Goal: Task Accomplishment & Management: Manage account settings

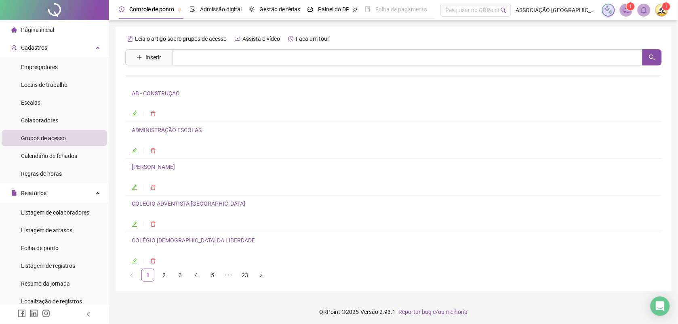
click at [662, 10] on img at bounding box center [662, 10] width 12 height 12
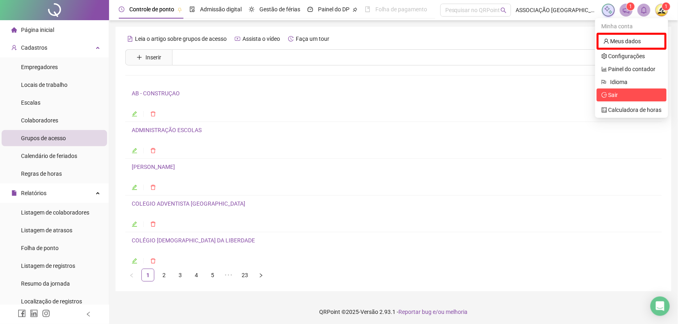
click at [614, 94] on span "Sair" at bounding box center [614, 95] width 10 height 6
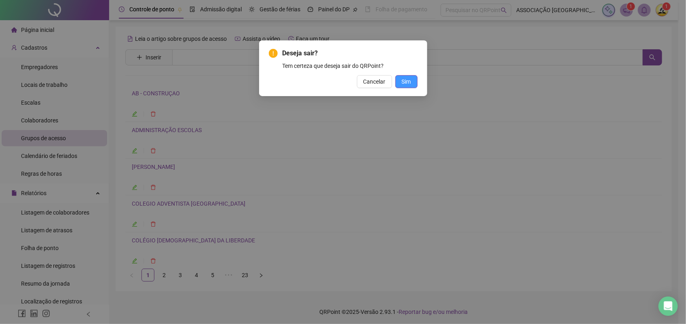
click at [409, 84] on span "Sim" at bounding box center [406, 81] width 9 height 9
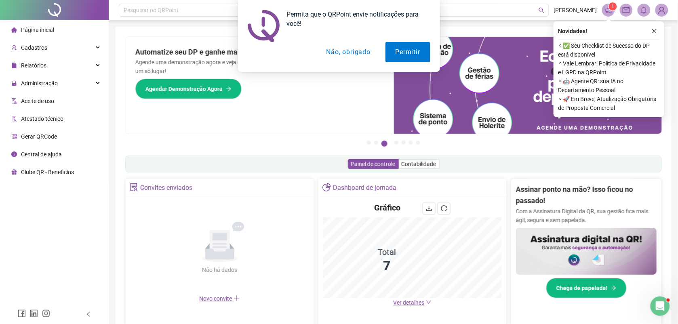
click at [335, 53] on button "Não, obrigado" at bounding box center [348, 52] width 64 height 20
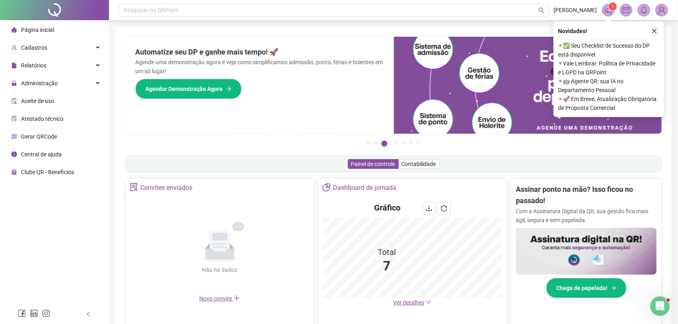
click at [654, 29] on icon "close" at bounding box center [655, 31] width 6 height 6
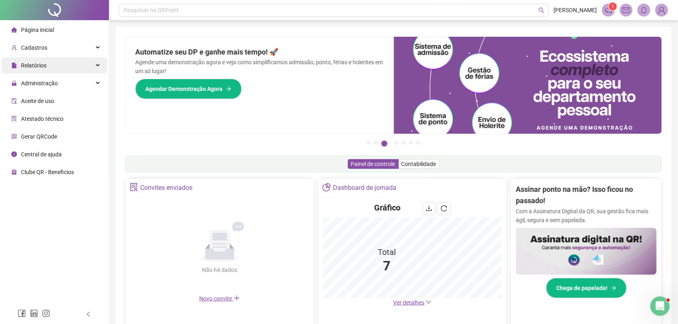
click at [36, 66] on span "Relatórios" at bounding box center [33, 65] width 25 height 6
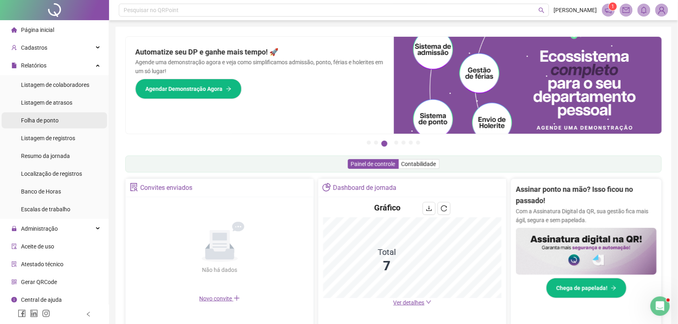
click at [50, 118] on span "Folha de ponto" at bounding box center [40, 120] width 38 height 6
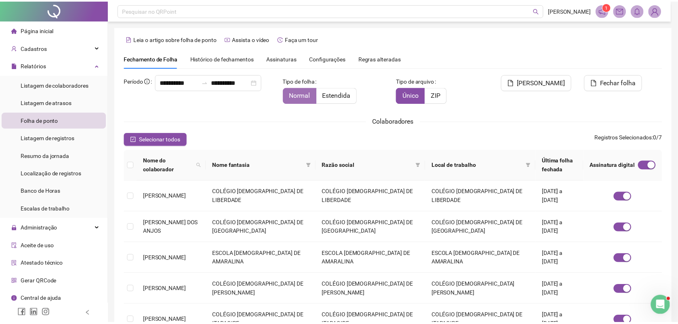
scroll to position [3, 0]
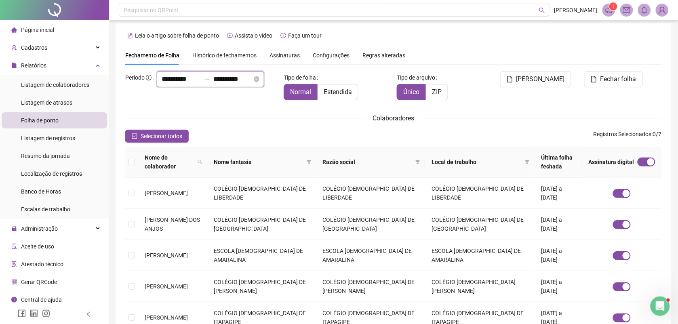
click at [225, 84] on input "**********" at bounding box center [232, 79] width 39 height 10
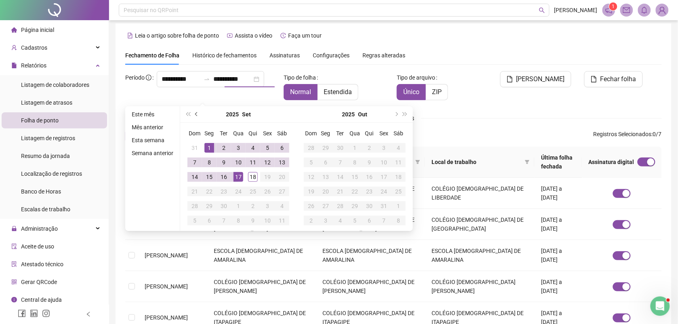
click at [198, 112] on button "prev-year" at bounding box center [196, 114] width 9 height 16
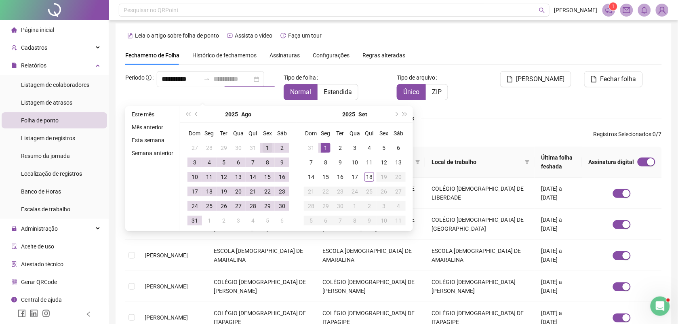
type input "**********"
click at [266, 145] on div "1" at bounding box center [268, 148] width 10 height 10
click at [197, 220] on div "31" at bounding box center [195, 221] width 10 height 10
type input "**********"
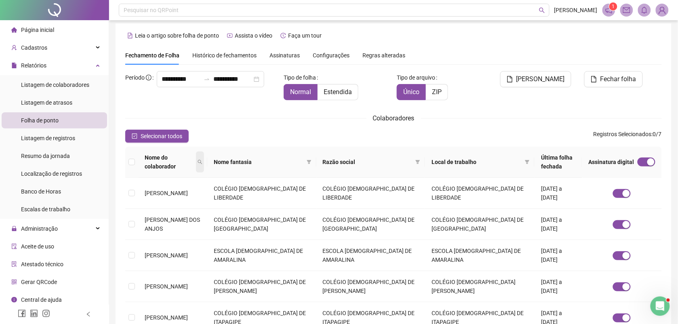
click at [202, 162] on icon "search" at bounding box center [200, 162] width 4 height 4
click at [205, 178] on input "text" at bounding box center [193, 176] width 76 height 13
type input "********"
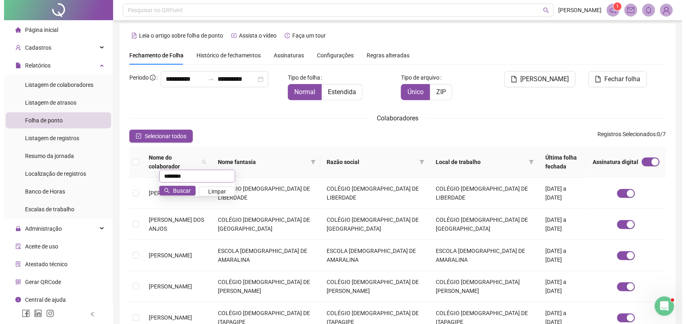
scroll to position [0, 0]
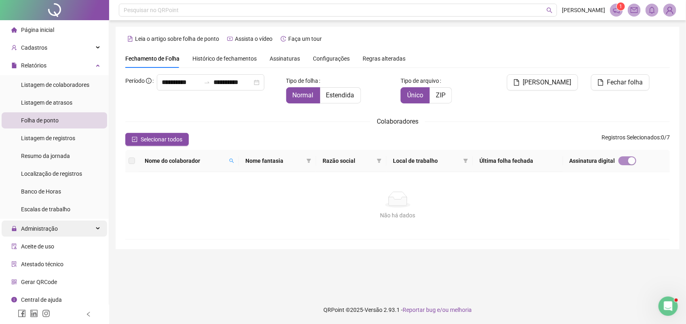
click at [48, 226] on span "Administração" at bounding box center [39, 229] width 37 height 6
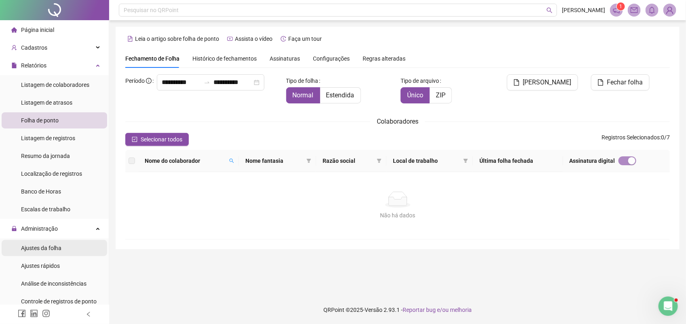
click at [45, 246] on span "Ajustes da folha" at bounding box center [41, 248] width 40 height 6
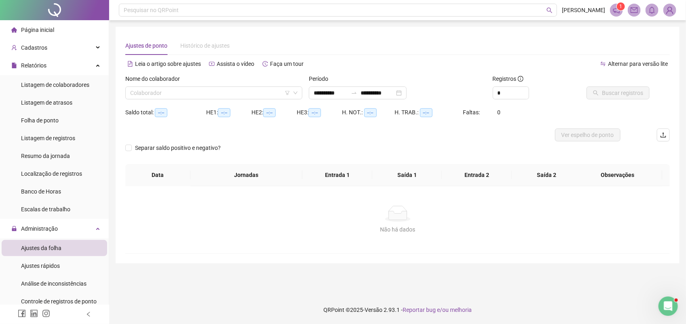
type input "**********"
click at [200, 88] on input "search" at bounding box center [210, 93] width 160 height 12
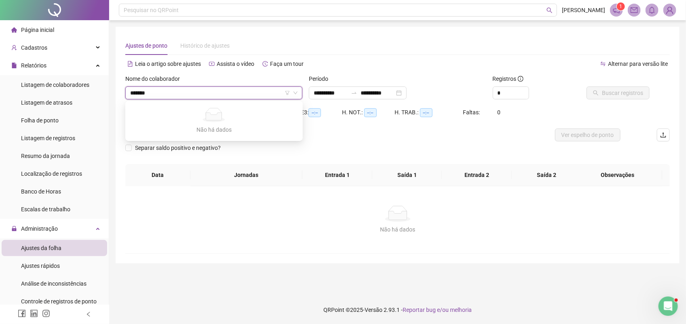
type input "********"
click at [668, 13] on img at bounding box center [670, 10] width 12 height 12
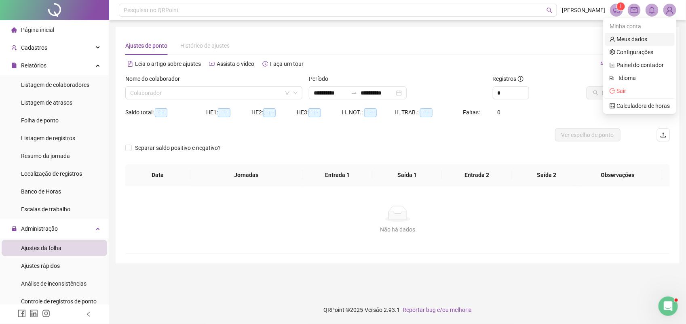
click at [619, 38] on link "Meus dados" at bounding box center [629, 39] width 38 height 6
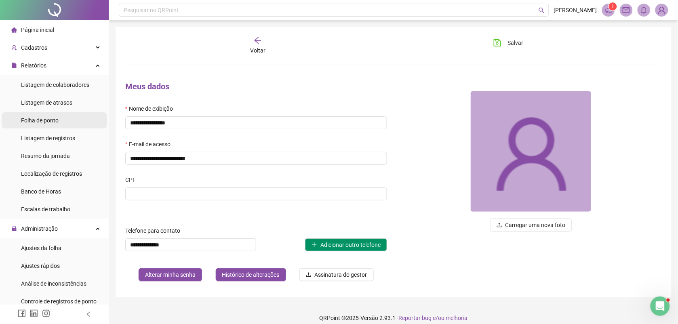
click at [44, 120] on span "Folha de ponto" at bounding box center [40, 120] width 38 height 6
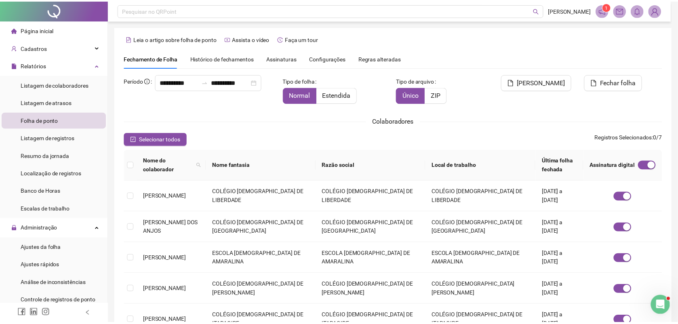
scroll to position [3, 0]
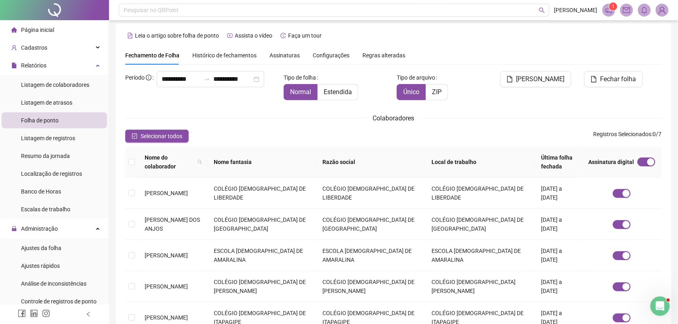
click at [283, 54] on span "Assinaturas" at bounding box center [285, 56] width 30 height 6
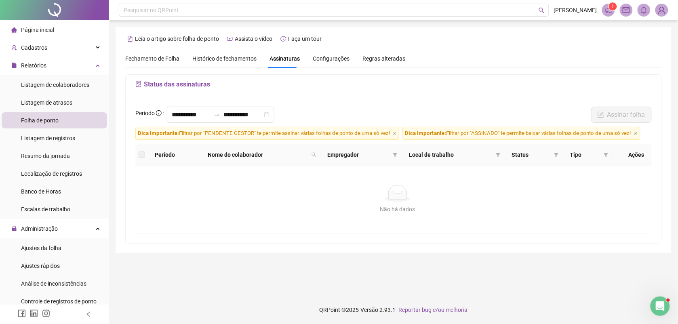
scroll to position [0, 0]
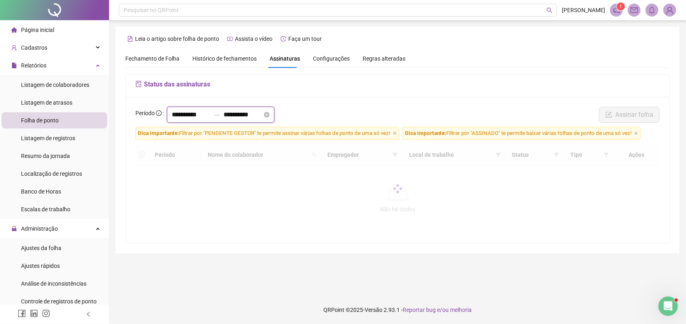
click at [211, 115] on input "**********" at bounding box center [191, 115] width 39 height 10
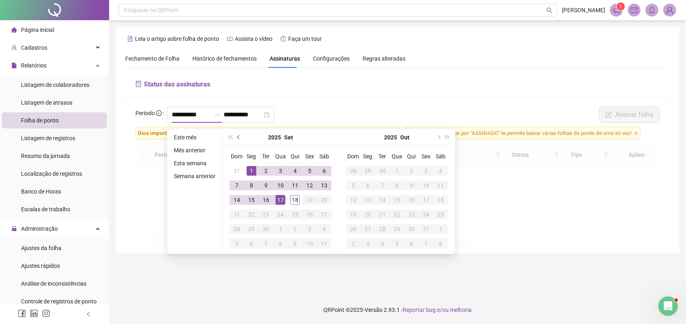
click at [237, 138] on span "prev-year" at bounding box center [239, 137] width 4 height 4
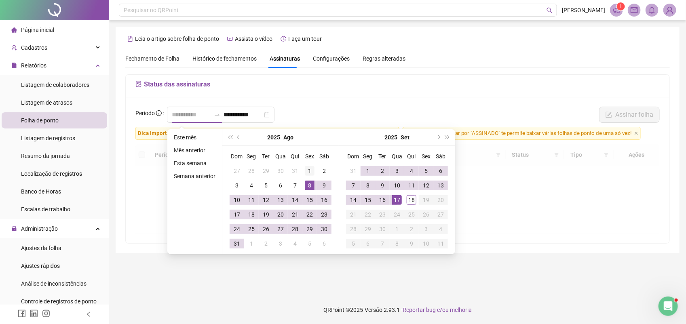
type input "**********"
click at [307, 170] on div "1" at bounding box center [310, 171] width 10 height 10
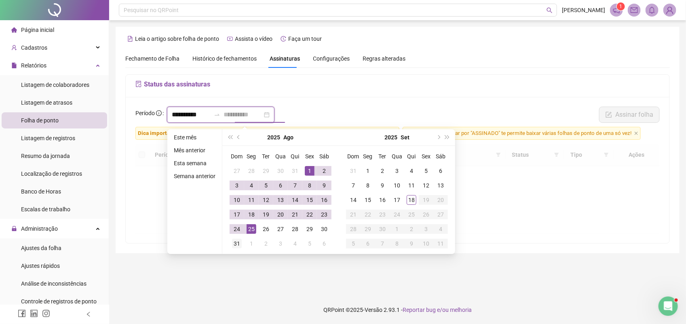
type input "**********"
click at [237, 248] on div "31" at bounding box center [237, 244] width 10 height 10
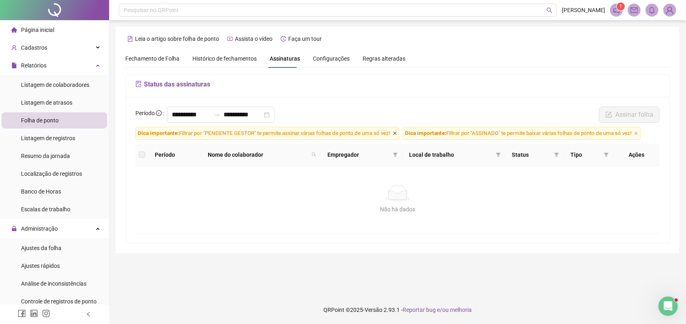
click at [395, 134] on icon "close" at bounding box center [394, 133] width 3 height 3
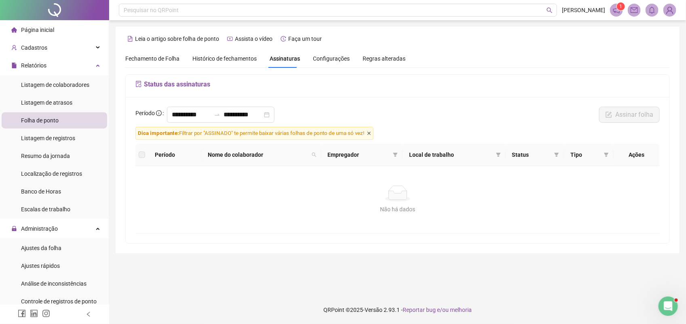
click at [371, 134] on icon "close" at bounding box center [368, 133] width 3 height 3
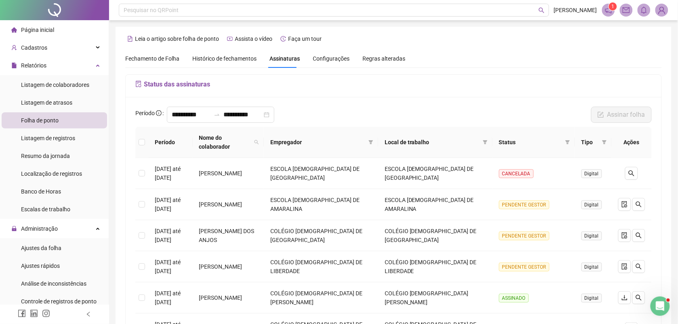
scroll to position [51, 0]
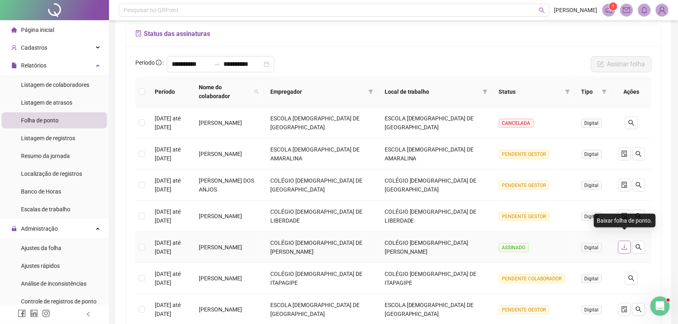
click at [624, 244] on icon "download" at bounding box center [625, 247] width 6 height 6
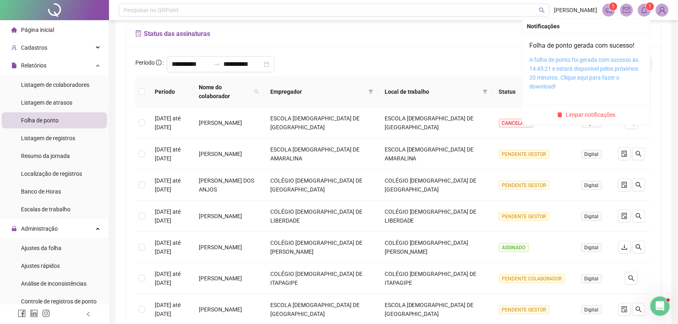
click at [621, 67] on link "A folha de ponto foi gerada com sucesso às 14:45:21 e estará disponível pelos p…" at bounding box center [584, 73] width 109 height 33
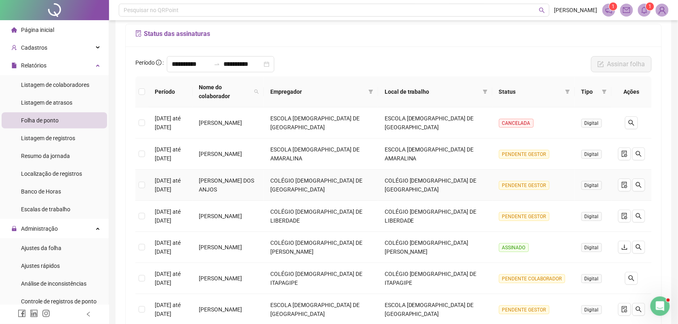
scroll to position [124, 0]
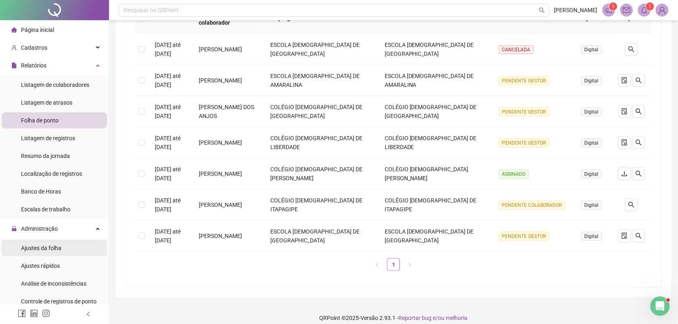
click at [52, 249] on span "Ajustes da folha" at bounding box center [41, 248] width 40 height 6
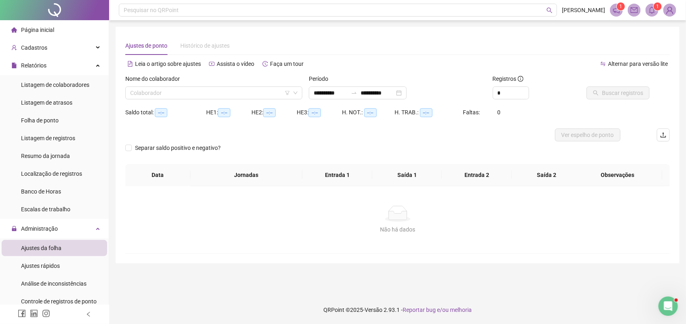
type input "**********"
click at [49, 121] on span "Folha de ponto" at bounding box center [40, 120] width 38 height 6
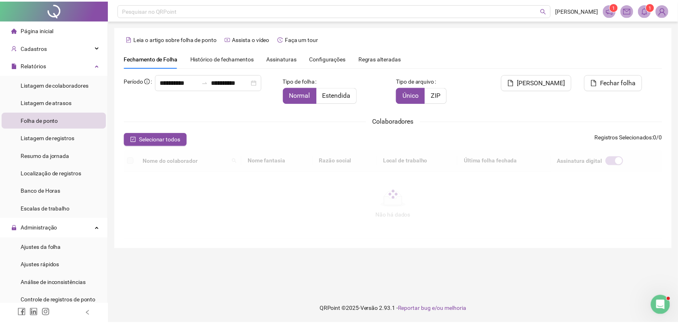
scroll to position [3, 0]
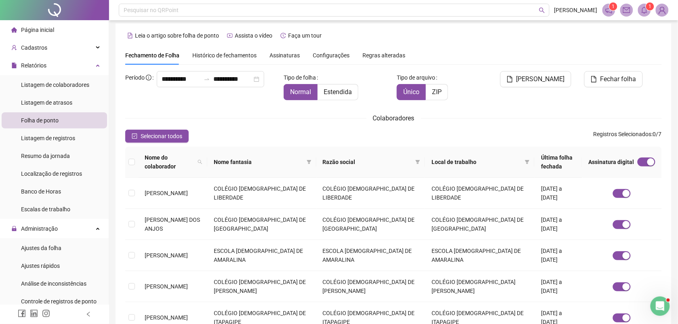
click at [218, 55] on span "Histórico de fechamentos" at bounding box center [224, 55] width 64 height 6
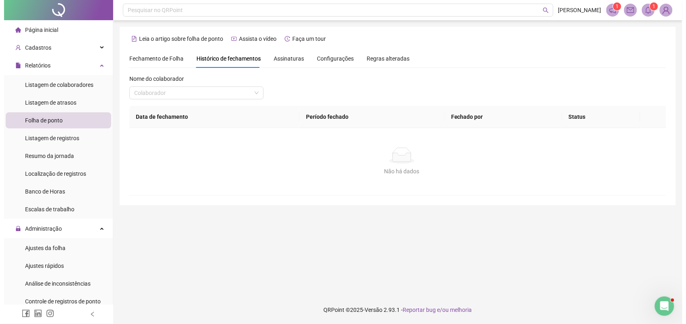
scroll to position [0, 0]
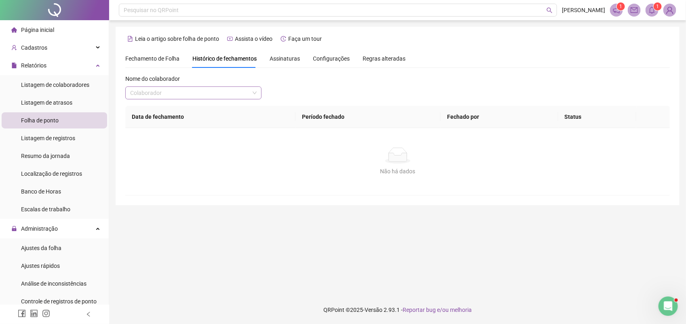
click at [185, 98] on input "search" at bounding box center [189, 93] width 119 height 12
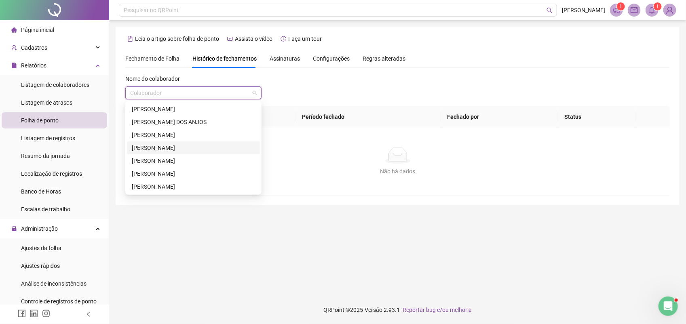
click at [160, 148] on div "[PERSON_NAME]" at bounding box center [193, 147] width 123 height 9
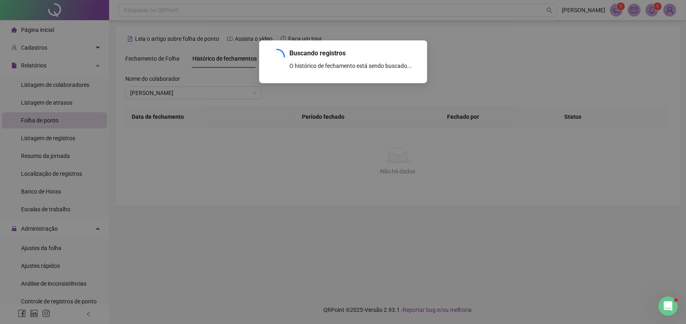
scroll to position [32, 0]
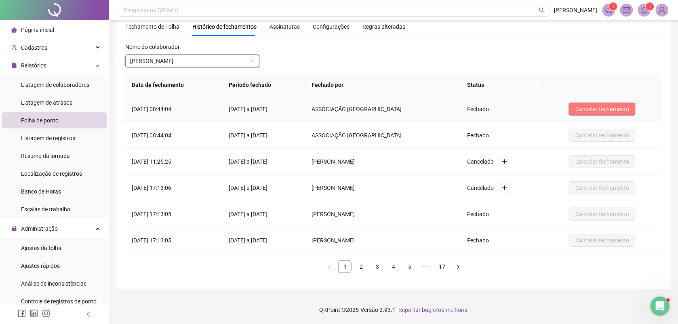
click at [586, 108] on span "Cancelar fechamento" at bounding box center [603, 109] width 54 height 9
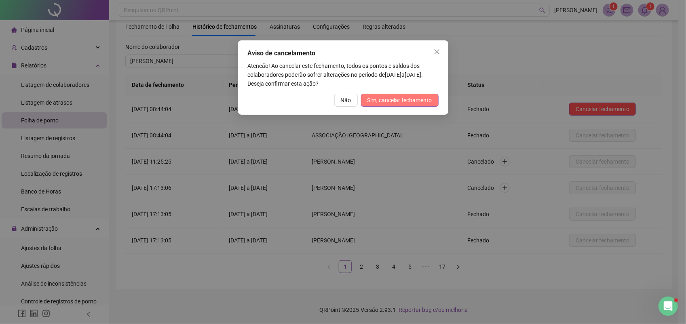
click at [424, 94] on button "Sim, cancelar fechamento" at bounding box center [400, 100] width 78 height 13
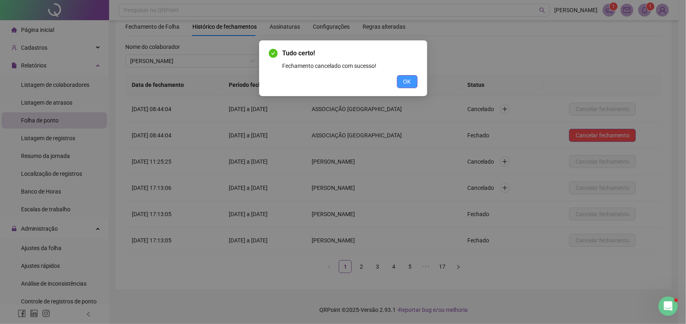
click at [408, 78] on span "OK" at bounding box center [407, 81] width 8 height 9
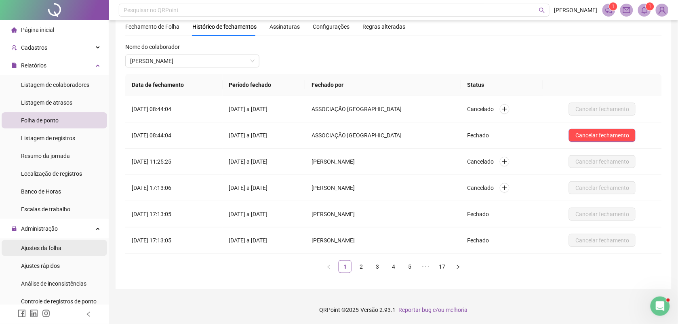
click at [39, 247] on span "Ajustes da folha" at bounding box center [41, 248] width 40 height 6
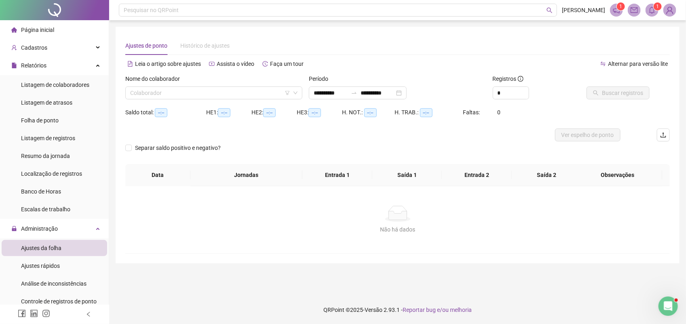
type input "**********"
click at [49, 120] on span "Folha de ponto" at bounding box center [40, 120] width 38 height 6
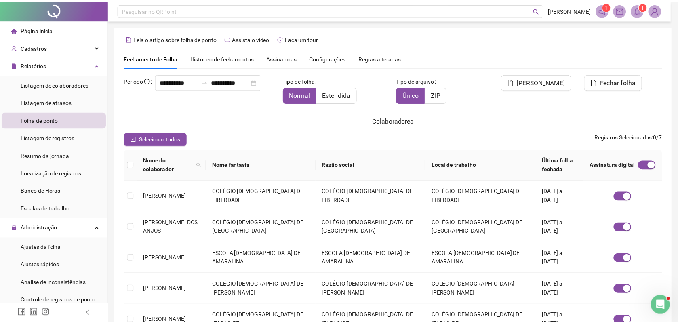
scroll to position [3, 0]
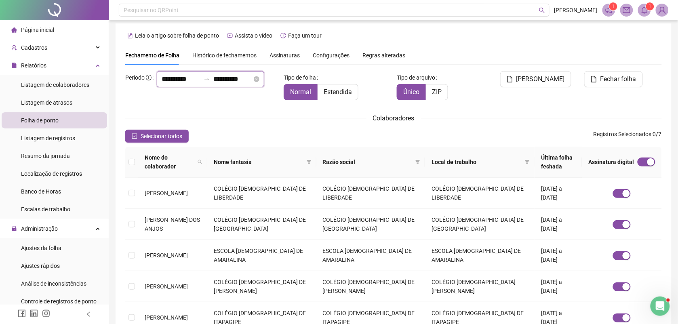
click at [163, 84] on input "**********" at bounding box center [181, 79] width 39 height 10
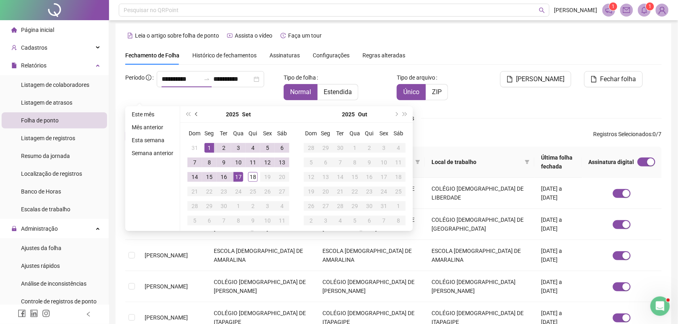
click at [197, 109] on button "prev-year" at bounding box center [196, 114] width 9 height 16
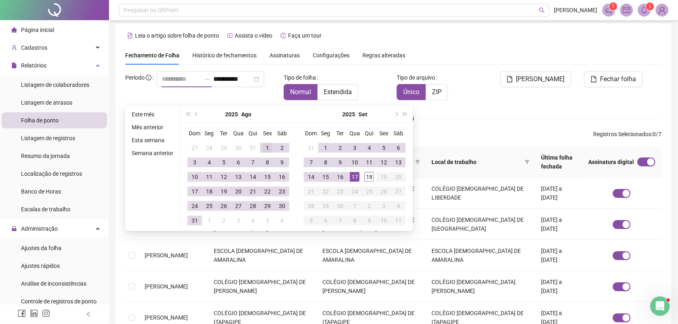
type input "**********"
click at [264, 148] on div "1" at bounding box center [268, 148] width 10 height 10
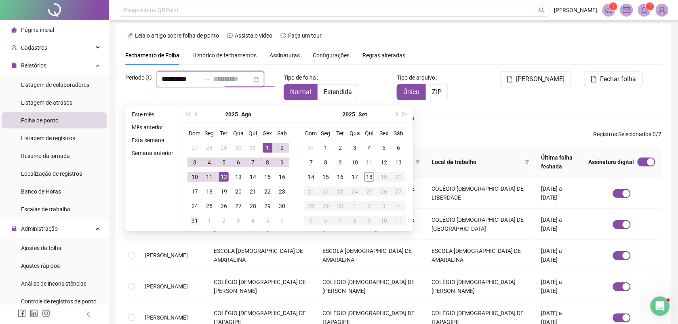
type input "**********"
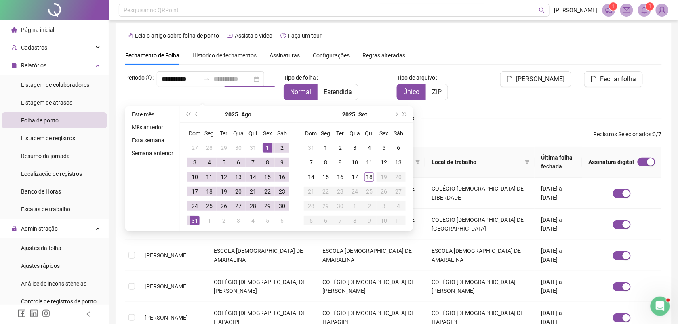
click at [195, 221] on div "31" at bounding box center [195, 221] width 10 height 10
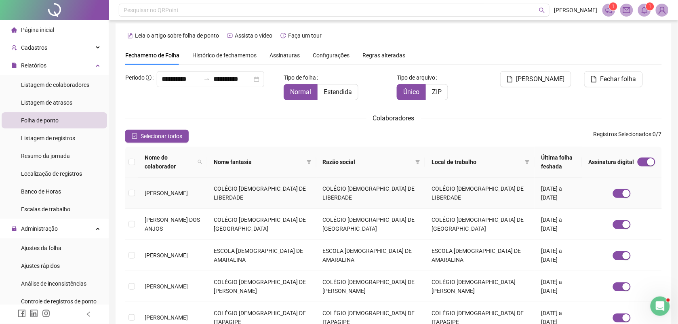
scroll to position [54, 0]
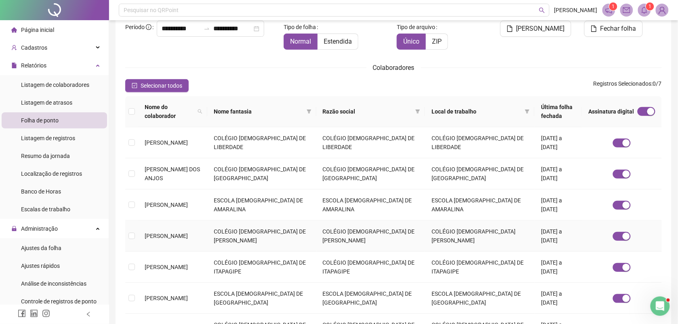
click at [254, 235] on td "COLÉGIO [DEMOGRAPHIC_DATA] DE [PERSON_NAME]" at bounding box center [261, 236] width 109 height 31
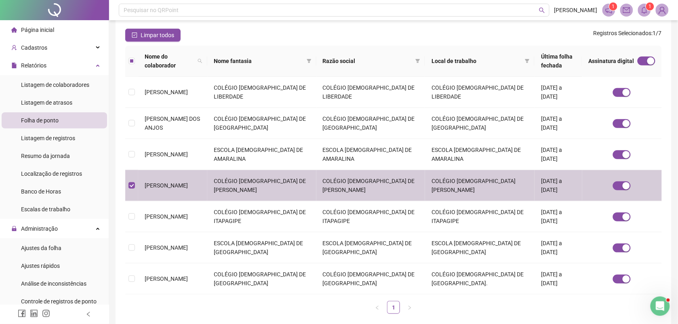
scroll to position [0, 0]
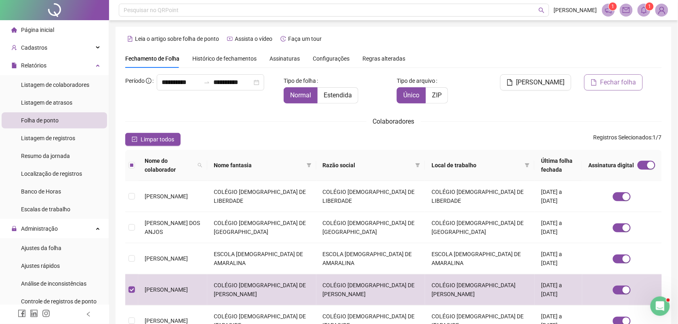
click at [603, 81] on span "Fechar folha" at bounding box center [619, 83] width 36 height 10
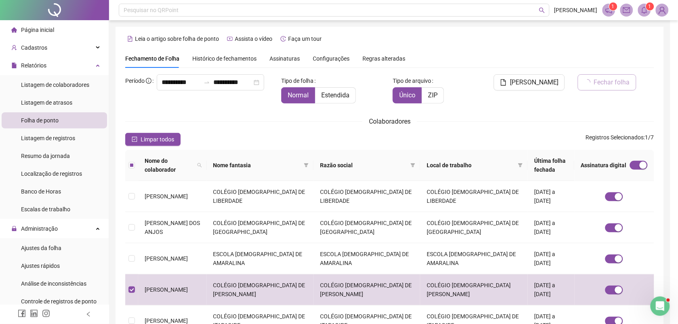
scroll to position [3, 0]
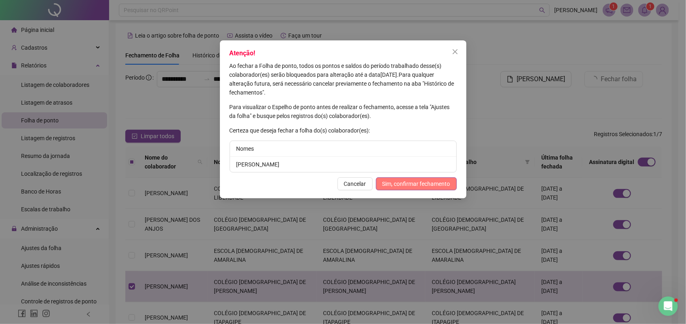
click at [419, 185] on span "Sim, confirmar fechamento" at bounding box center [416, 183] width 68 height 9
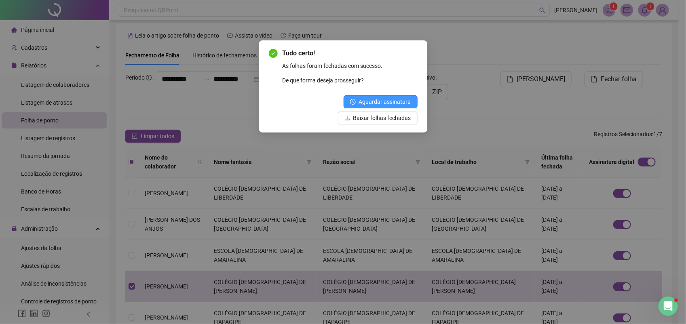
click at [388, 101] on span "Aguardar assinatura" at bounding box center [385, 101] width 52 height 9
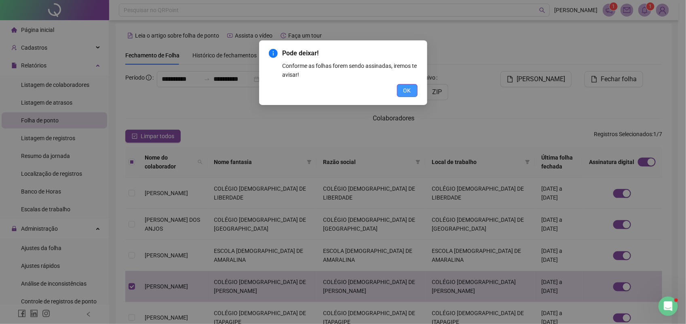
click at [407, 88] on span "OK" at bounding box center [407, 90] width 8 height 9
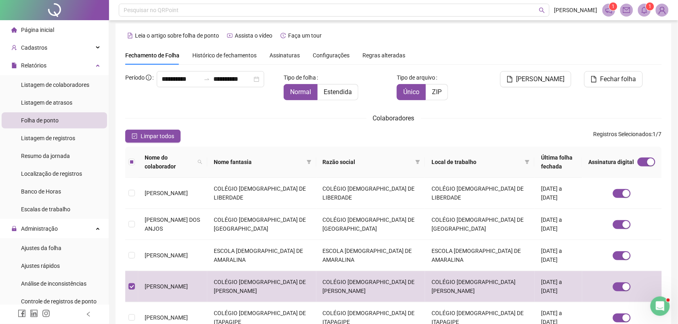
click at [277, 55] on span "Assinaturas" at bounding box center [285, 56] width 30 height 6
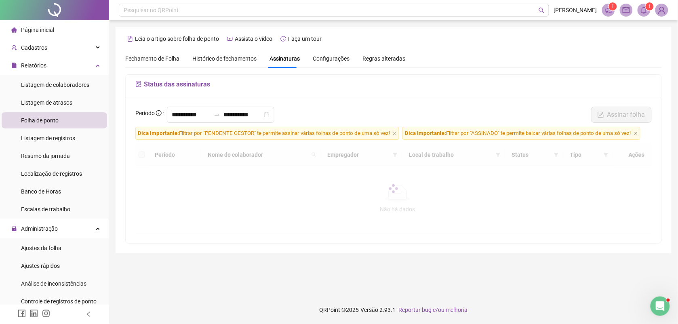
scroll to position [0, 0]
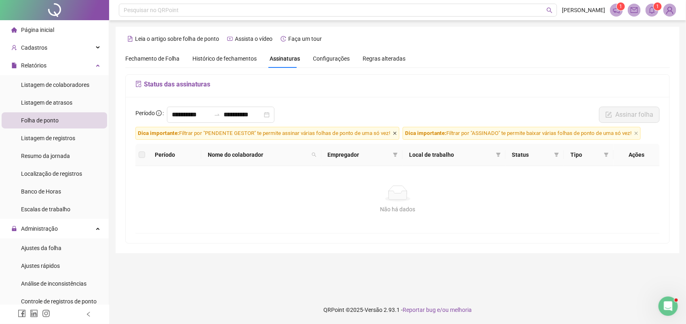
click at [394, 134] on icon "close" at bounding box center [395, 133] width 4 height 4
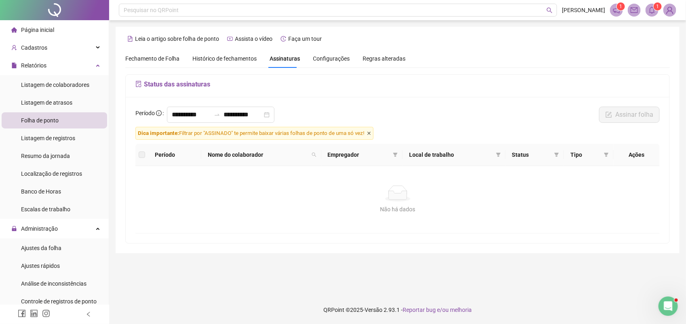
click at [371, 134] on icon "close" at bounding box center [368, 133] width 3 height 3
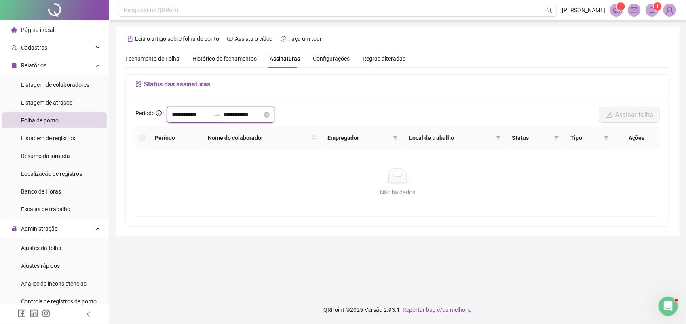
click at [203, 116] on input "**********" at bounding box center [191, 115] width 39 height 10
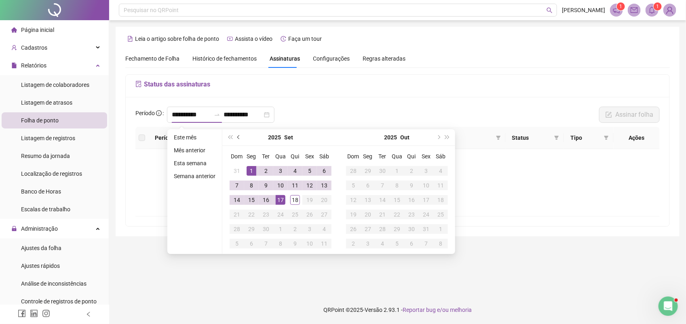
click at [238, 137] on span "prev-year" at bounding box center [239, 137] width 4 height 4
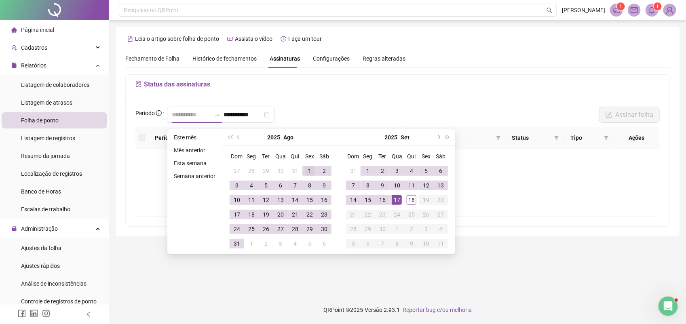
type input "**********"
click at [309, 168] on div "1" at bounding box center [310, 171] width 10 height 10
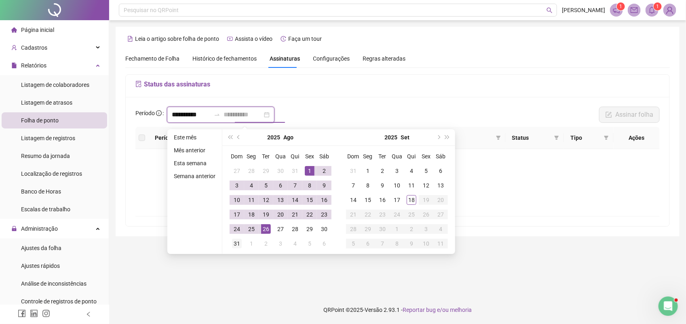
type input "**********"
click at [237, 243] on div "31" at bounding box center [237, 244] width 10 height 10
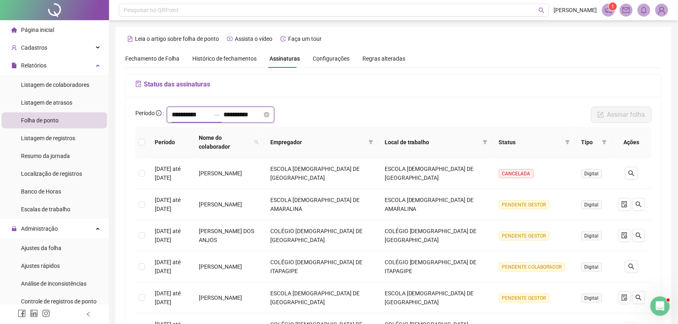
click at [209, 116] on input "**********" at bounding box center [191, 115] width 39 height 10
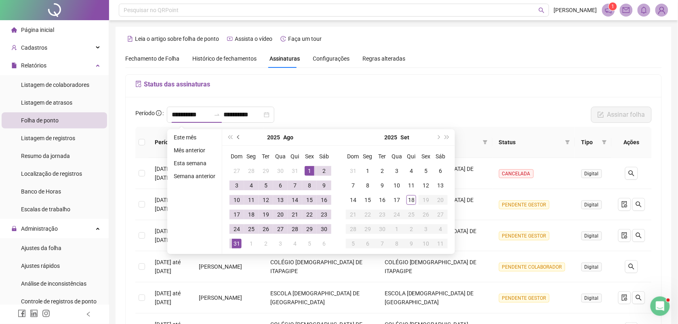
click at [238, 138] on span "prev-year" at bounding box center [239, 137] width 4 height 4
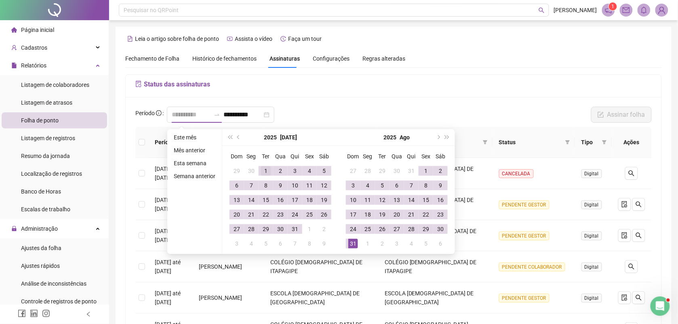
type input "**********"
click at [263, 172] on div "1" at bounding box center [266, 171] width 10 height 10
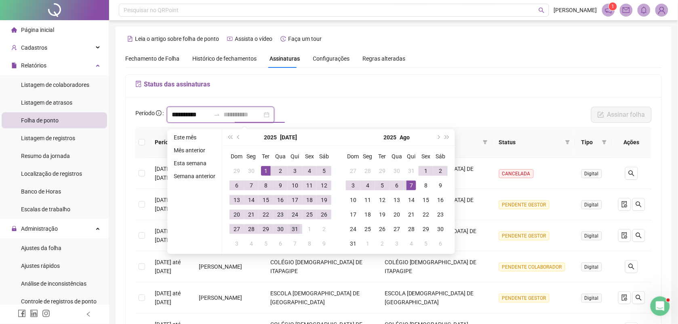
type input "**********"
drag, startPoint x: 293, startPoint y: 229, endPoint x: 296, endPoint y: 226, distance: 4.6
click at [293, 229] on div "31" at bounding box center [295, 229] width 10 height 10
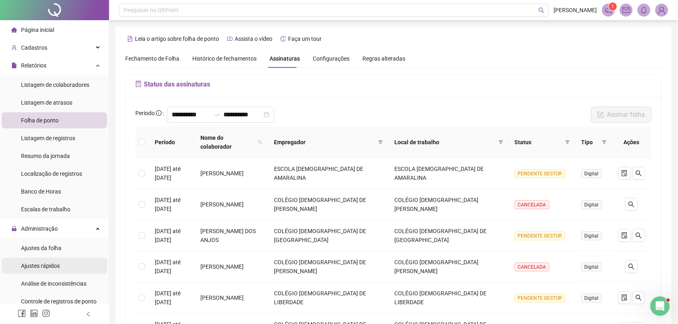
drag, startPoint x: 53, startPoint y: 266, endPoint x: 61, endPoint y: 259, distance: 10.0
click at [53, 266] on span "Ajustes rápidos" at bounding box center [40, 266] width 39 height 6
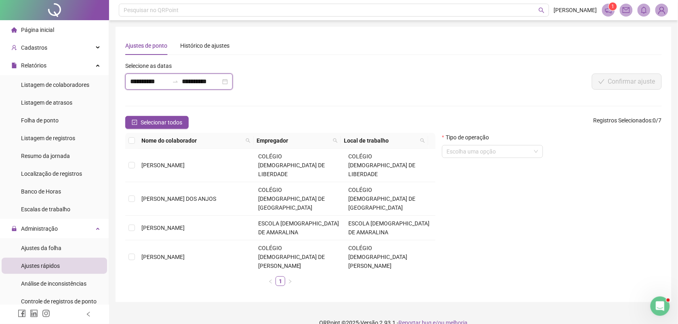
click at [169, 84] on input "**********" at bounding box center [149, 82] width 39 height 10
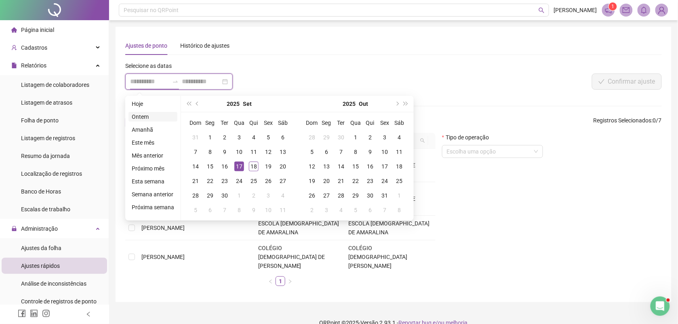
type input "**********"
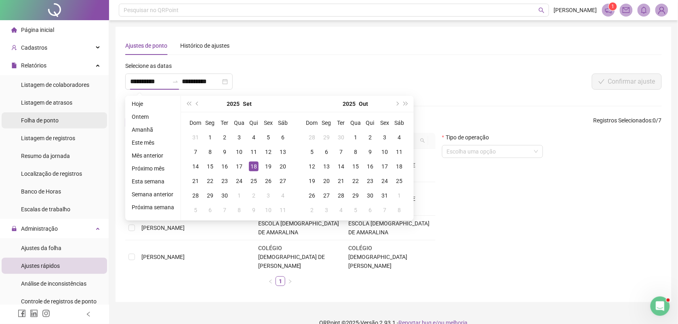
click at [53, 118] on span "Folha de ponto" at bounding box center [40, 120] width 38 height 6
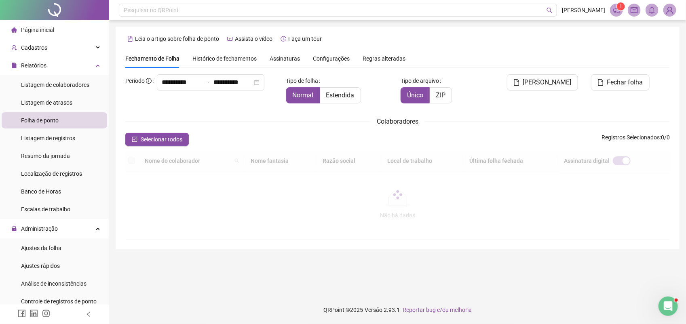
click at [278, 59] on span "Assinaturas" at bounding box center [285, 59] width 30 height 6
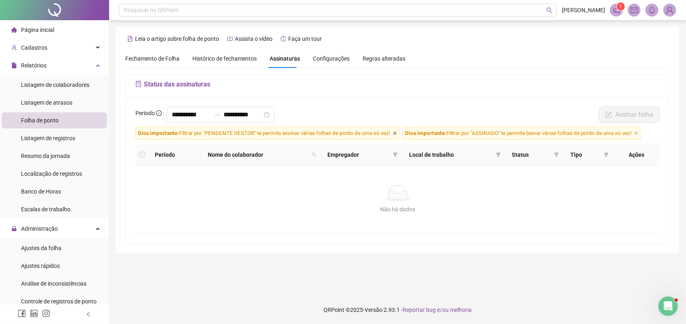
click at [395, 134] on icon "close" at bounding box center [394, 133] width 3 height 3
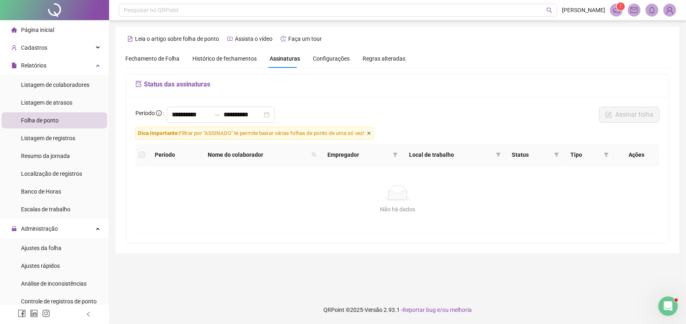
click at [371, 133] on icon "close" at bounding box center [369, 133] width 4 height 4
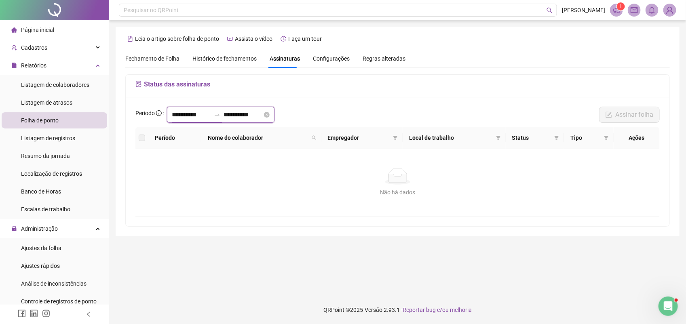
click at [172, 114] on input "**********" at bounding box center [191, 115] width 39 height 10
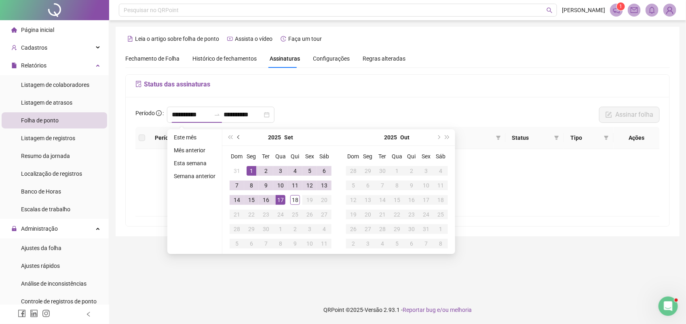
click at [237, 137] on span "prev-year" at bounding box center [239, 137] width 4 height 4
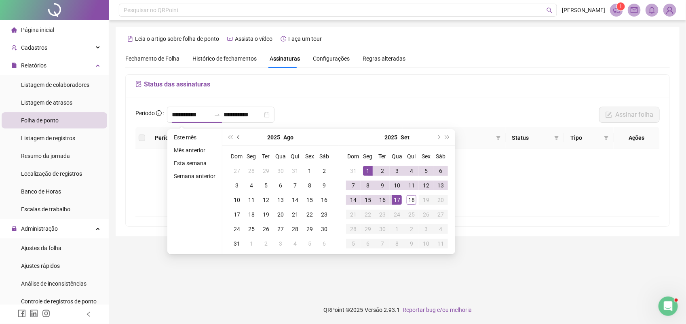
click at [236, 136] on button "prev-year" at bounding box center [238, 137] width 9 height 16
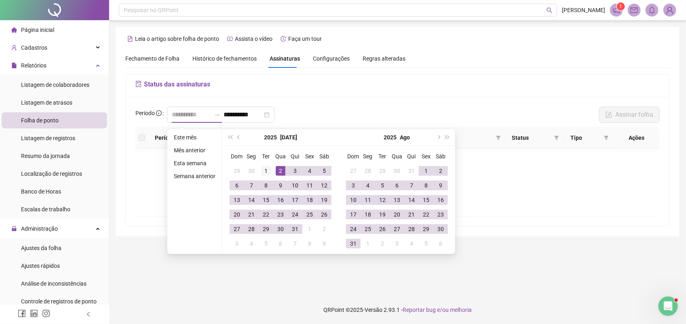
type input "**********"
click at [263, 167] on div "1" at bounding box center [266, 171] width 10 height 10
type input "**********"
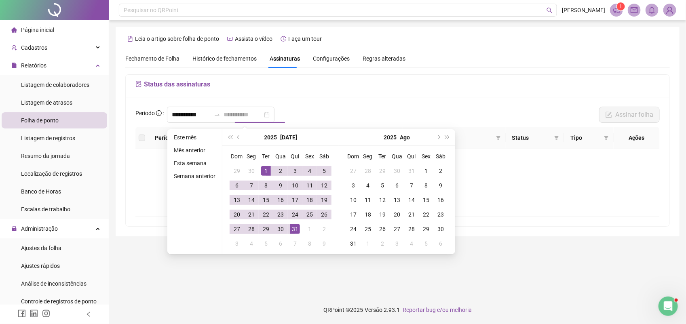
click at [291, 226] on div "31" at bounding box center [295, 229] width 10 height 10
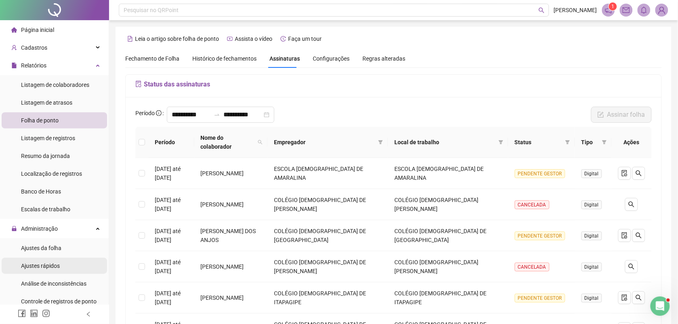
click at [51, 263] on span "Ajustes rápidos" at bounding box center [40, 266] width 39 height 6
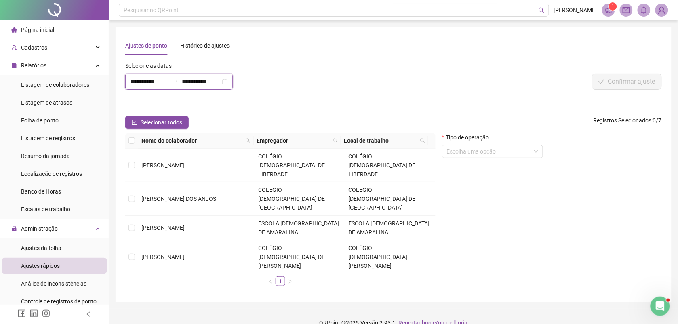
click at [168, 85] on input "**********" at bounding box center [149, 82] width 39 height 10
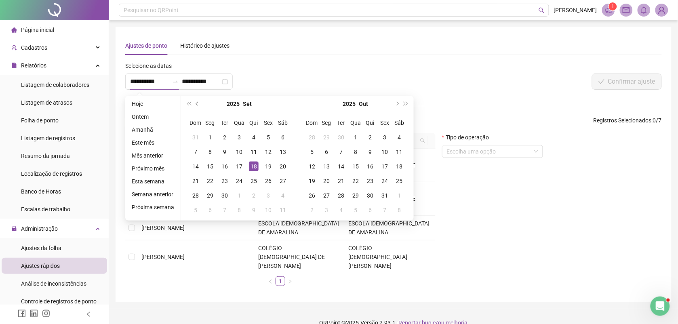
click at [194, 102] on button "prev-year" at bounding box center [197, 104] width 9 height 16
click at [195, 102] on button "prev-year" at bounding box center [197, 104] width 9 height 16
type input "**********"
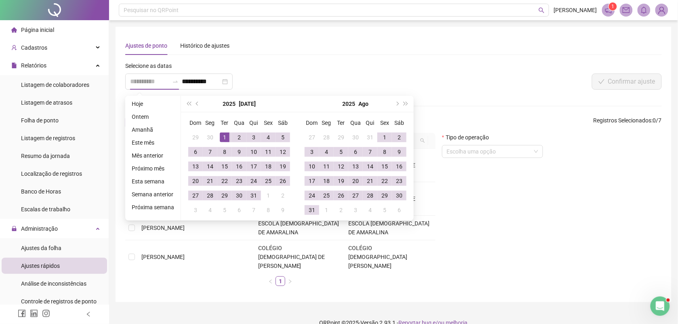
click at [224, 133] on div "1" at bounding box center [225, 138] width 10 height 10
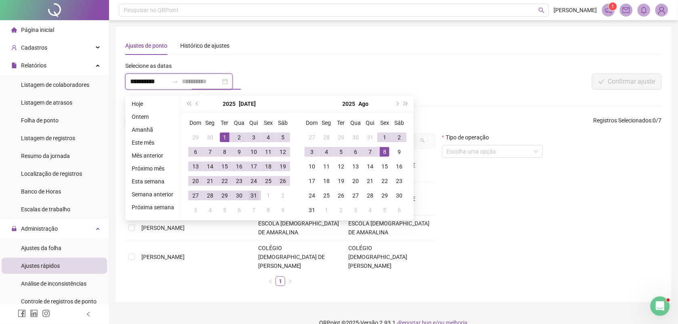
type input "**********"
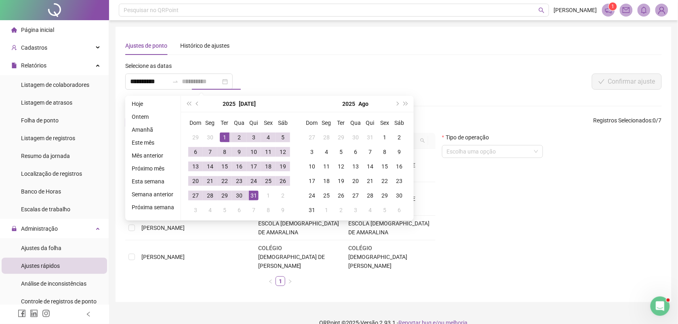
click at [253, 195] on div "31" at bounding box center [254, 196] width 10 height 10
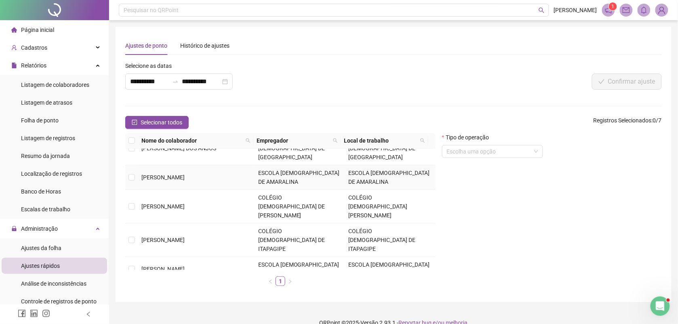
scroll to position [52, 0]
click at [168, 294] on span "[PERSON_NAME]" at bounding box center [162, 297] width 43 height 6
click at [518, 150] on input "search" at bounding box center [489, 152] width 84 height 12
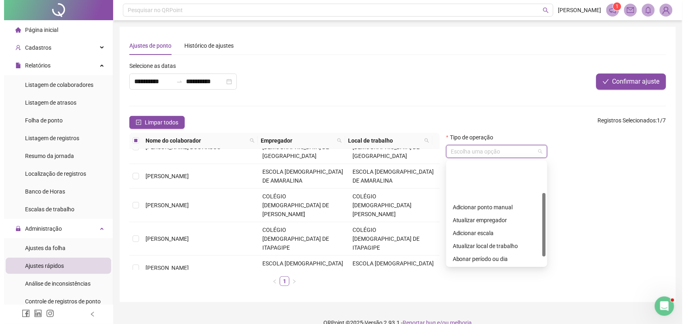
scroll to position [65, 0]
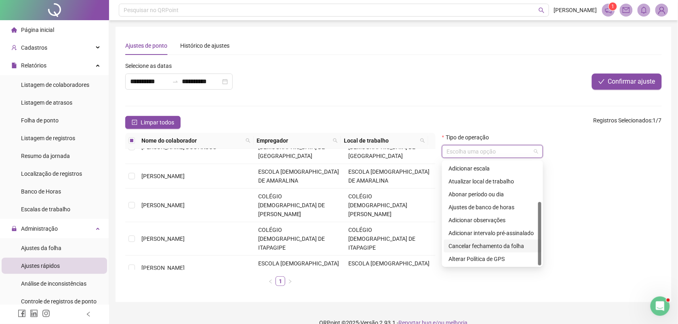
click at [482, 248] on div "Cancelar fechamento da folha" at bounding box center [493, 246] width 88 height 9
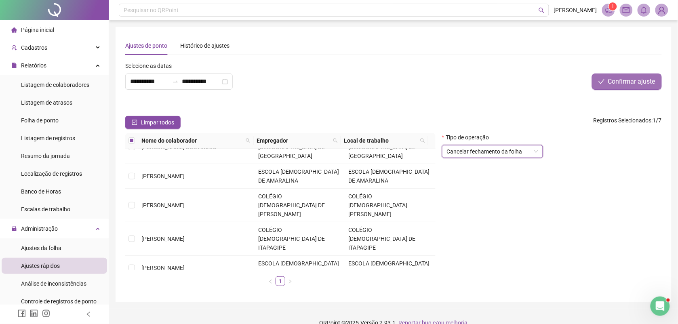
click at [651, 79] on span "Confirmar ajuste" at bounding box center [631, 82] width 47 height 10
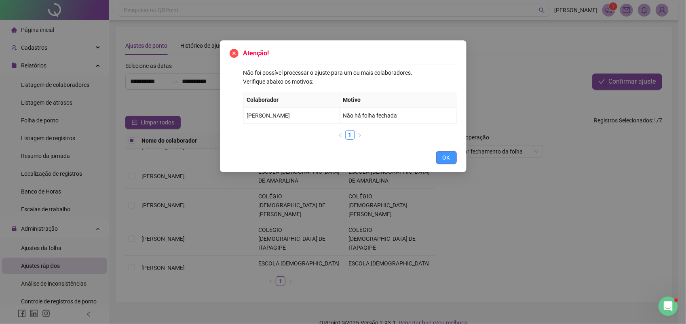
click at [445, 160] on span "OK" at bounding box center [447, 157] width 8 height 9
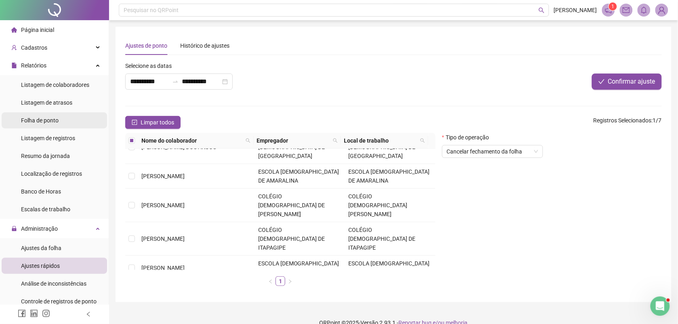
click at [55, 121] on span "Folha de ponto" at bounding box center [40, 120] width 38 height 6
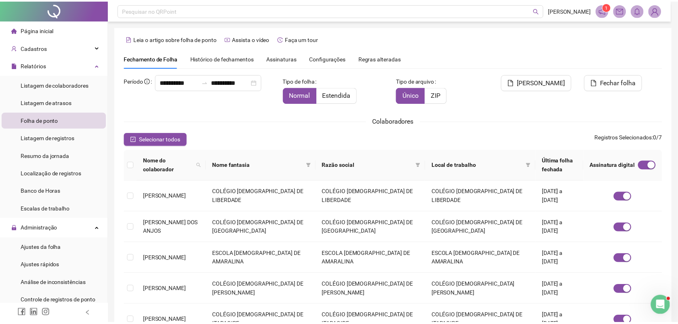
scroll to position [3, 0]
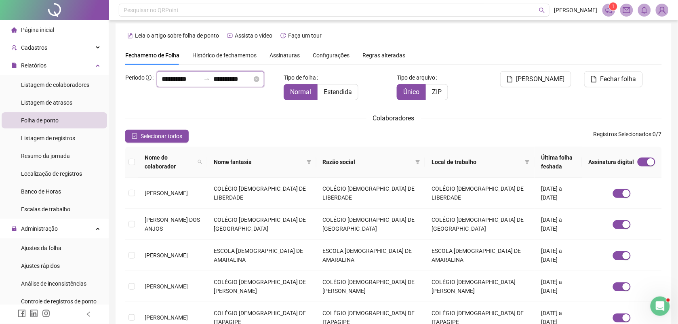
click at [162, 84] on input "**********" at bounding box center [181, 79] width 39 height 10
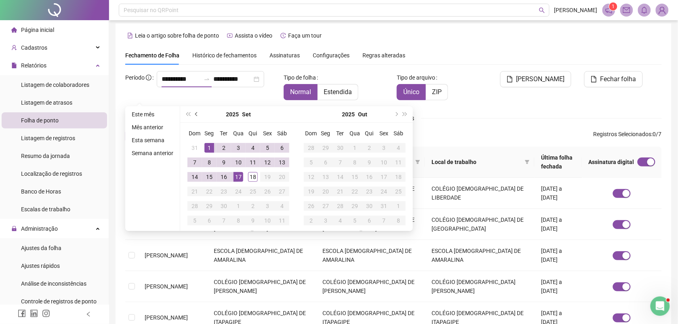
click at [193, 110] on button "prev-year" at bounding box center [196, 114] width 9 height 16
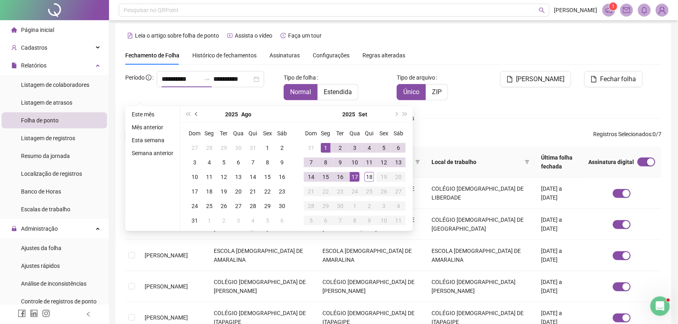
click at [193, 111] on button "prev-year" at bounding box center [196, 114] width 9 height 16
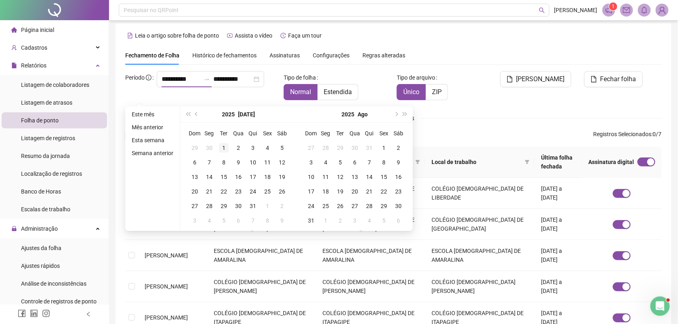
type input "**********"
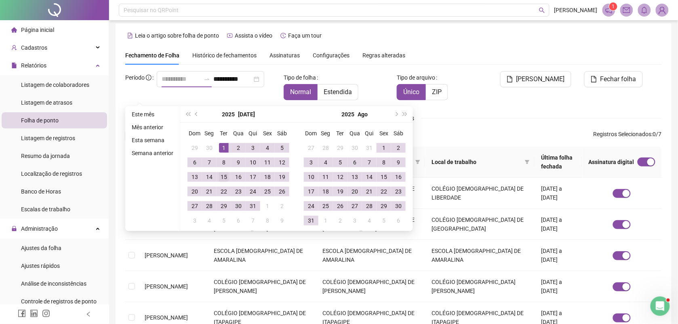
drag, startPoint x: 221, startPoint y: 146, endPoint x: 228, endPoint y: 169, distance: 23.9
click at [221, 147] on div "1" at bounding box center [224, 148] width 10 height 10
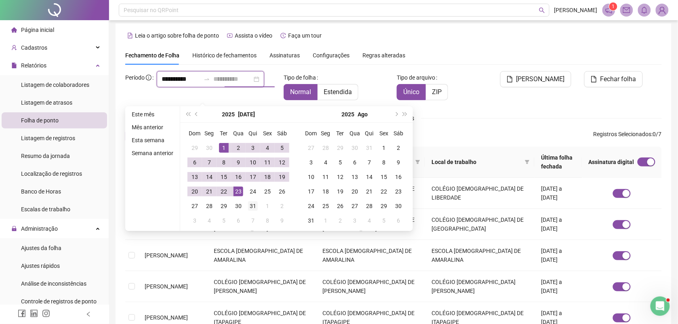
type input "**********"
click at [251, 207] on div "31" at bounding box center [253, 206] width 10 height 10
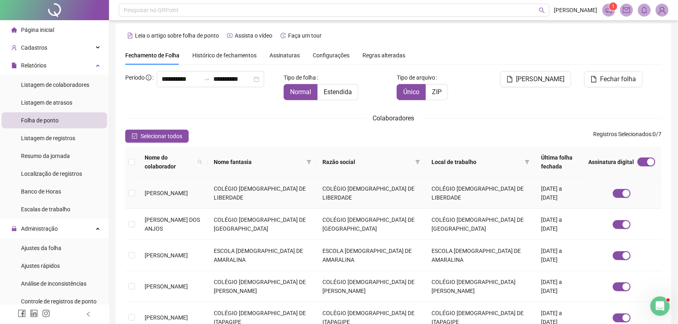
scroll to position [104, 0]
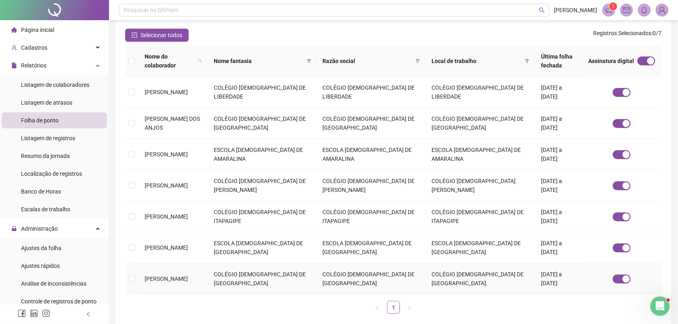
click at [247, 277] on td "COLÉGIO [DEMOGRAPHIC_DATA] DE [GEOGRAPHIC_DATA]" at bounding box center [261, 279] width 109 height 31
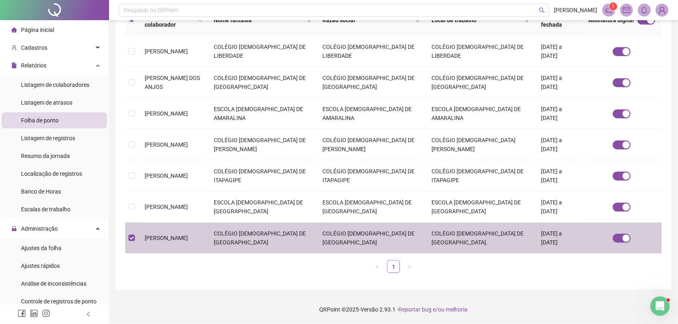
scroll to position [0, 0]
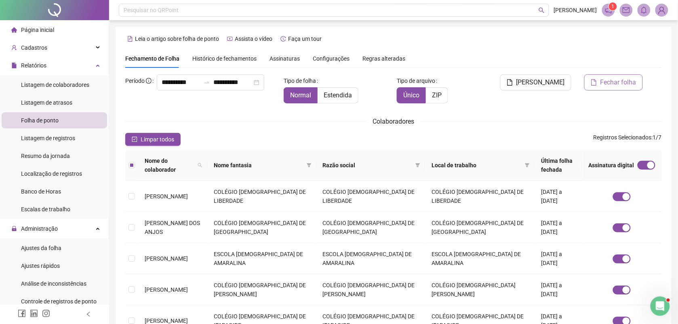
click at [605, 83] on span "Fechar folha" at bounding box center [619, 83] width 36 height 10
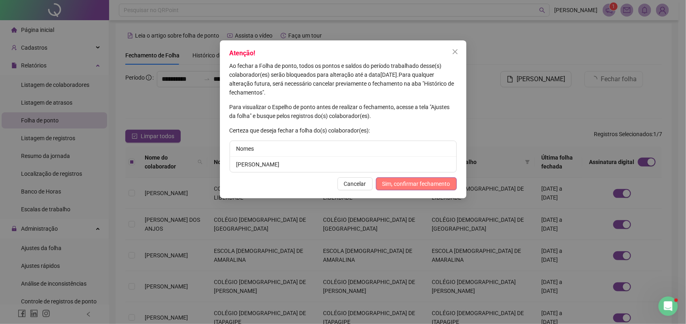
click at [421, 181] on span "Sim, confirmar fechamento" at bounding box center [416, 183] width 68 height 9
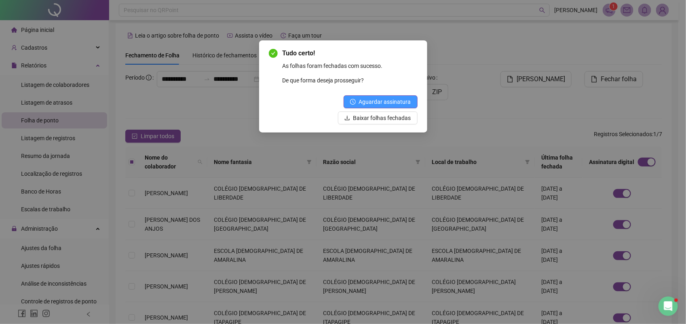
click at [381, 101] on span "Aguardar assinatura" at bounding box center [385, 101] width 52 height 9
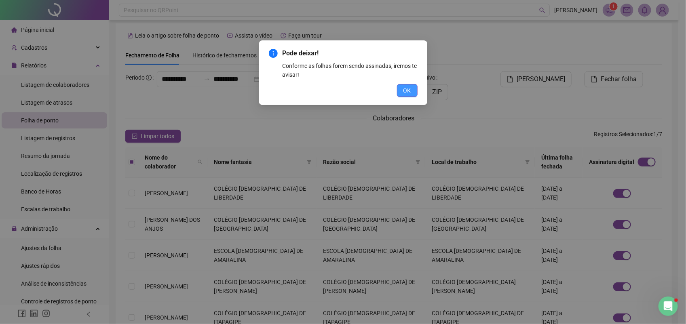
click at [401, 86] on button "OK" at bounding box center [407, 90] width 21 height 13
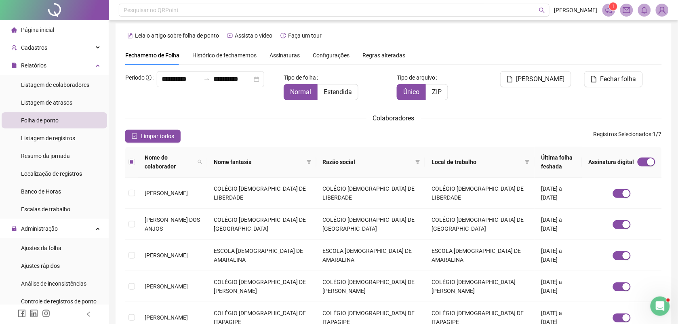
click at [286, 55] on span "Assinaturas" at bounding box center [285, 56] width 30 height 6
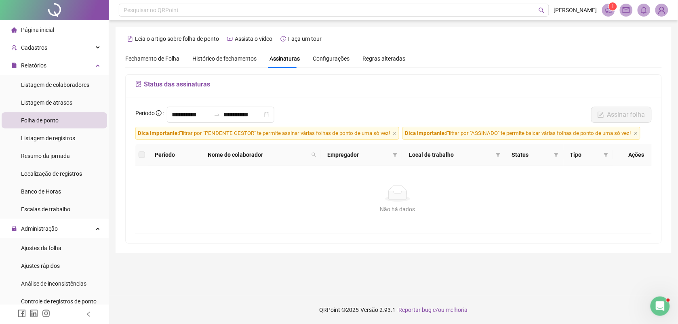
scroll to position [0, 0]
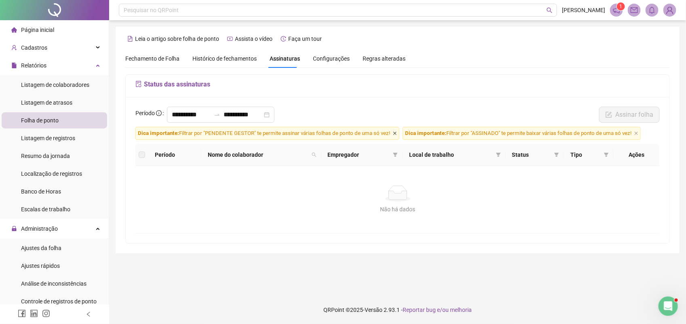
click at [396, 134] on icon "close" at bounding box center [395, 133] width 4 height 4
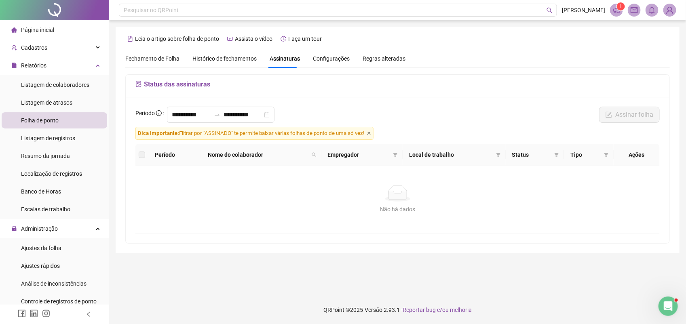
click at [371, 134] on icon "close" at bounding box center [369, 133] width 4 height 4
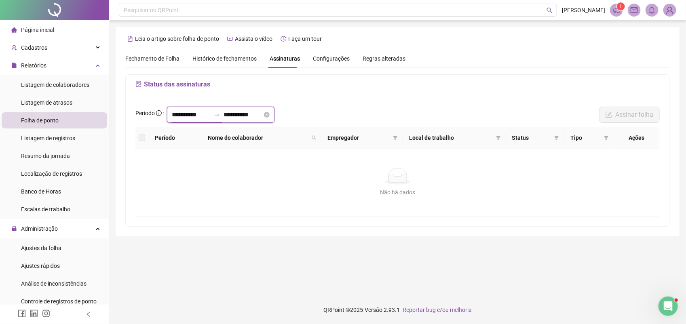
click at [207, 116] on input "**********" at bounding box center [191, 115] width 39 height 10
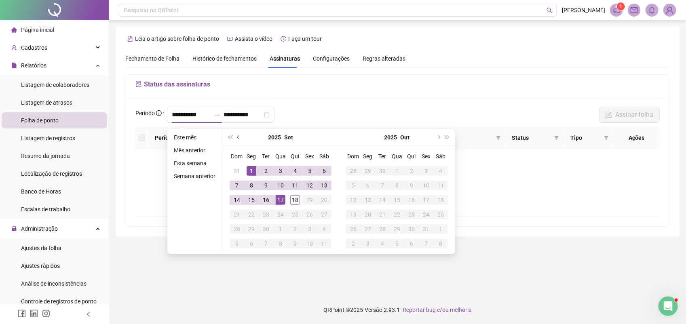
click at [236, 139] on button "prev-year" at bounding box center [238, 137] width 9 height 16
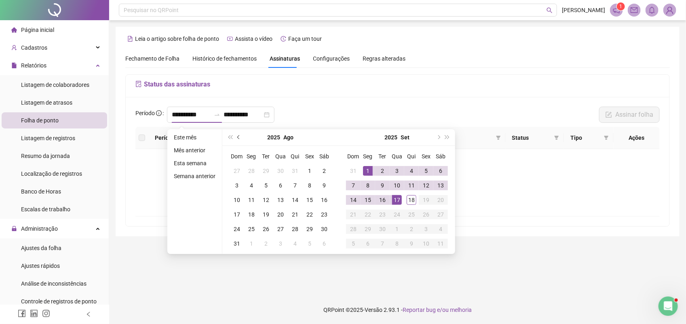
click at [237, 136] on span "prev-year" at bounding box center [239, 137] width 4 height 4
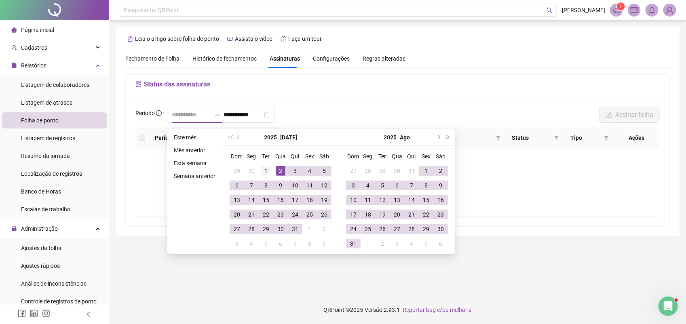
type input "**********"
click at [265, 168] on div "1" at bounding box center [266, 171] width 10 height 10
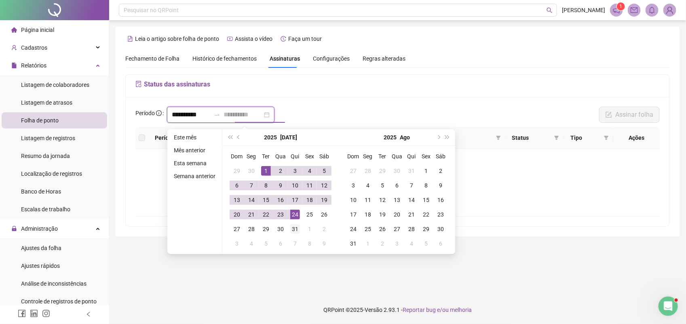
type input "**********"
click at [293, 225] on div "31" at bounding box center [295, 229] width 10 height 10
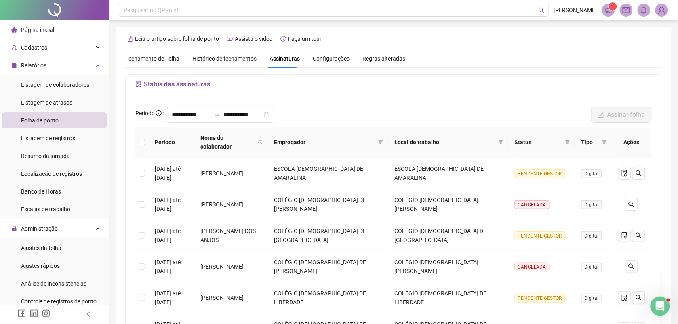
click at [47, 29] on span "Página inicial" at bounding box center [37, 30] width 33 height 6
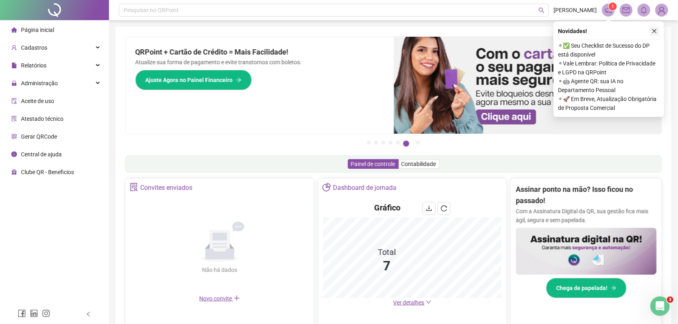
click at [655, 32] on icon "close" at bounding box center [655, 31] width 4 height 4
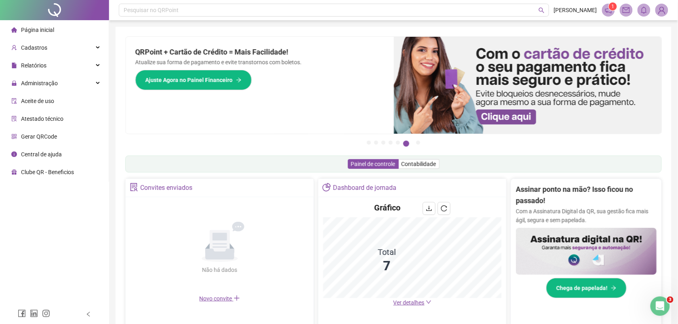
click at [661, 11] on img at bounding box center [662, 10] width 12 height 12
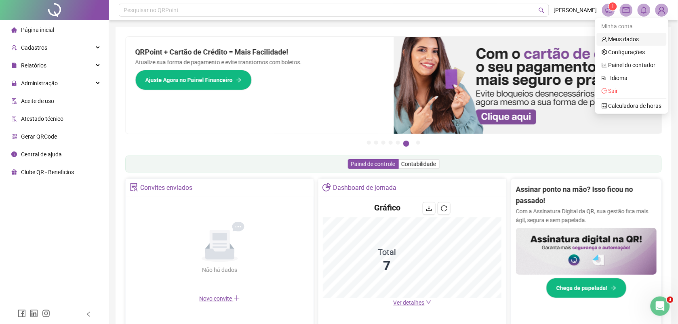
click at [629, 38] on link "Meus dados" at bounding box center [621, 39] width 38 height 6
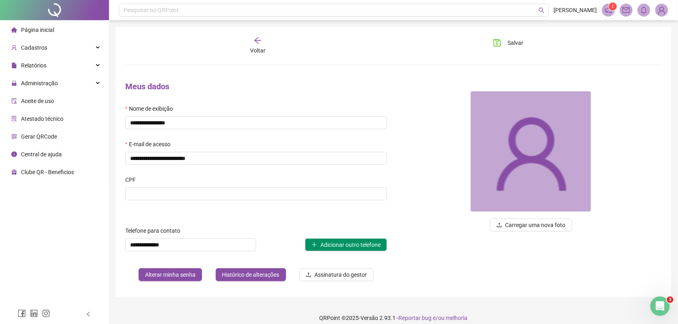
click at [257, 43] on icon "arrow-left" at bounding box center [258, 40] width 8 height 8
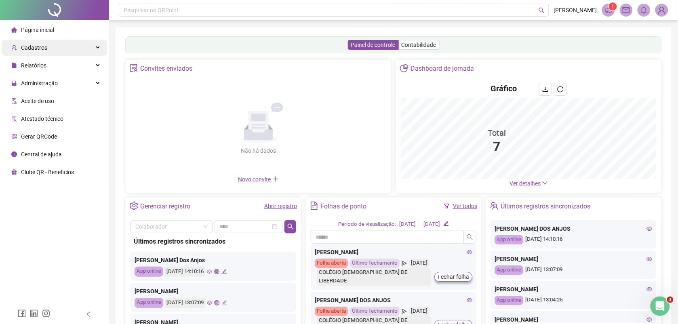
click at [35, 48] on span "Cadastros" at bounding box center [34, 47] width 26 height 6
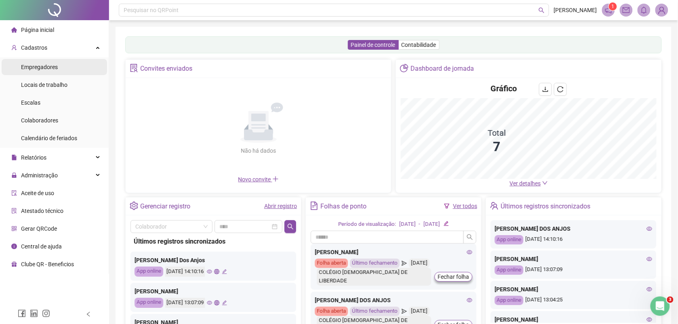
click at [42, 69] on span "Empregadores" at bounding box center [39, 67] width 37 height 6
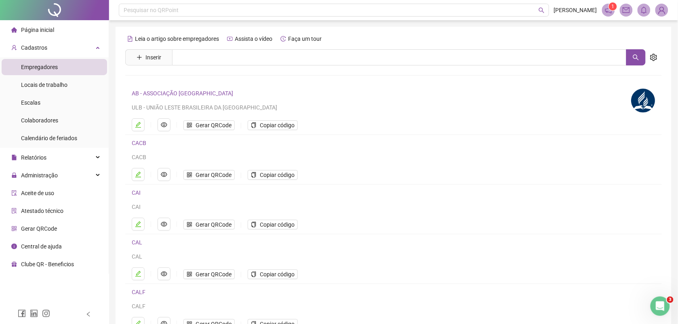
click at [616, 159] on div "CACB" at bounding box center [380, 157] width 497 height 9
click at [39, 23] on div "Página inicial" at bounding box center [32, 30] width 43 height 16
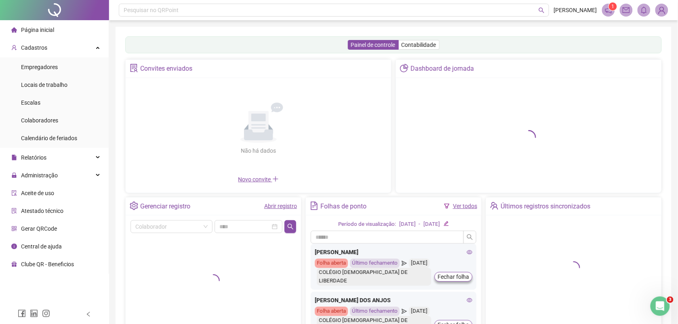
click at [660, 13] on img at bounding box center [662, 10] width 12 height 12
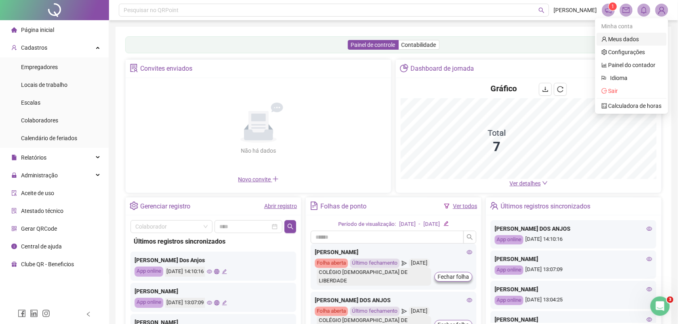
click at [620, 37] on link "Meus dados" at bounding box center [621, 39] width 38 height 6
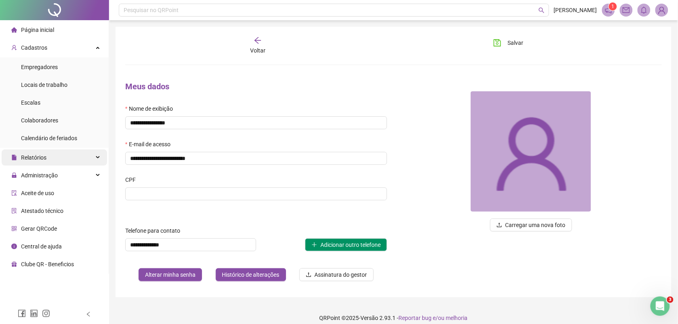
click at [30, 160] on span "Relatórios" at bounding box center [33, 157] width 25 height 6
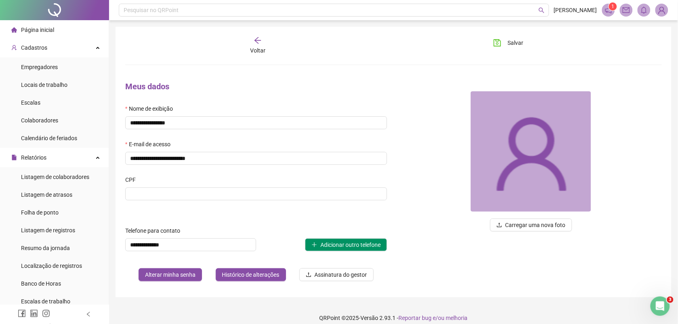
click at [40, 211] on span "Folha de ponto" at bounding box center [40, 212] width 38 height 6
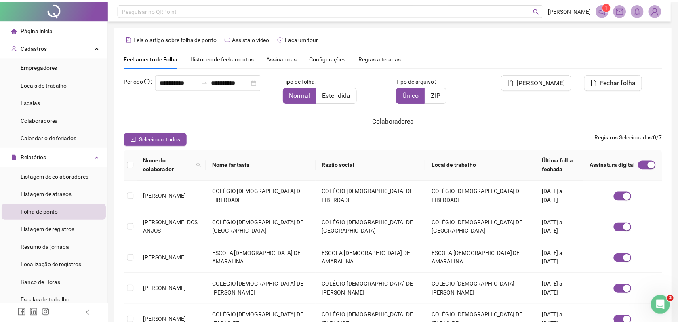
scroll to position [3, 0]
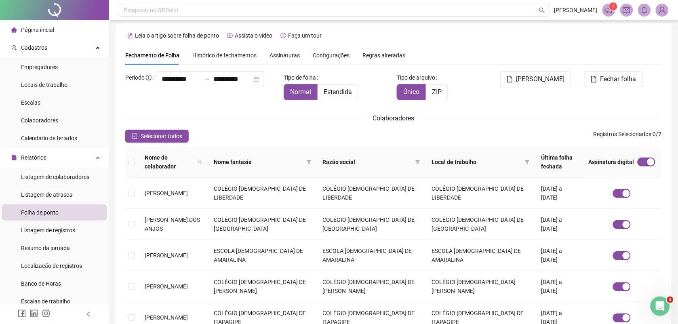
click at [283, 55] on span "Assinaturas" at bounding box center [285, 56] width 30 height 6
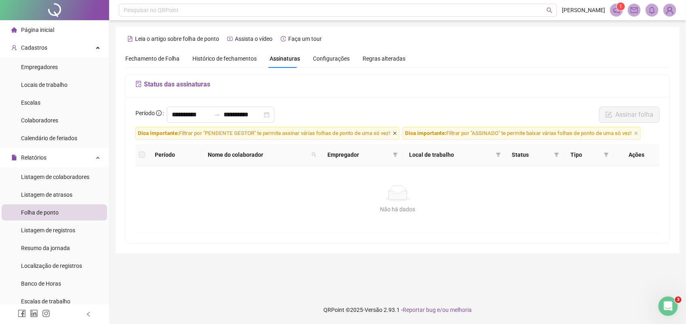
click at [394, 135] on icon "close" at bounding box center [394, 133] width 3 height 3
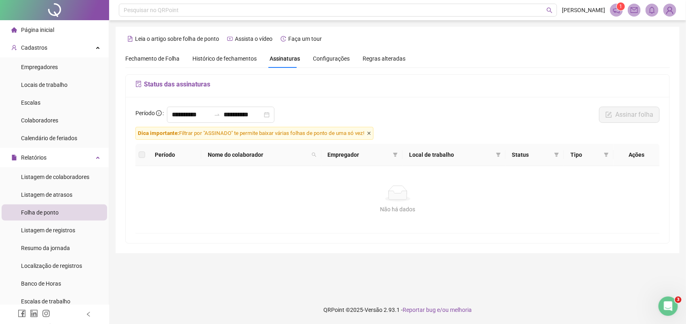
click at [371, 133] on icon "close" at bounding box center [368, 133] width 3 height 3
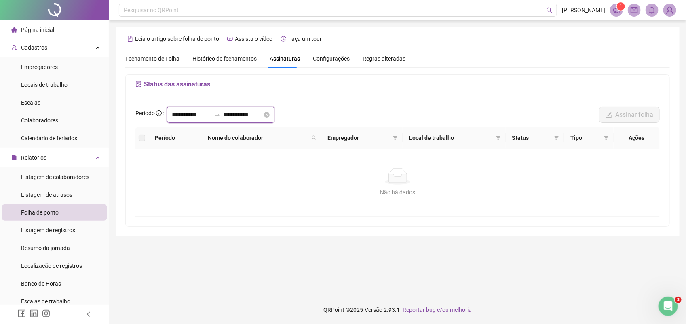
click at [173, 114] on input "**********" at bounding box center [191, 115] width 39 height 10
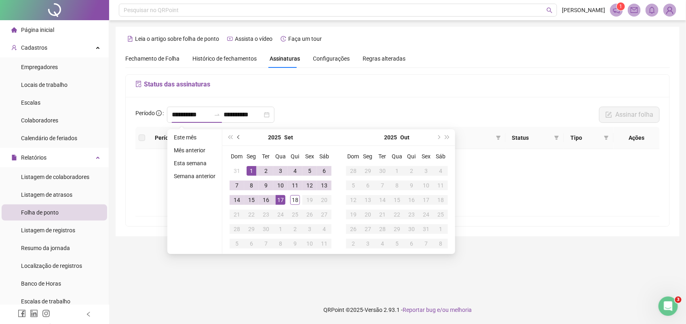
click at [240, 137] on button "prev-year" at bounding box center [238, 137] width 9 height 16
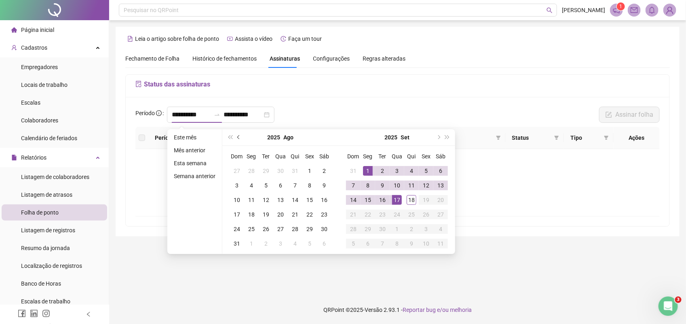
click at [240, 137] on button "prev-year" at bounding box center [238, 137] width 9 height 16
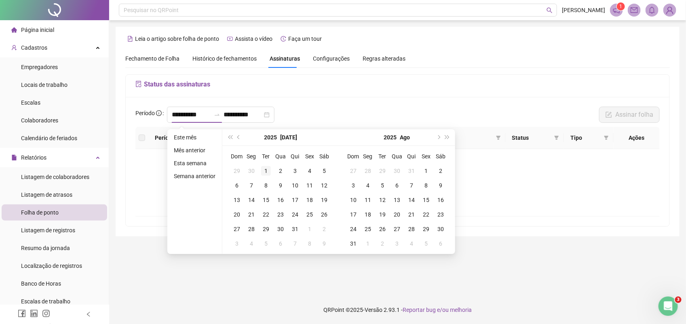
type input "**********"
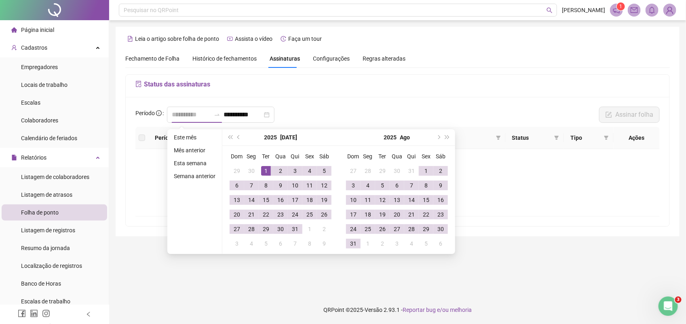
click at [263, 170] on div "1" at bounding box center [266, 171] width 10 height 10
type input "**********"
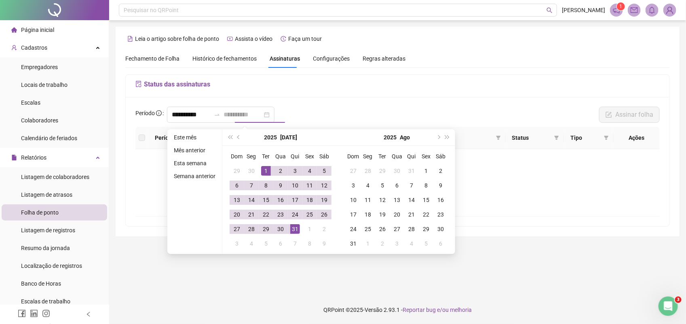
click at [296, 229] on div "31" at bounding box center [295, 229] width 10 height 10
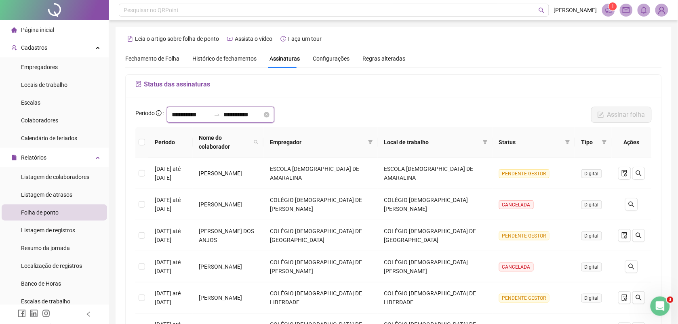
click at [211, 114] on input "**********" at bounding box center [191, 115] width 39 height 10
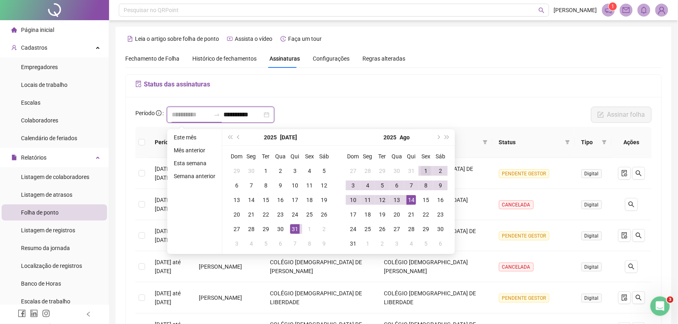
type input "**********"
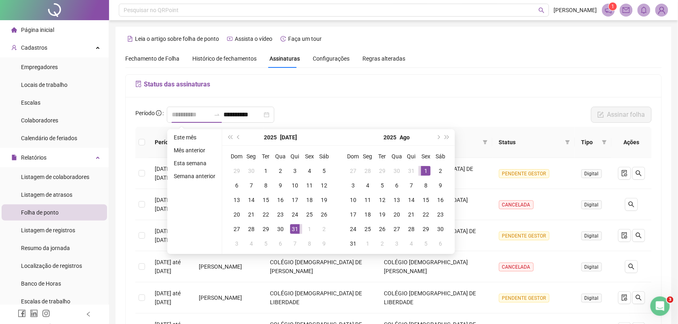
click at [425, 165] on td "1" at bounding box center [426, 171] width 15 height 15
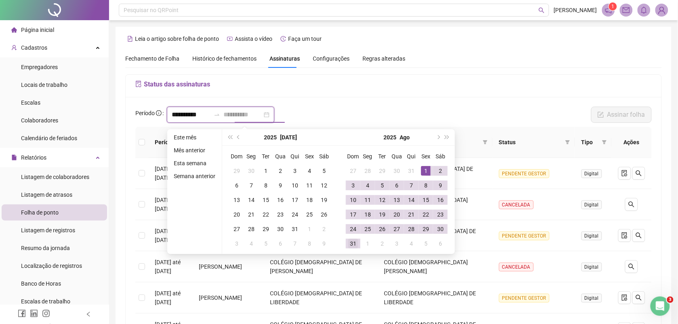
type input "**********"
click at [352, 243] on div "31" at bounding box center [353, 244] width 10 height 10
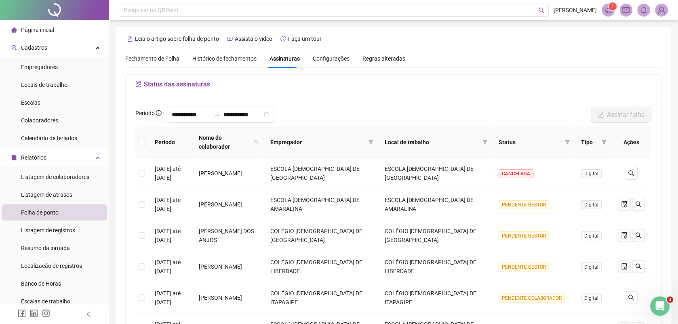
click at [145, 58] on span "Fechamento de Folha" at bounding box center [152, 58] width 54 height 6
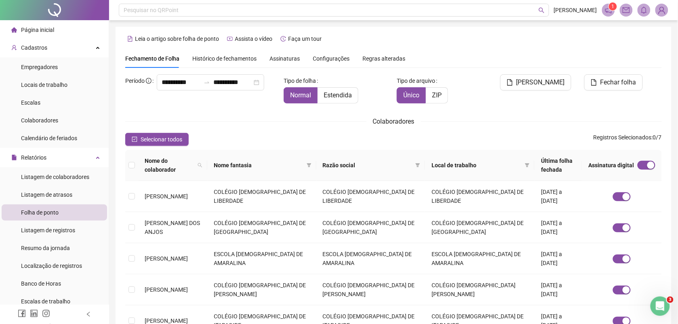
scroll to position [3, 0]
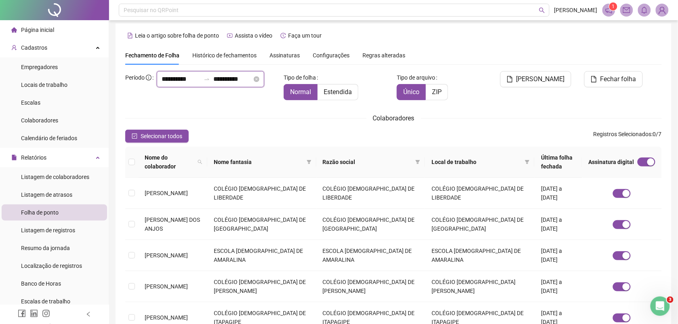
click at [162, 84] on input "**********" at bounding box center [181, 79] width 39 height 10
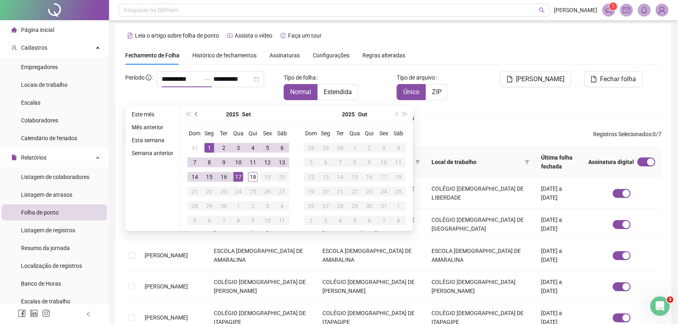
click at [197, 112] on button "prev-year" at bounding box center [196, 114] width 9 height 16
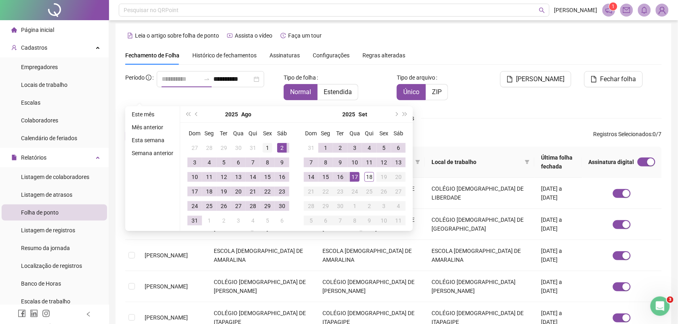
type input "**********"
click at [263, 145] on div "1" at bounding box center [268, 148] width 10 height 10
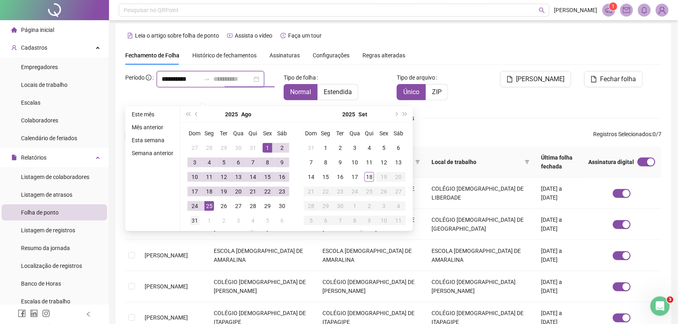
type input "**********"
click at [191, 219] on div "31" at bounding box center [195, 221] width 10 height 10
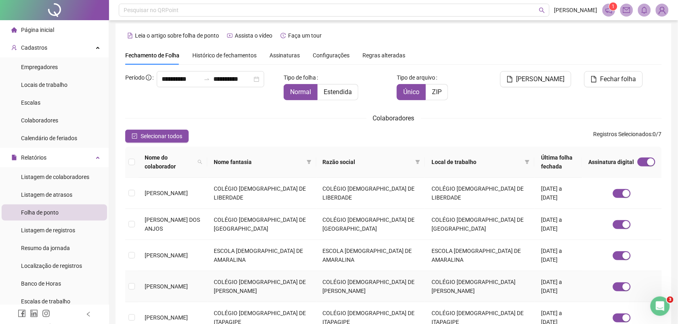
scroll to position [146, 0]
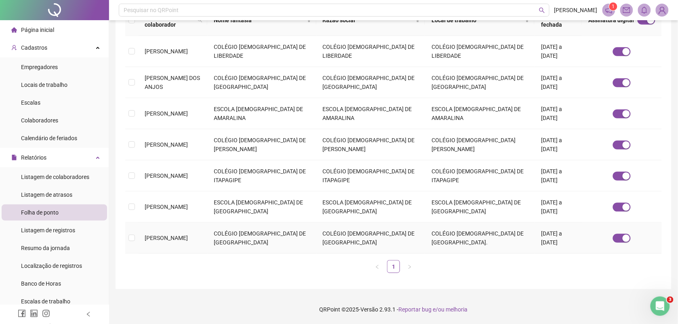
click at [170, 238] on span "TIAGO TEIXEIRA SANTOS" at bounding box center [166, 238] width 43 height 6
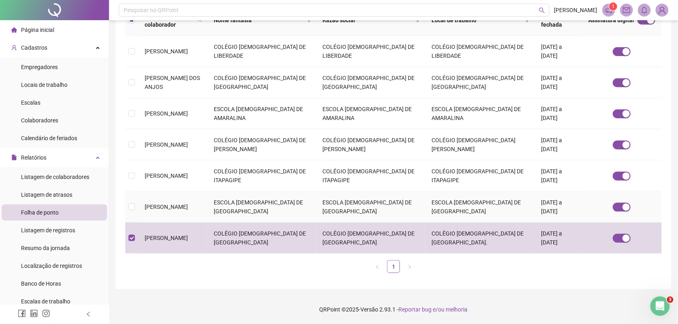
scroll to position [0, 0]
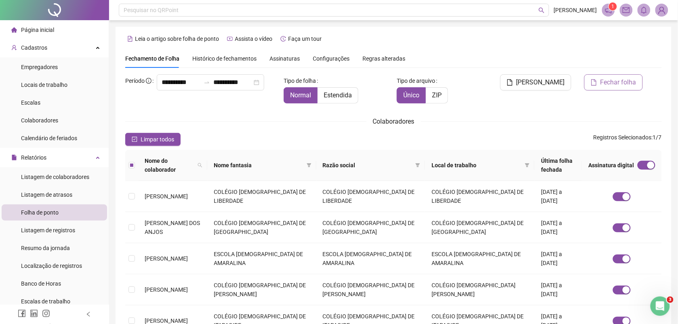
click at [621, 79] on span "Fechar folha" at bounding box center [619, 83] width 36 height 10
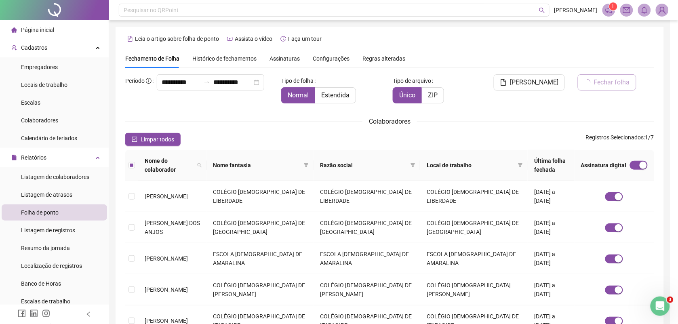
scroll to position [3, 0]
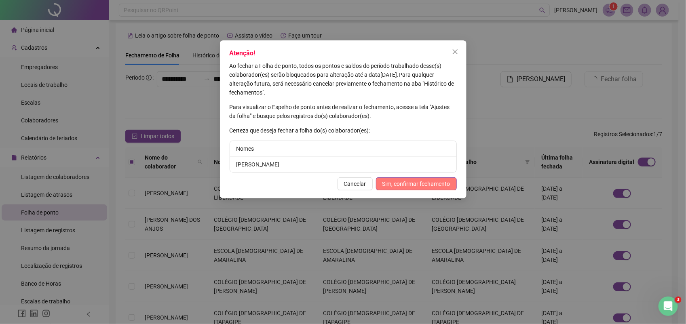
click at [407, 183] on span "Sim, confirmar fechamento" at bounding box center [416, 183] width 68 height 9
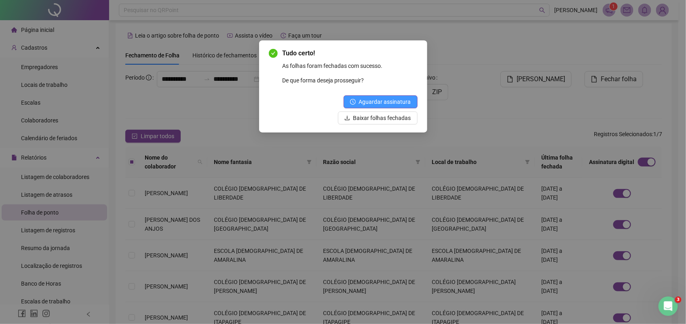
click at [391, 101] on span "Aguardar assinatura" at bounding box center [385, 101] width 52 height 9
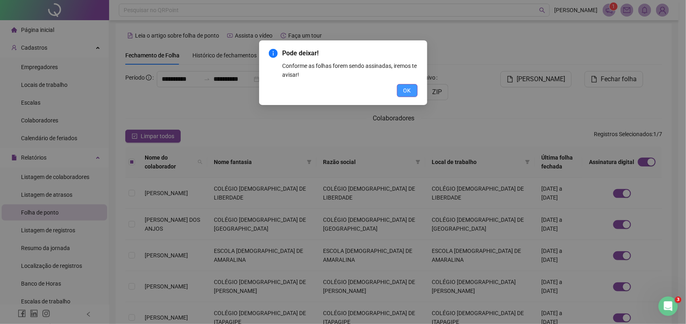
click at [405, 88] on span "OK" at bounding box center [407, 90] width 8 height 9
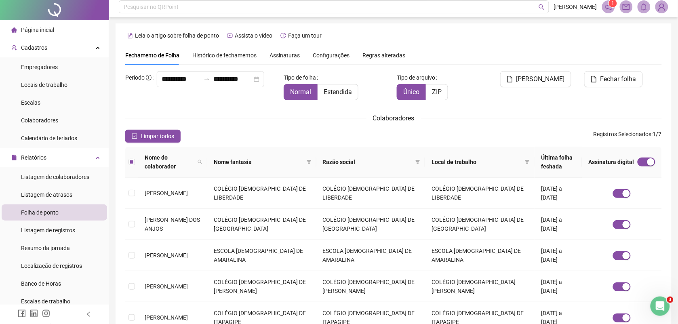
scroll to position [0, 0]
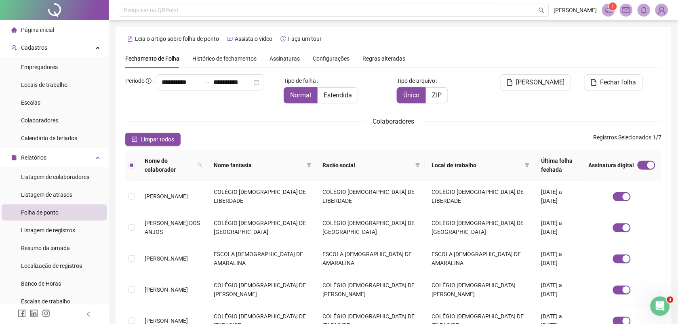
click at [49, 31] on span "Página inicial" at bounding box center [37, 30] width 33 height 6
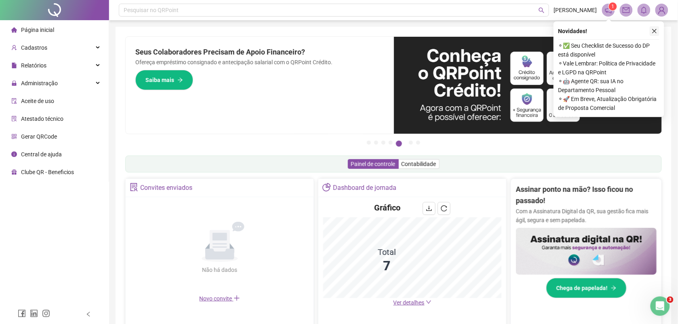
click at [653, 30] on icon "close" at bounding box center [655, 31] width 4 height 4
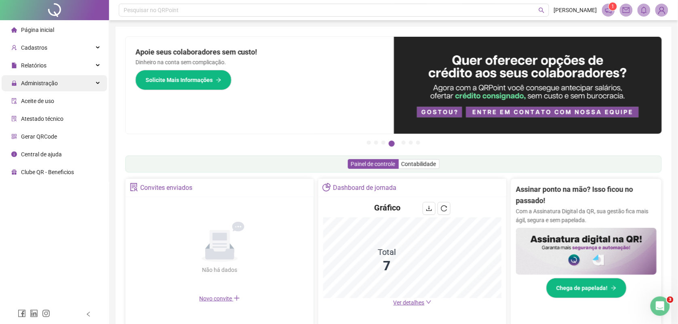
click at [34, 84] on span "Administração" at bounding box center [39, 83] width 37 height 6
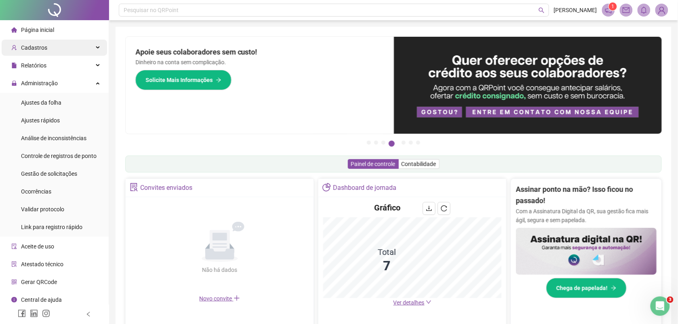
click at [47, 51] on div "Cadastros" at bounding box center [54, 48] width 105 height 16
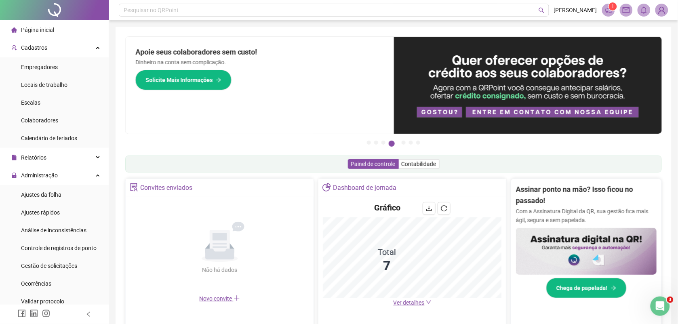
click at [661, 9] on img at bounding box center [662, 10] width 12 height 12
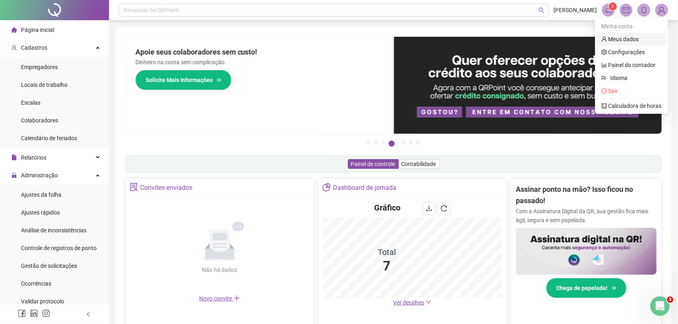
click at [615, 42] on link "Meus dados" at bounding box center [621, 39] width 38 height 6
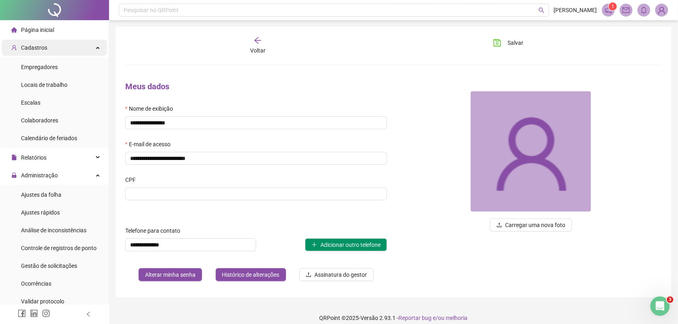
click at [49, 51] on div "Cadastros" at bounding box center [54, 48] width 105 height 16
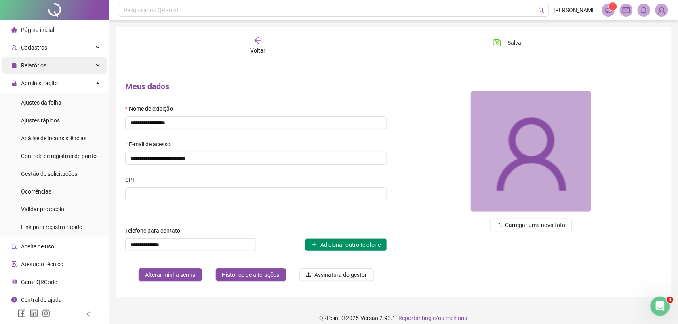
click at [51, 66] on div "Relatórios" at bounding box center [54, 65] width 105 height 16
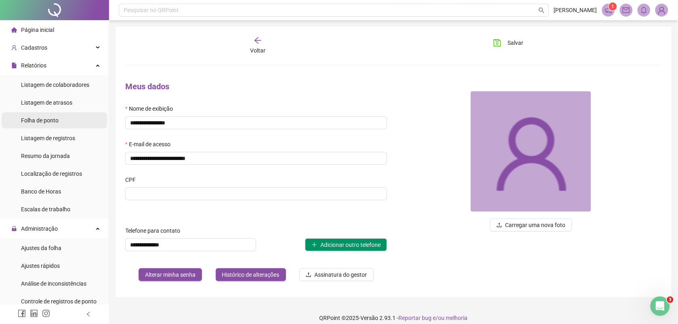
click at [53, 122] on span "Folha de ponto" at bounding box center [40, 120] width 38 height 6
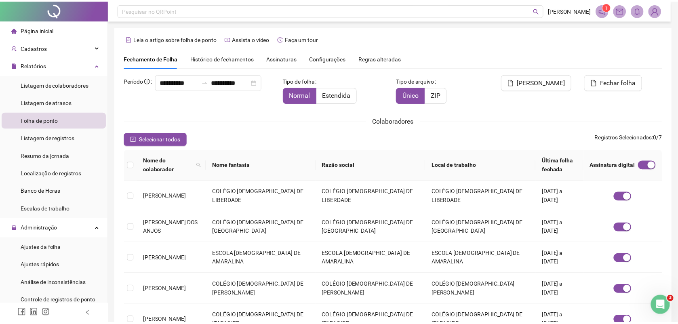
scroll to position [3, 0]
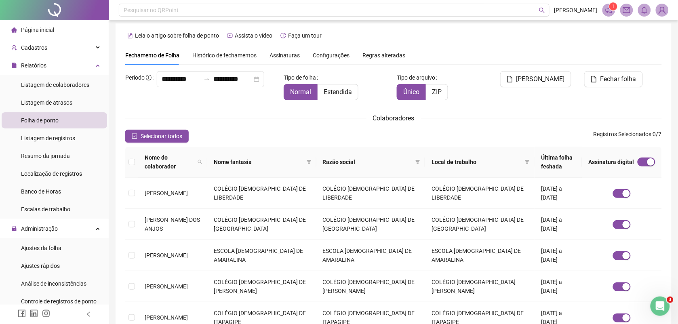
click at [280, 55] on span "Assinaturas" at bounding box center [285, 56] width 30 height 6
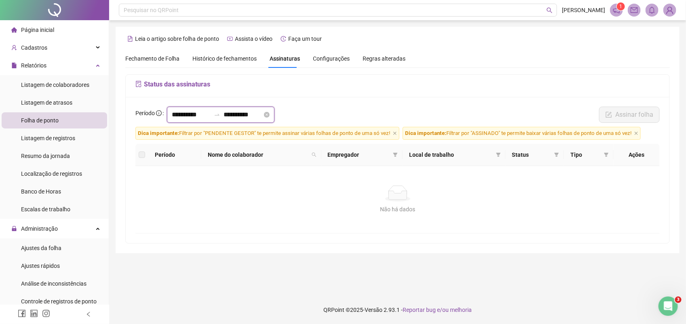
click at [204, 116] on input "**********" at bounding box center [191, 115] width 39 height 10
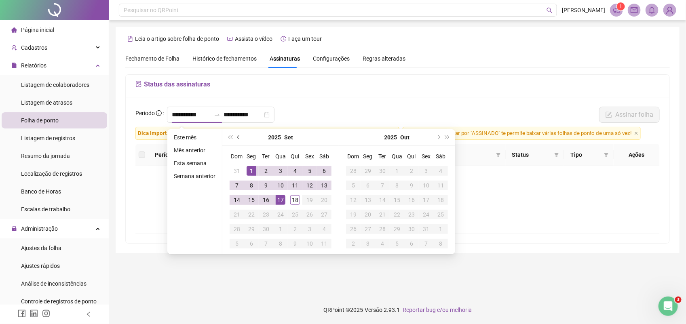
click at [237, 134] on button "prev-year" at bounding box center [238, 137] width 9 height 16
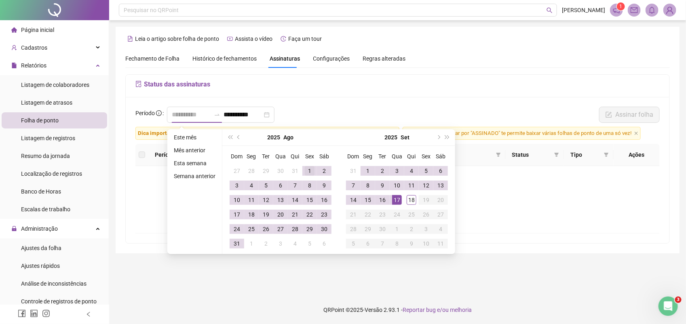
type input "**********"
drag, startPoint x: 308, startPoint y: 172, endPoint x: 296, endPoint y: 181, distance: 14.8
click at [308, 172] on div "1" at bounding box center [310, 171] width 10 height 10
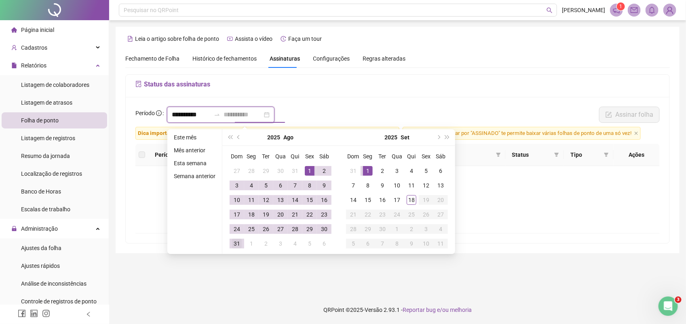
type input "**********"
click at [237, 242] on div "31" at bounding box center [237, 244] width 10 height 10
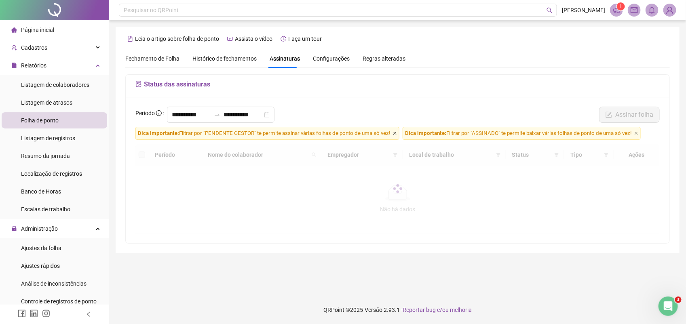
click at [397, 134] on icon "close" at bounding box center [395, 133] width 4 height 4
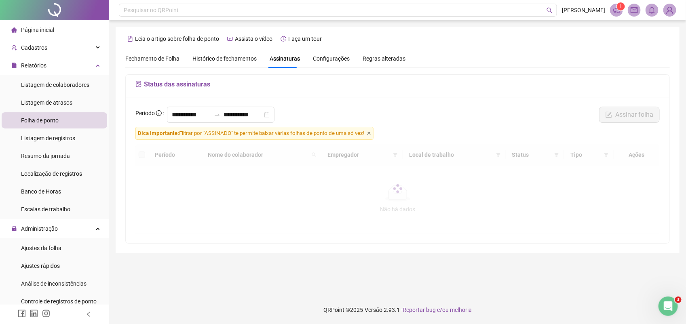
click at [371, 133] on icon "close" at bounding box center [368, 133] width 3 height 3
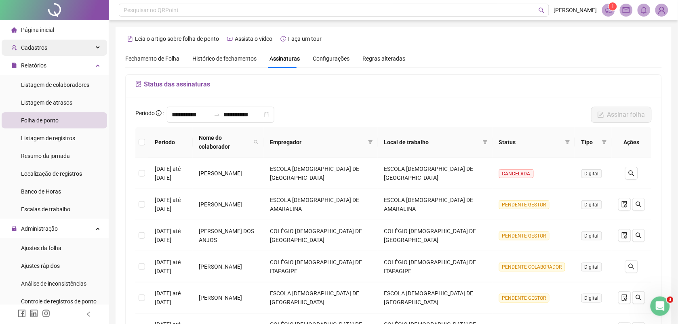
click at [47, 49] on div "Cadastros" at bounding box center [54, 48] width 105 height 16
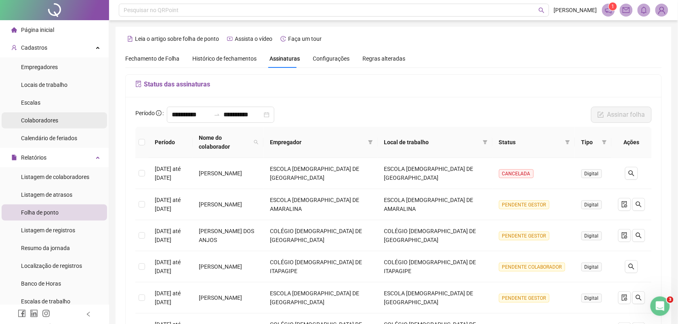
click at [48, 122] on span "Colaboradores" at bounding box center [39, 120] width 37 height 6
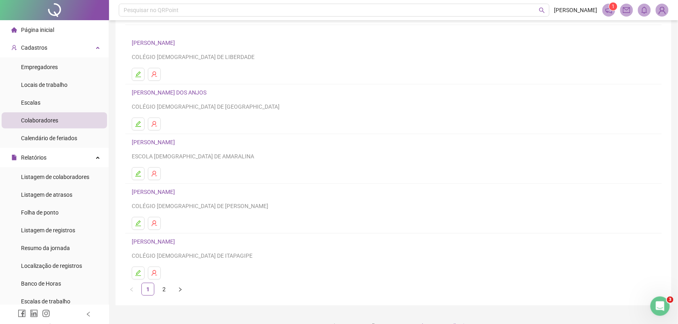
scroll to position [68, 0]
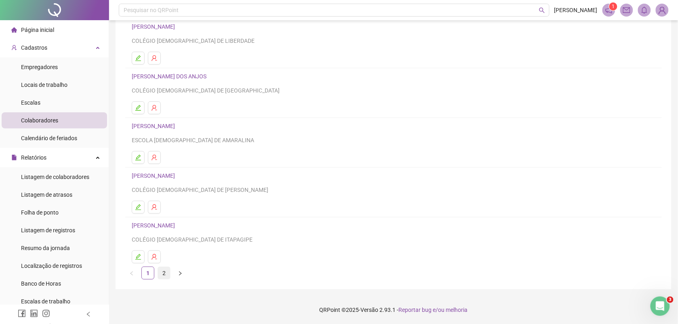
click at [160, 274] on link "2" at bounding box center [164, 273] width 12 height 12
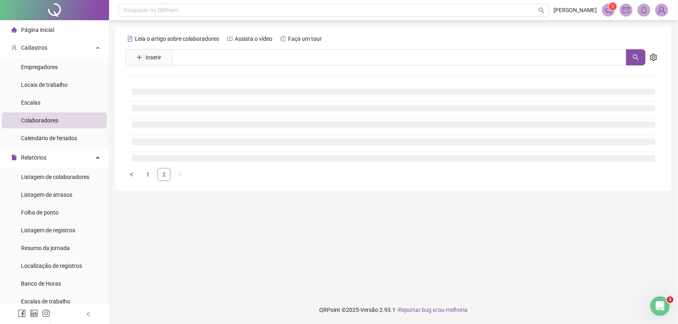
scroll to position [0, 0]
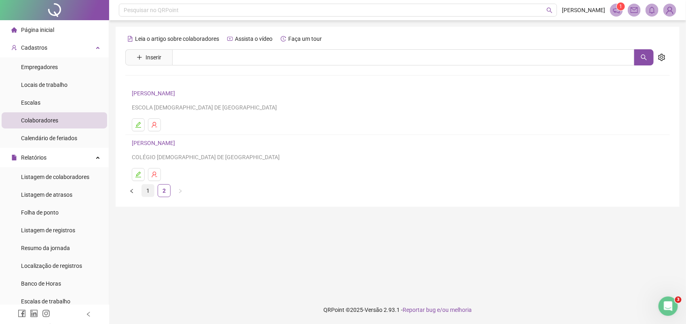
click at [148, 191] on link "1" at bounding box center [148, 191] width 12 height 12
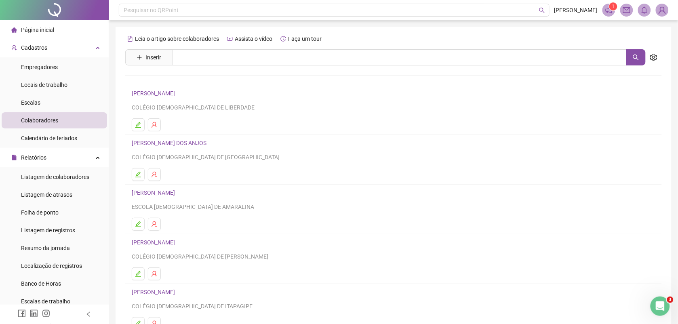
scroll to position [68, 0]
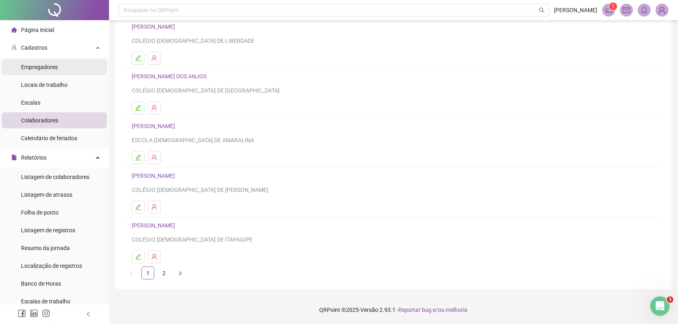
click at [44, 59] on div "Empregadores" at bounding box center [39, 67] width 37 height 16
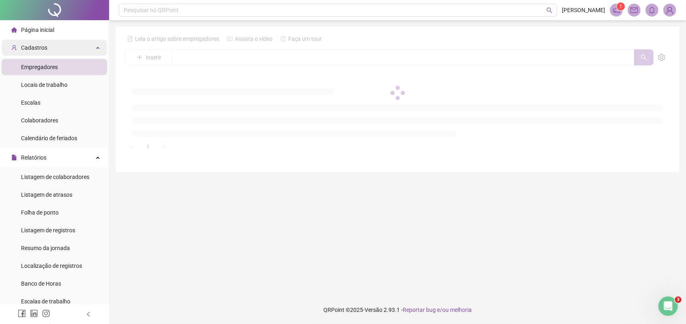
click at [44, 50] on span "Cadastros" at bounding box center [34, 47] width 26 height 6
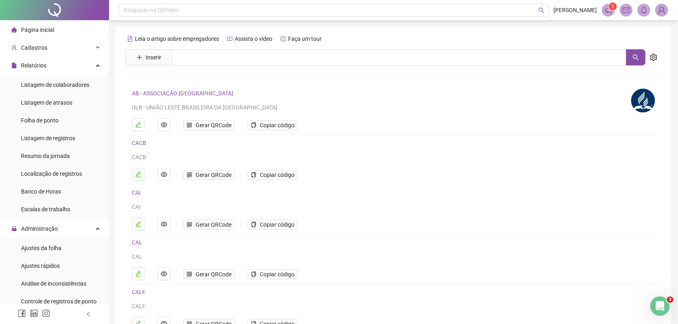
click at [63, 74] on li "Relatórios Listagem de colaboradores Listagem de atrasos Folha de ponto Listage…" at bounding box center [54, 138] width 109 height 162
click at [63, 65] on div "Relatórios" at bounding box center [54, 65] width 105 height 16
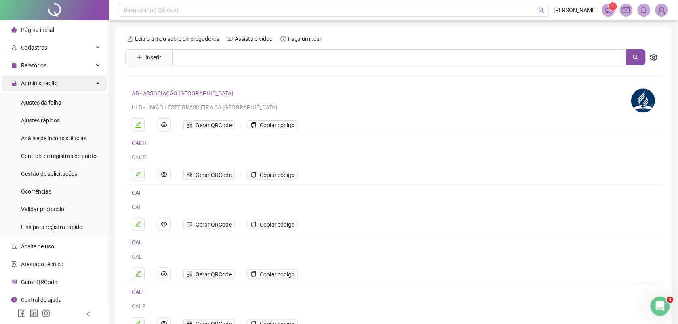
click at [63, 81] on div "Administração" at bounding box center [54, 83] width 105 height 16
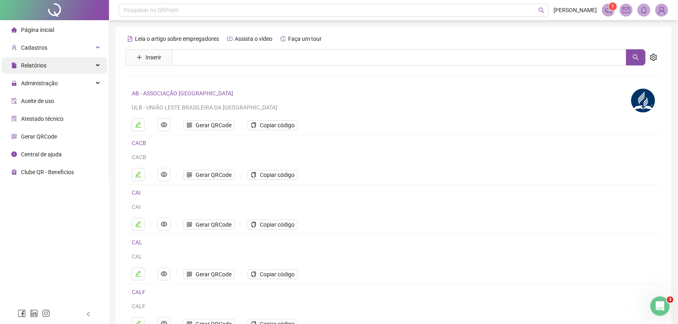
click at [86, 65] on div "Relatórios" at bounding box center [54, 65] width 105 height 16
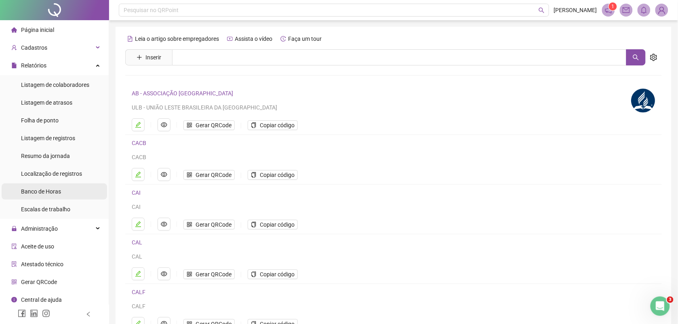
click at [42, 190] on span "Banco de Horas" at bounding box center [41, 191] width 40 height 6
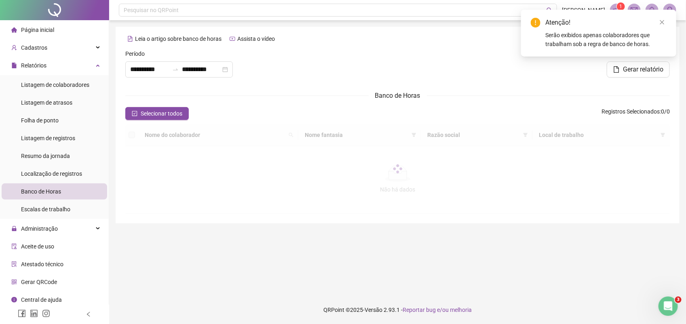
type input "**********"
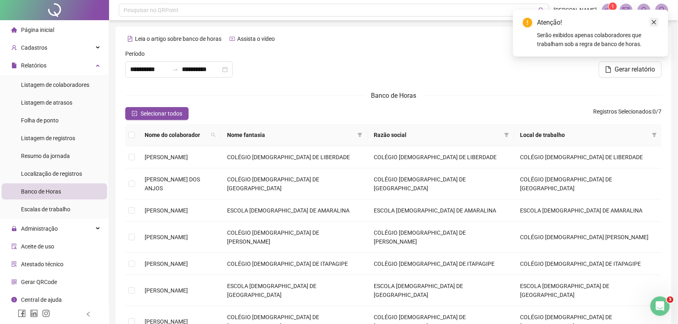
click at [656, 21] on icon "close" at bounding box center [654, 22] width 4 height 4
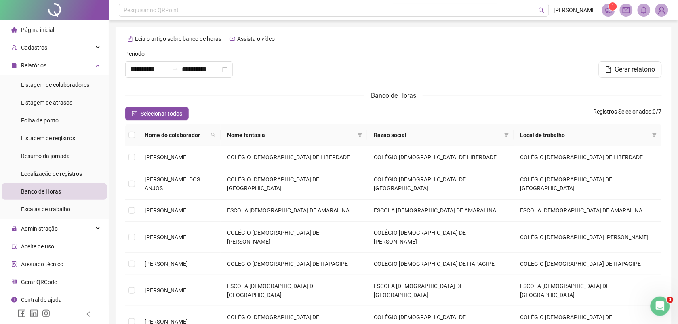
click at [663, 9] on img at bounding box center [662, 10] width 12 height 12
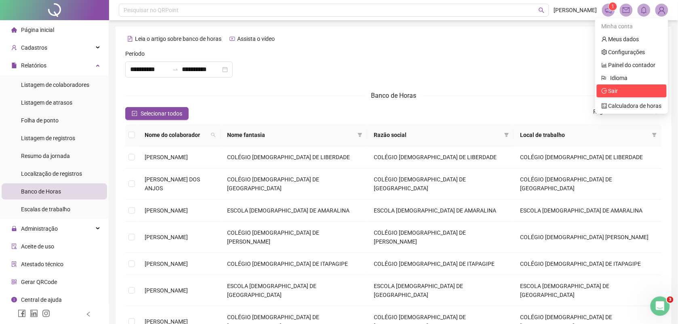
click at [615, 91] on span "Sair" at bounding box center [614, 91] width 10 height 6
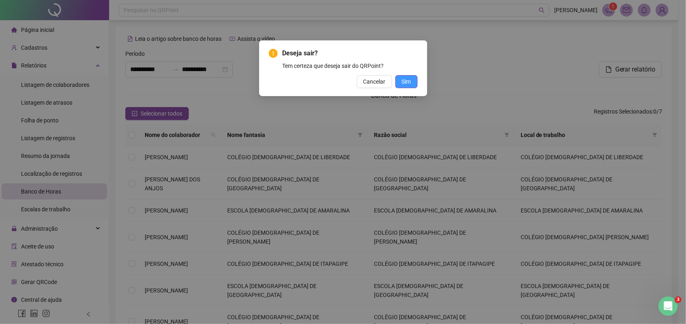
click at [403, 80] on span "Sim" at bounding box center [406, 81] width 9 height 9
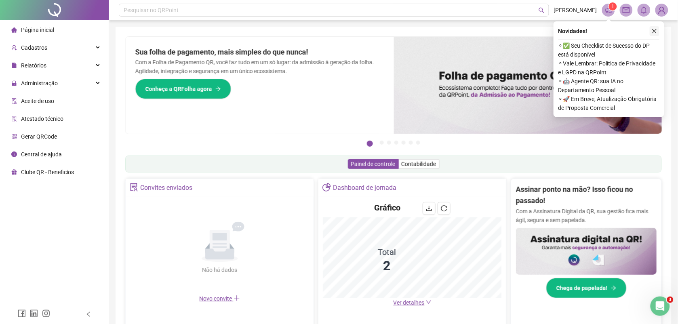
click at [654, 30] on icon "close" at bounding box center [655, 31] width 4 height 4
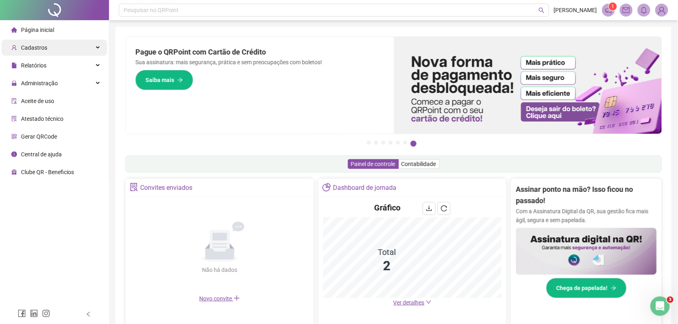
click at [38, 46] on span "Cadastros" at bounding box center [34, 47] width 26 height 6
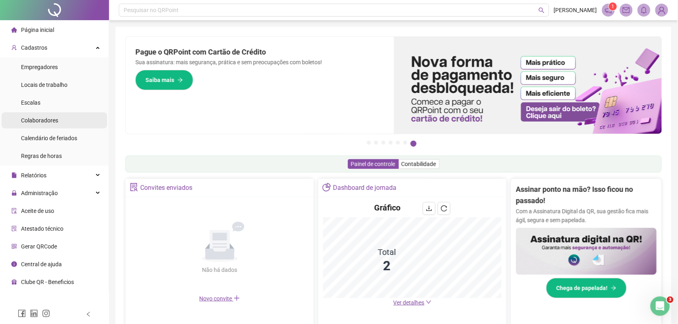
click at [45, 120] on span "Colaboradores" at bounding box center [39, 120] width 37 height 6
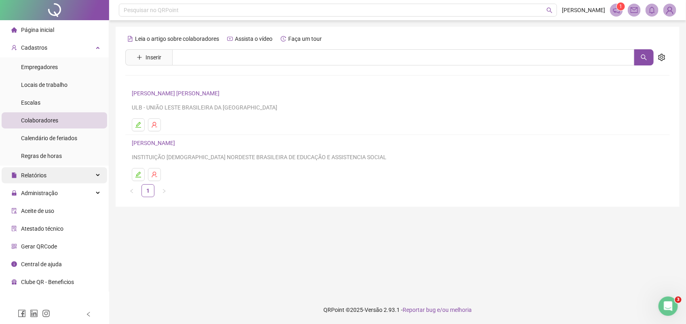
click at [49, 177] on div "Relatórios" at bounding box center [54, 175] width 105 height 16
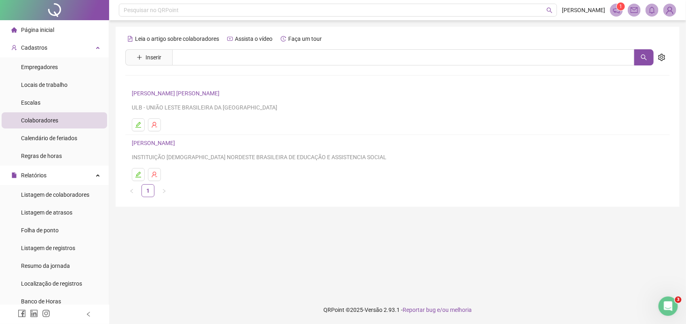
click at [672, 11] on img at bounding box center [670, 10] width 12 height 12
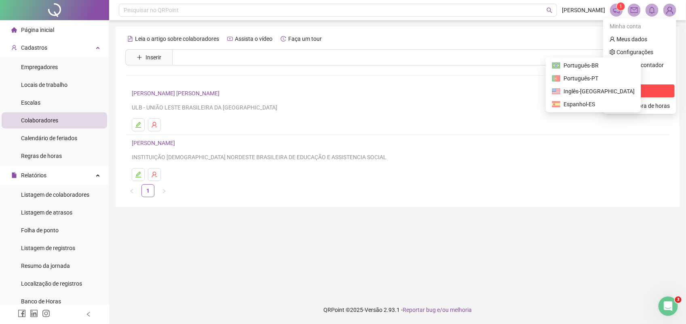
click at [628, 91] on span "Sair" at bounding box center [640, 90] width 60 height 9
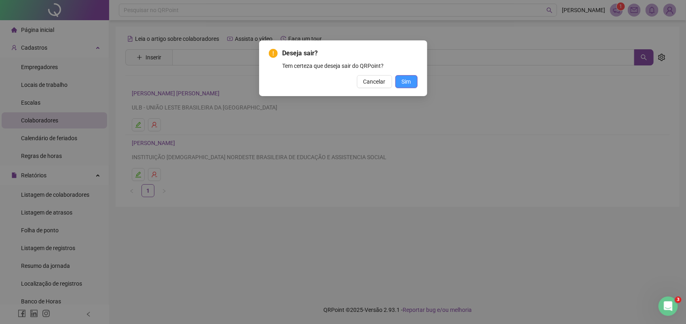
click at [404, 80] on span "Sim" at bounding box center [406, 81] width 9 height 9
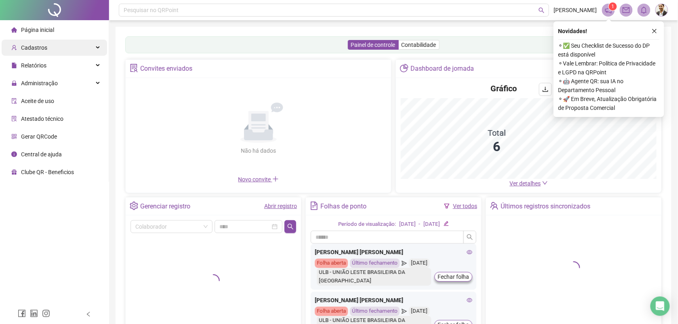
click at [39, 47] on span "Cadastros" at bounding box center [34, 47] width 26 height 6
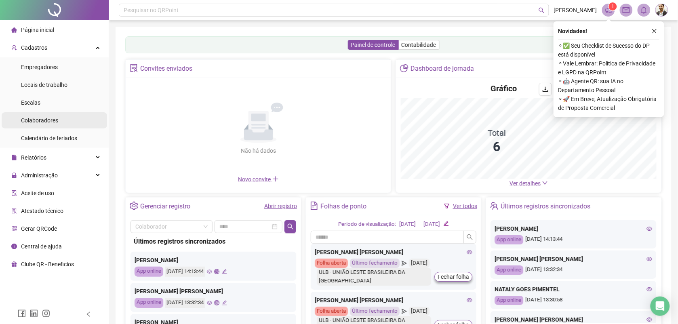
click at [56, 120] on span "Colaboradores" at bounding box center [39, 120] width 37 height 6
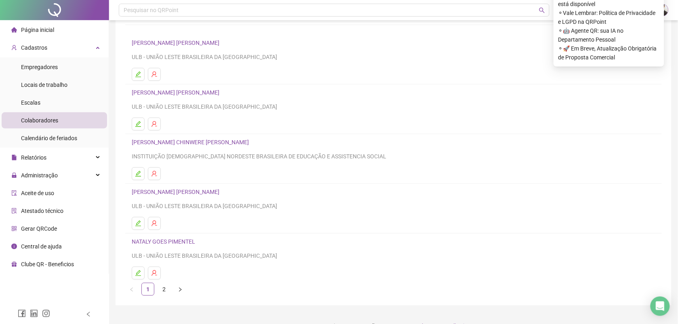
scroll to position [68, 0]
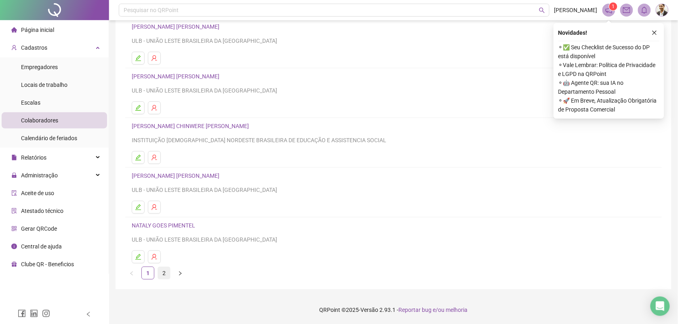
click at [159, 270] on link "2" at bounding box center [164, 273] width 12 height 12
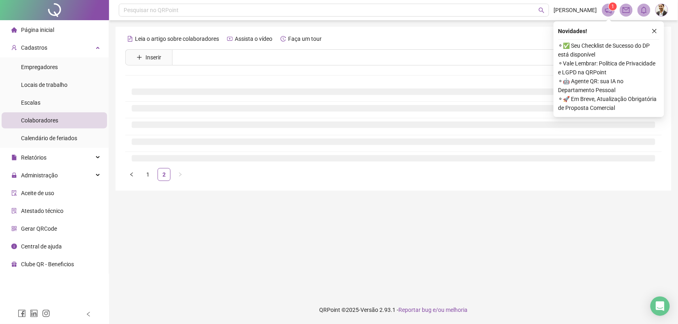
scroll to position [0, 0]
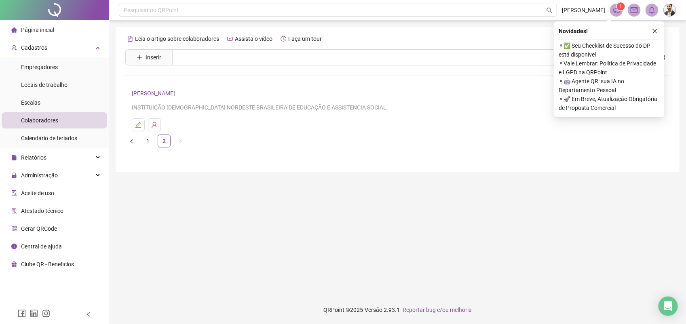
click at [654, 30] on icon "close" at bounding box center [655, 31] width 4 height 4
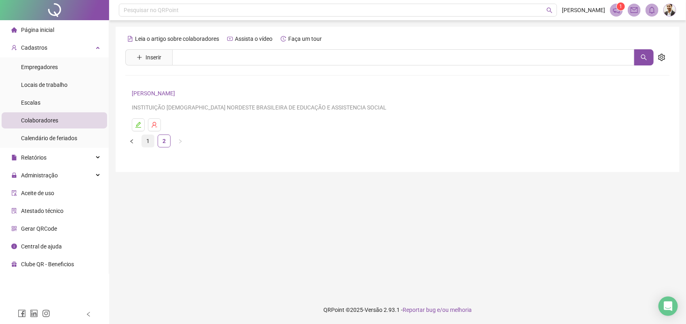
click at [148, 141] on link "1" at bounding box center [148, 141] width 12 height 12
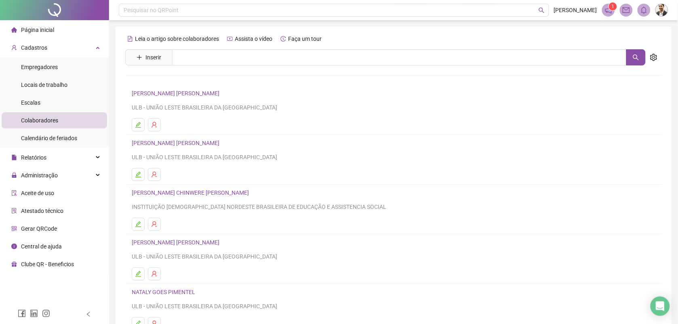
click at [661, 10] on img at bounding box center [662, 10] width 12 height 12
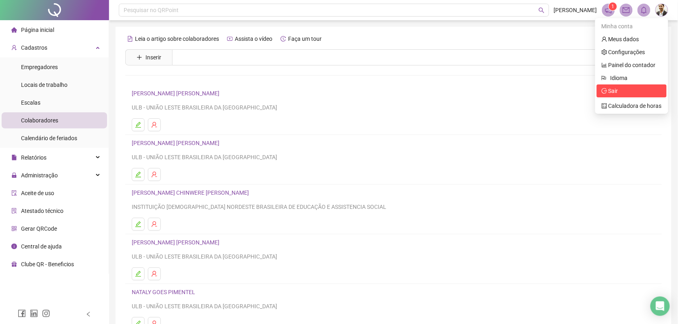
click at [622, 90] on span "Sair" at bounding box center [632, 90] width 60 height 9
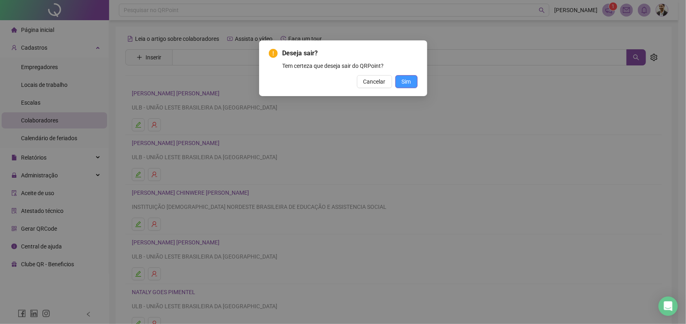
click at [403, 83] on span "Sim" at bounding box center [406, 81] width 9 height 9
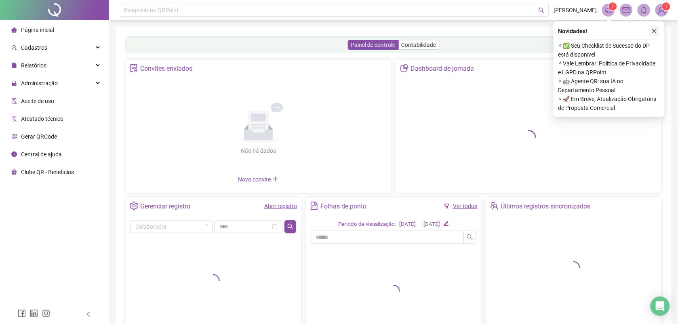
click at [655, 30] on icon "close" at bounding box center [655, 31] width 4 height 4
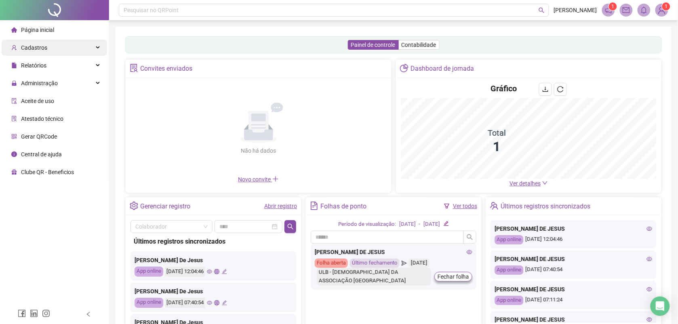
click at [40, 49] on span "Cadastros" at bounding box center [34, 47] width 26 height 6
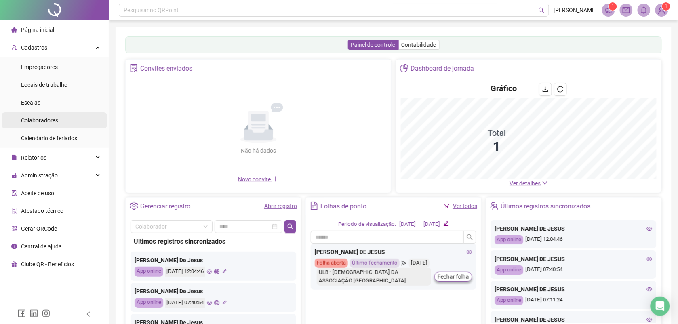
click at [45, 122] on span "Colaboradores" at bounding box center [39, 120] width 37 height 6
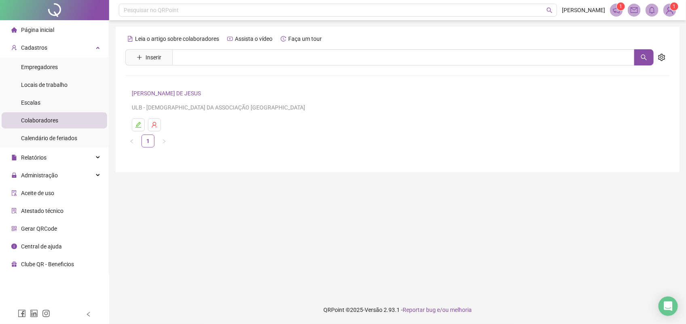
click at [198, 96] on link "[PERSON_NAME] DE JESUS" at bounding box center [168, 93] width 72 height 6
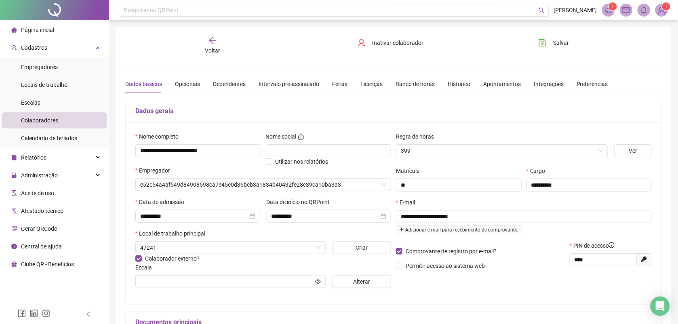
type input "**********"
click at [39, 49] on span "Cadastros" at bounding box center [34, 47] width 26 height 6
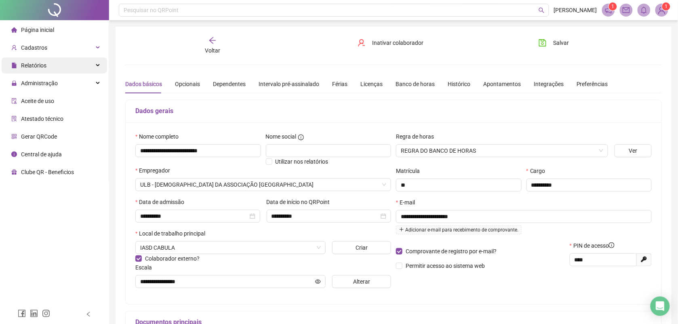
click at [41, 66] on span "Relatórios" at bounding box center [33, 65] width 25 height 6
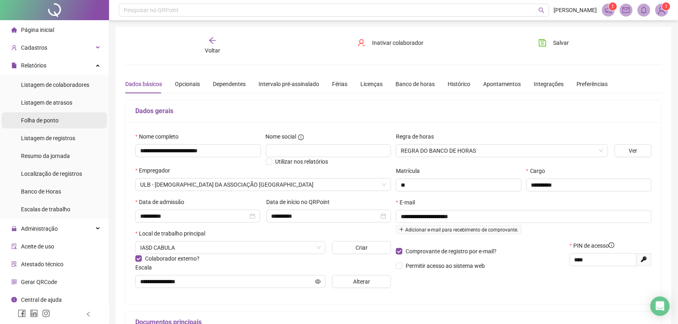
click at [46, 123] on span "Folha de ponto" at bounding box center [40, 120] width 38 height 6
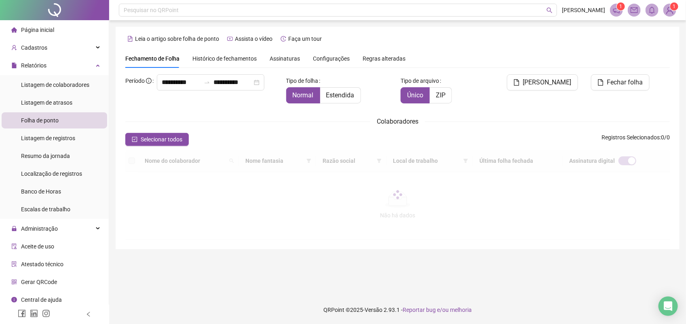
click at [282, 60] on span "Assinaturas" at bounding box center [285, 59] width 30 height 6
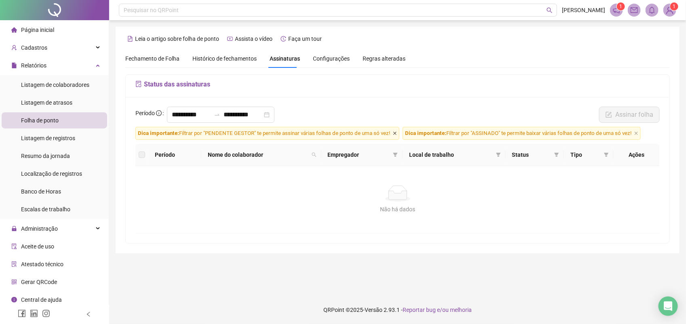
click at [395, 134] on icon "close" at bounding box center [394, 133] width 3 height 3
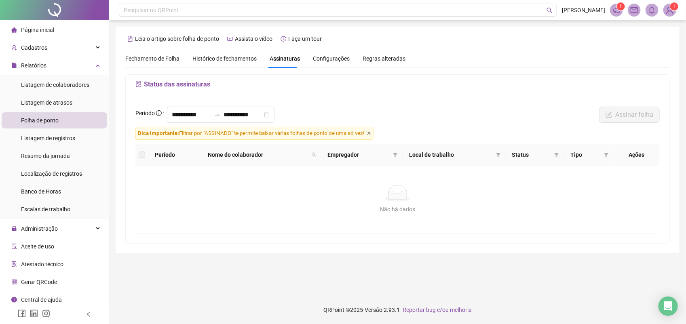
click at [371, 135] on icon "close" at bounding box center [369, 133] width 4 height 4
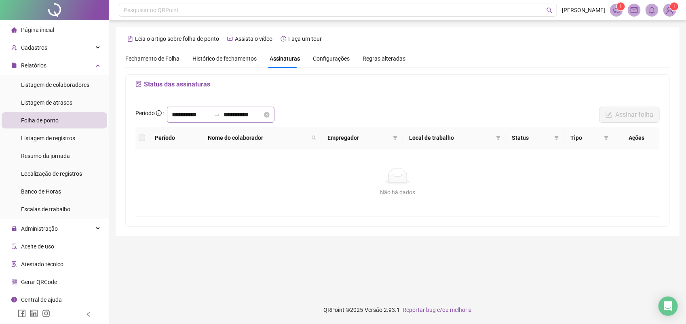
click at [212, 120] on div "**********" at bounding box center [221, 115] width 108 height 16
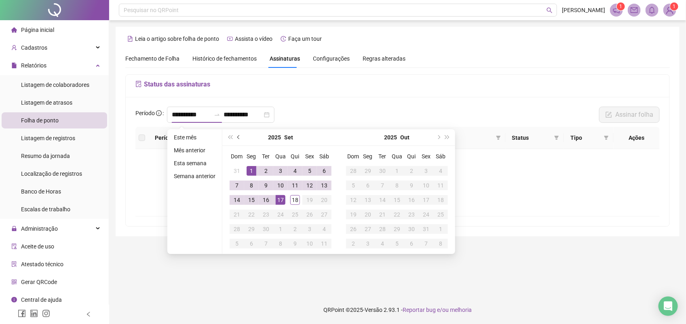
click at [236, 137] on button "prev-year" at bounding box center [238, 137] width 9 height 16
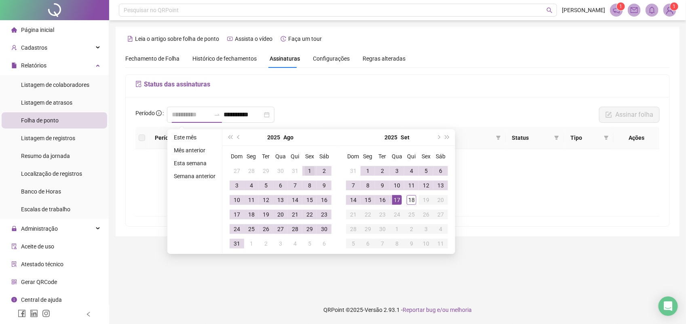
type input "**********"
click at [308, 168] on div "1" at bounding box center [310, 171] width 10 height 10
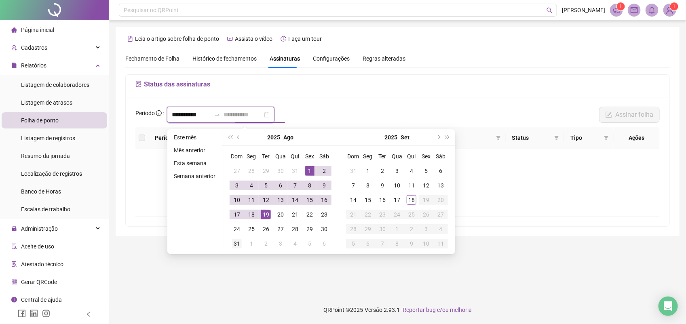
type input "**********"
click at [236, 241] on div "31" at bounding box center [237, 244] width 10 height 10
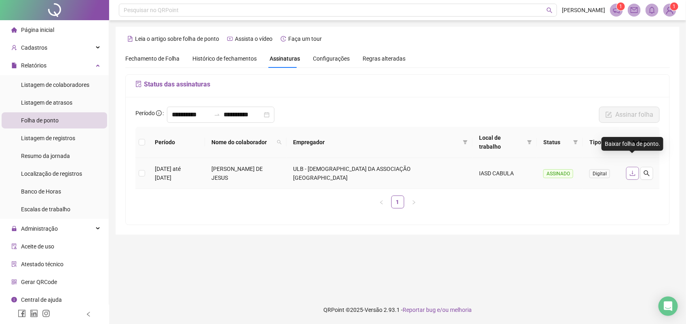
click at [633, 170] on icon "download" at bounding box center [632, 173] width 6 height 6
click at [650, 12] on icon "bell" at bounding box center [652, 9] width 6 height 7
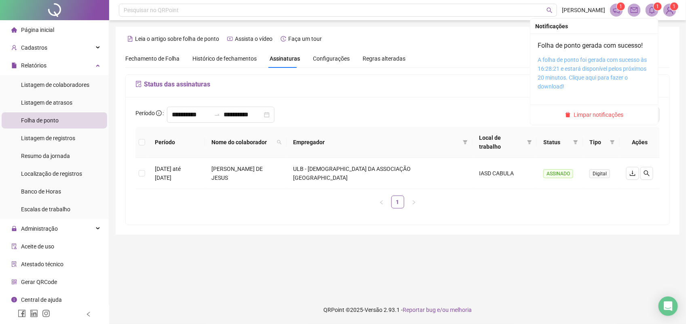
click at [625, 67] on link "A folha de ponto foi gerada com sucesso às 16:28:21 e estará disponível pelos p…" at bounding box center [592, 73] width 109 height 33
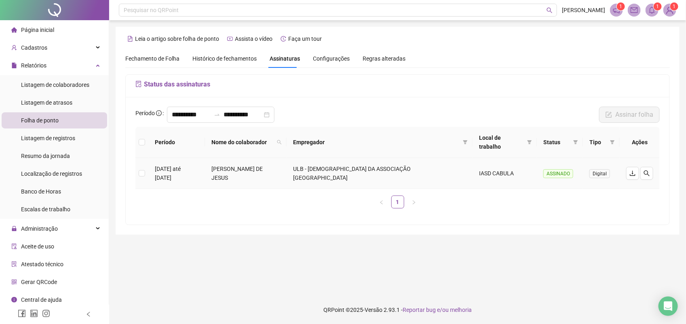
drag, startPoint x: 238, startPoint y: 160, endPoint x: 324, endPoint y: 167, distance: 86.7
click at [287, 167] on td "MARILENE DOS SANTOS DE JESUS" at bounding box center [246, 173] width 82 height 31
drag, startPoint x: 324, startPoint y: 167, endPoint x: 310, endPoint y: 162, distance: 14.4
copy td "MARILENE DOS SANTOS DE JESUS"
click at [176, 116] on input "**********" at bounding box center [191, 115] width 39 height 10
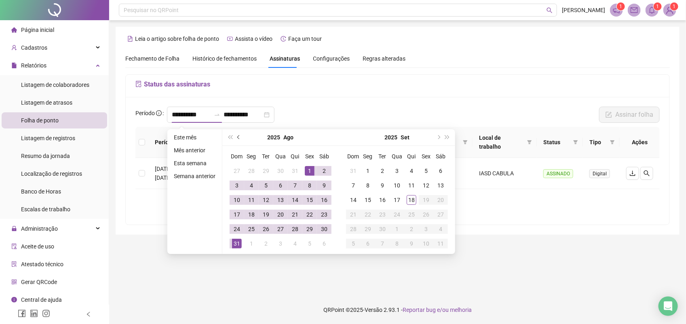
click at [236, 136] on button "prev-year" at bounding box center [238, 137] width 9 height 16
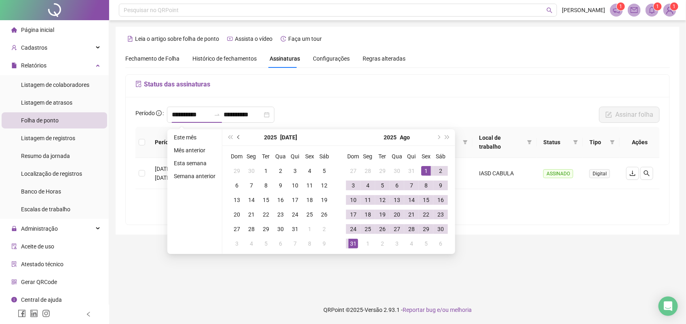
click at [236, 136] on button "prev-year" at bounding box center [238, 137] width 9 height 16
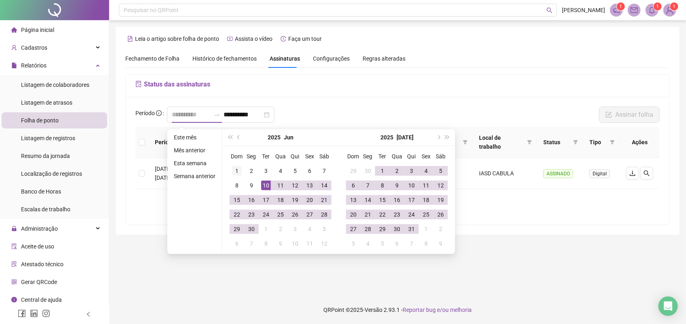
type input "**********"
click at [237, 170] on div "1" at bounding box center [237, 171] width 10 height 10
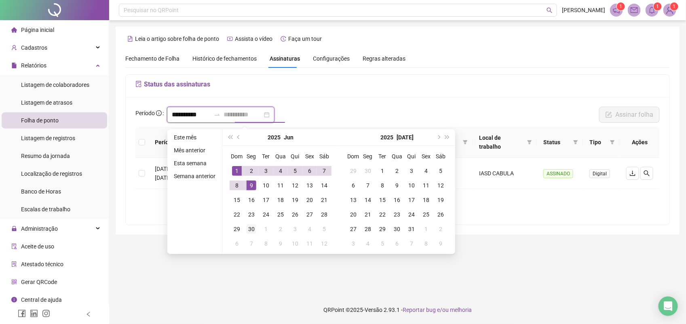
type input "**********"
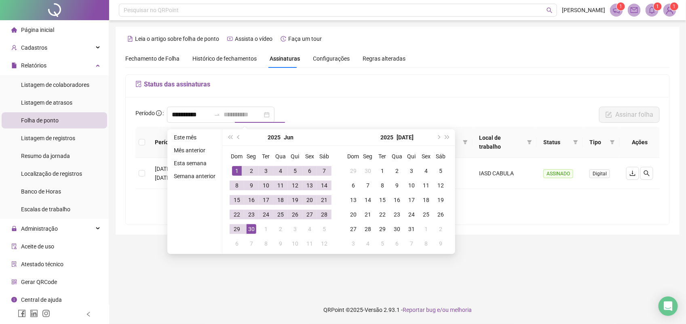
click at [253, 227] on div "30" at bounding box center [252, 229] width 10 height 10
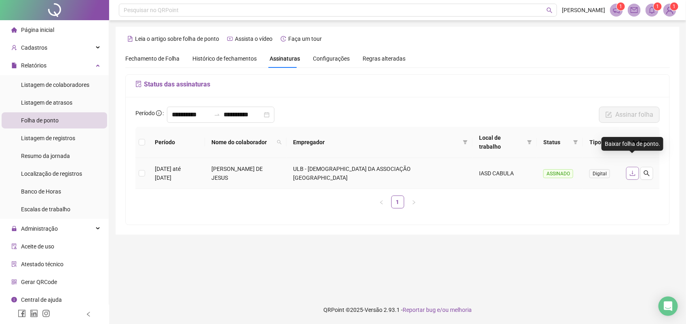
click at [632, 171] on icon "download" at bounding box center [632, 173] width 5 height 5
click at [654, 7] on sup "2" at bounding box center [658, 6] width 8 height 8
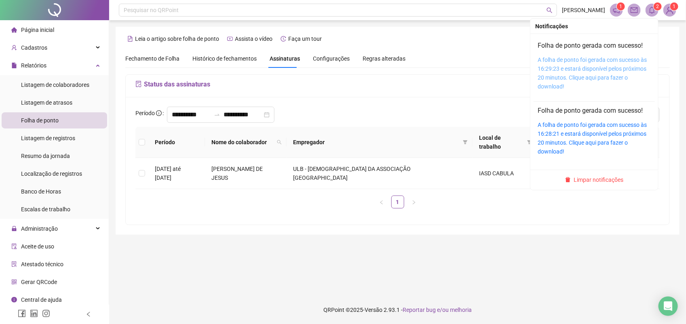
click at [627, 67] on link "A folha de ponto foi gerada com sucesso às 16:29:23 e estará disponível pelos p…" at bounding box center [592, 73] width 109 height 33
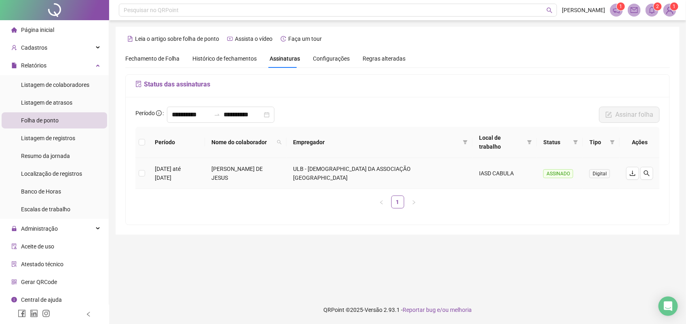
drag, startPoint x: 239, startPoint y: 164, endPoint x: 330, endPoint y: 172, distance: 91.7
click at [287, 172] on td "MARILENE DOS SANTOS DE JESUS" at bounding box center [246, 173] width 82 height 31
drag, startPoint x: 330, startPoint y: 172, endPoint x: 313, endPoint y: 165, distance: 18.5
copy td "MARILENE DOS SANTOS DE JESUS"
click at [207, 117] on input "**********" at bounding box center [191, 115] width 39 height 10
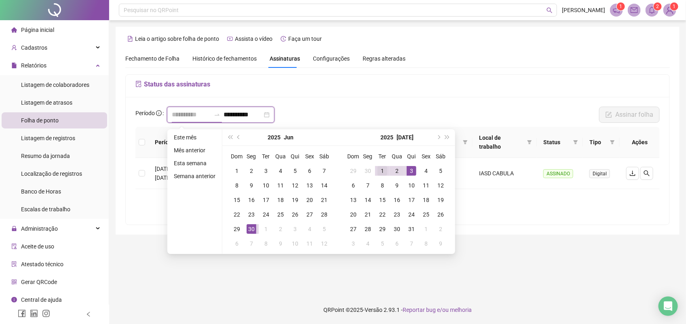
type input "**********"
click at [379, 168] on div "1" at bounding box center [383, 171] width 10 height 10
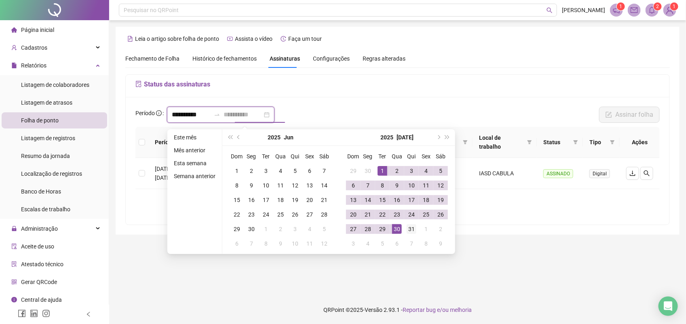
type input "**********"
click at [413, 228] on td "31" at bounding box center [411, 229] width 15 height 15
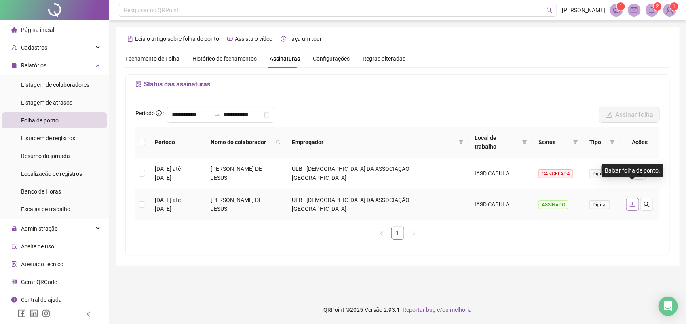
click at [633, 201] on icon "download" at bounding box center [632, 204] width 6 height 6
click at [650, 8] on icon "bell" at bounding box center [651, 9] width 7 height 7
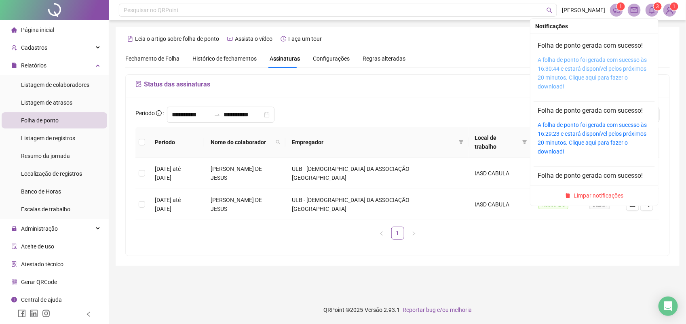
click at [633, 69] on link "A folha de ponto foi gerada com sucesso às 16:30:44 e estará disponível pelos p…" at bounding box center [592, 73] width 109 height 33
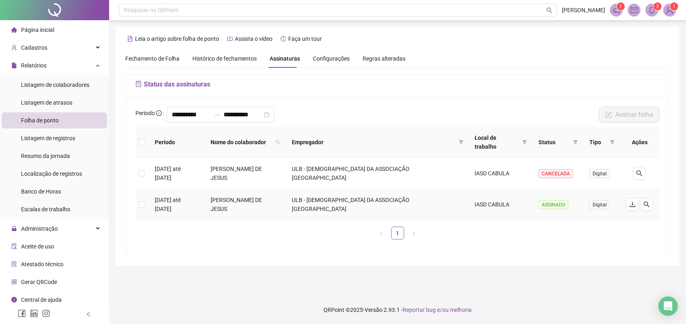
drag, startPoint x: 236, startPoint y: 187, endPoint x: 325, endPoint y: 192, distance: 89.1
click at [285, 192] on td "MARILENE DOS SANTOS DE JESUS" at bounding box center [244, 204] width 81 height 31
drag, startPoint x: 325, startPoint y: 192, endPoint x: 322, endPoint y: 187, distance: 6.3
copy td "MARILENE DOS SANTOS DE JESUS"
click at [342, 228] on div "**********" at bounding box center [398, 176] width 544 height 159
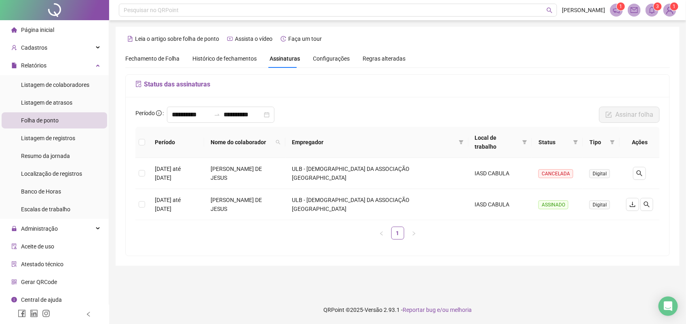
click at [667, 12] on img at bounding box center [670, 10] width 12 height 12
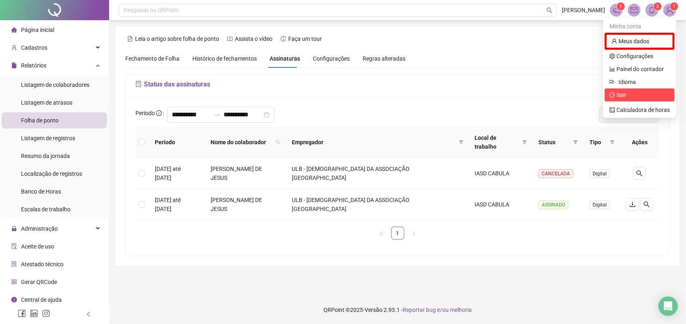
click at [622, 96] on span "Sair" at bounding box center [621, 95] width 10 height 6
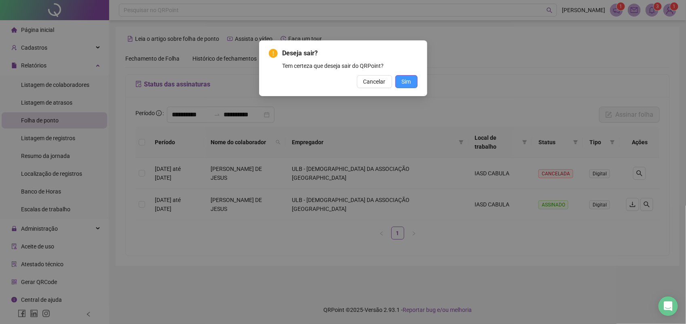
click at [408, 83] on span "Sim" at bounding box center [406, 81] width 9 height 9
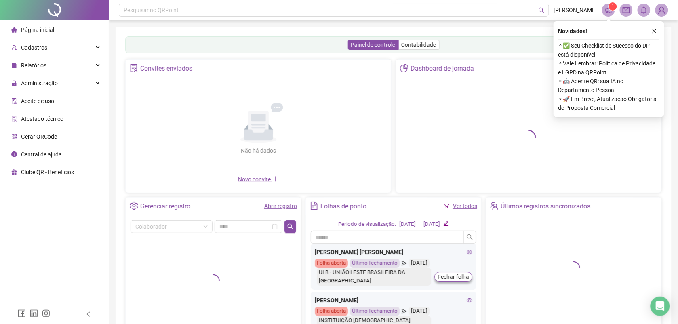
drag, startPoint x: 653, startPoint y: 33, endPoint x: 663, endPoint y: 21, distance: 15.5
click at [653, 33] on icon "close" at bounding box center [655, 31] width 4 height 4
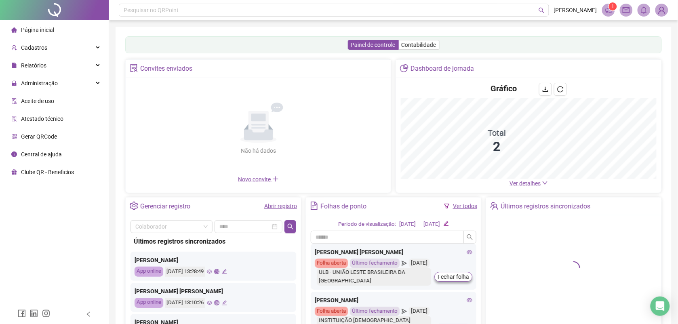
click at [660, 12] on img at bounding box center [662, 10] width 12 height 12
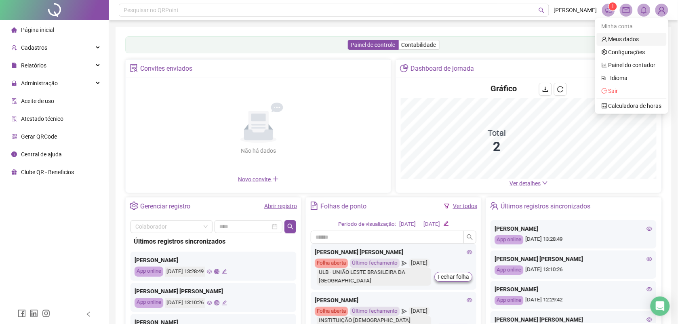
click at [623, 38] on link "Meus dados" at bounding box center [621, 39] width 38 height 6
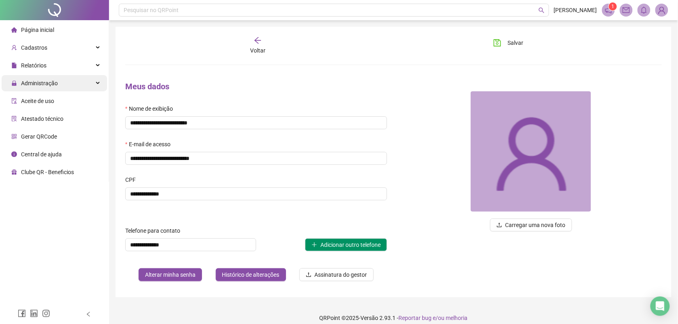
click at [43, 84] on span "Administração" at bounding box center [39, 83] width 37 height 6
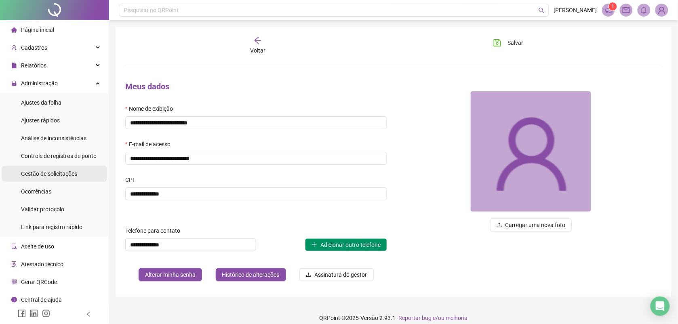
click at [65, 174] on span "Gestão de solicitações" at bounding box center [49, 174] width 56 height 6
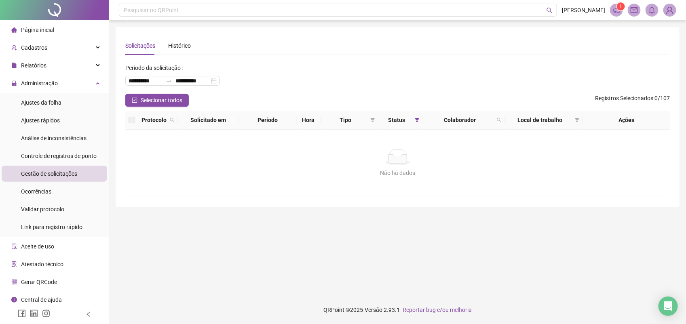
click at [668, 11] on img at bounding box center [670, 10] width 12 height 12
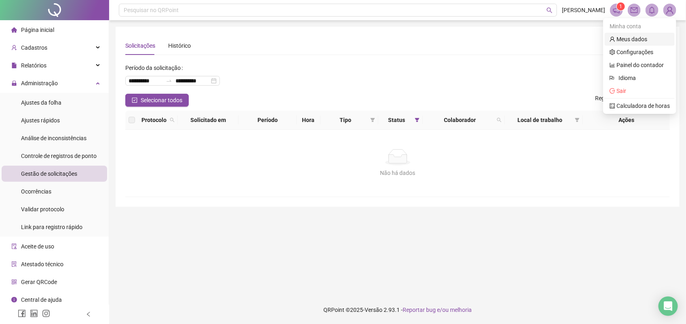
click at [636, 38] on link "Meus dados" at bounding box center [629, 39] width 38 height 6
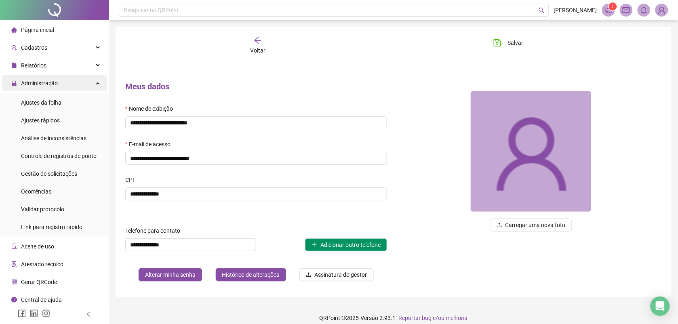
click at [55, 86] on span "Administração" at bounding box center [39, 83] width 37 height 6
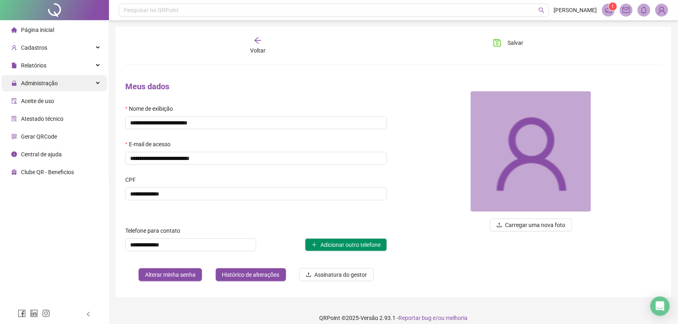
click at [55, 86] on span "Administração" at bounding box center [39, 83] width 37 height 6
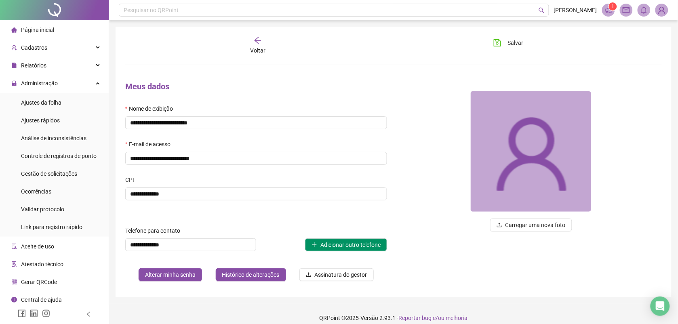
click at [63, 259] on li "Atestado técnico" at bounding box center [54, 264] width 105 height 16
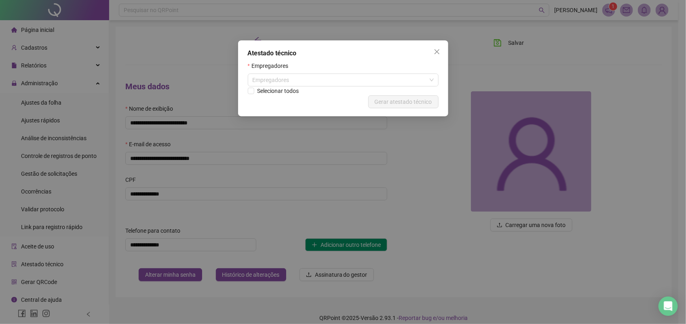
click at [39, 27] on div "Atestado técnico Empregadores Empregadores Selecionar todos Cancelar Gerar ates…" at bounding box center [343, 162] width 686 height 324
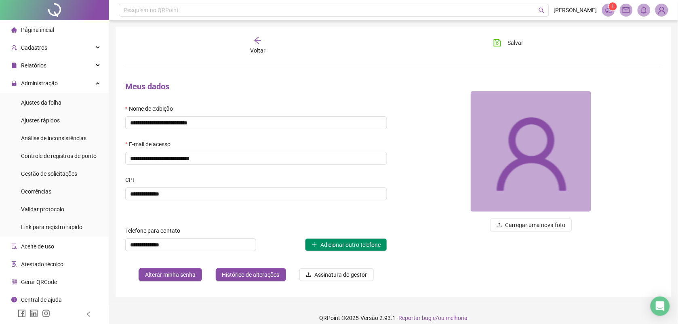
click at [35, 27] on span "Página inicial" at bounding box center [37, 30] width 33 height 6
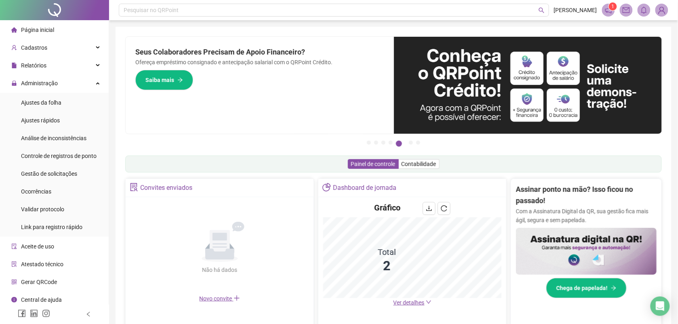
click at [659, 10] on img at bounding box center [662, 10] width 12 height 12
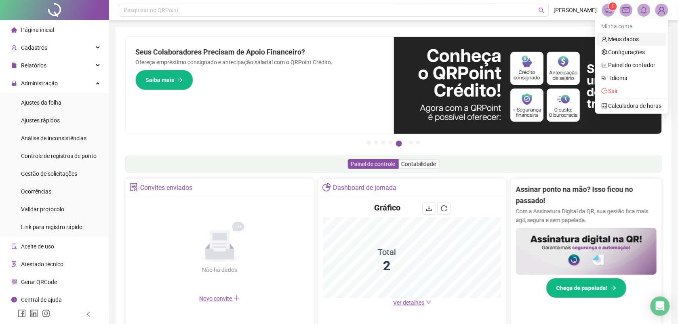
click at [633, 38] on link "Meus dados" at bounding box center [621, 39] width 38 height 6
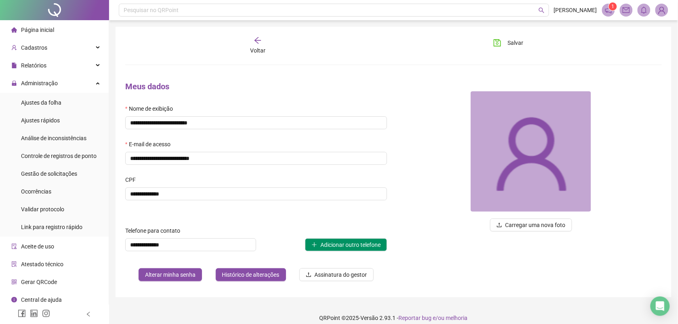
click at [659, 14] on img at bounding box center [662, 10] width 12 height 12
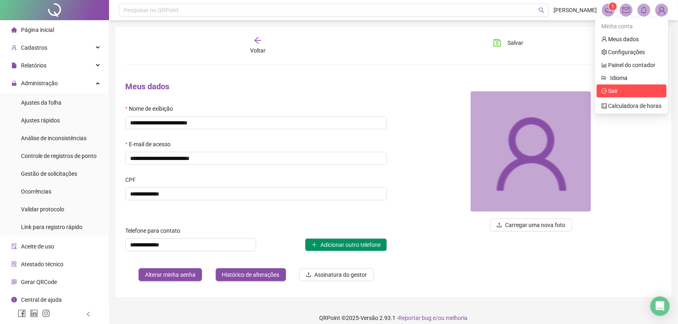
click at [610, 90] on span "Sair" at bounding box center [614, 91] width 10 height 6
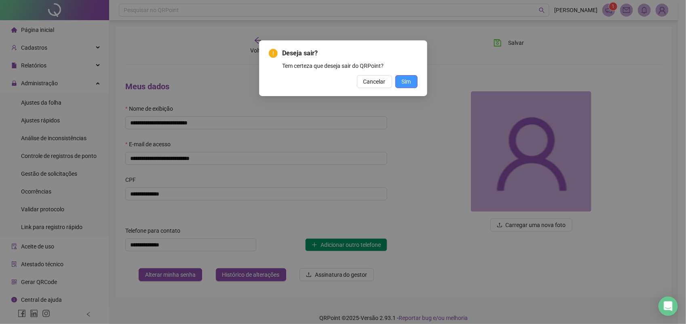
click at [404, 82] on span "Sim" at bounding box center [406, 81] width 9 height 9
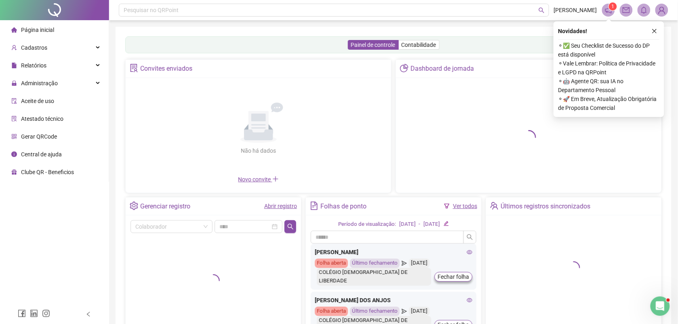
click at [658, 31] on button "button" at bounding box center [655, 31] width 10 height 10
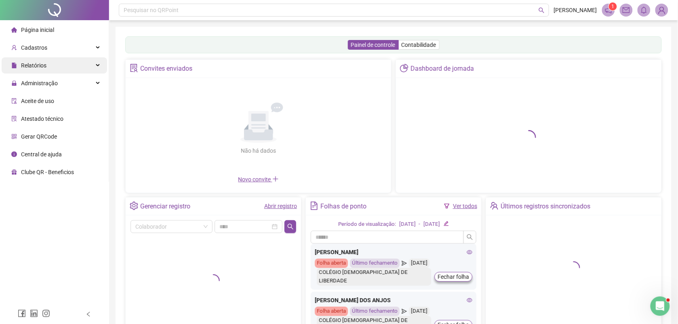
click at [40, 67] on span "Relatórios" at bounding box center [33, 65] width 25 height 6
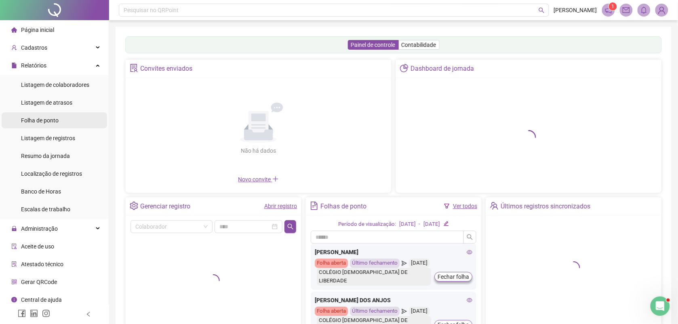
drag, startPoint x: 53, startPoint y: 118, endPoint x: 57, endPoint y: 115, distance: 5.8
click at [51, 118] on span "Folha de ponto" at bounding box center [40, 120] width 38 height 6
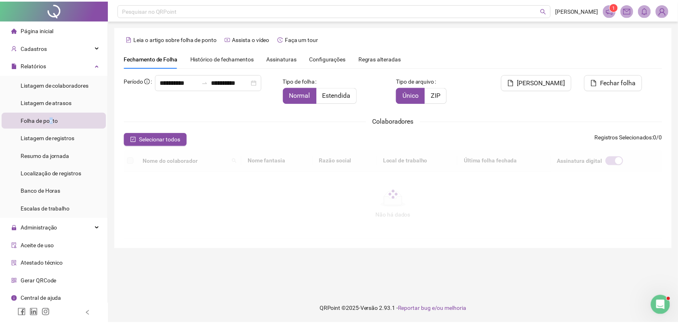
scroll to position [3, 0]
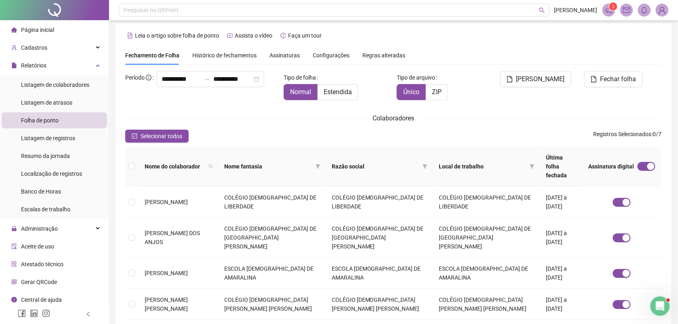
click at [272, 57] on span "Assinaturas" at bounding box center [285, 56] width 30 height 6
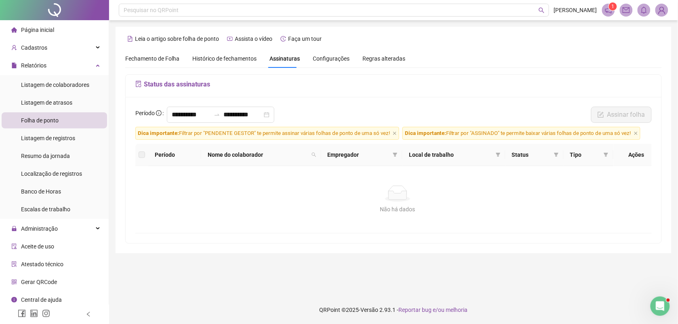
scroll to position [0, 0]
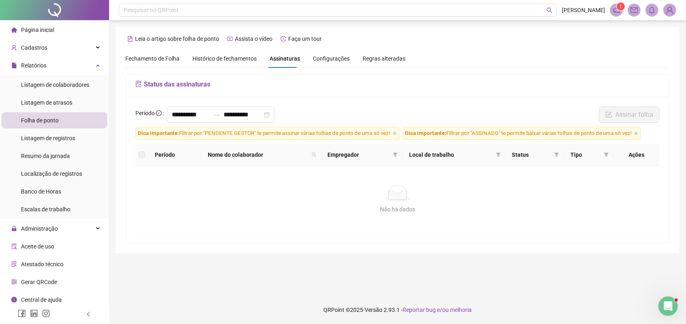
click at [394, 136] on span "Dica importante: Filtrar por "PENDENTE GESTOR" te permite assinar várias folhas…" at bounding box center [267, 133] width 264 height 13
click at [395, 133] on icon "close" at bounding box center [395, 133] width 4 height 4
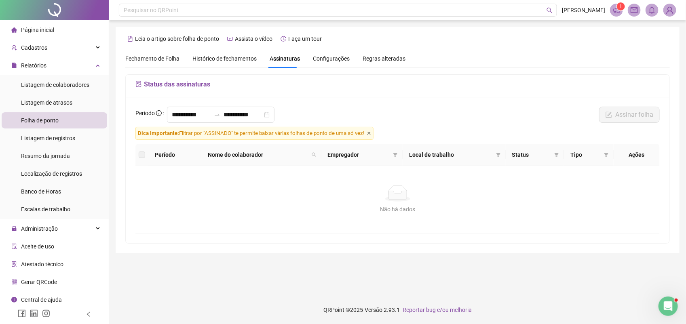
click at [371, 135] on icon "close" at bounding box center [369, 133] width 4 height 4
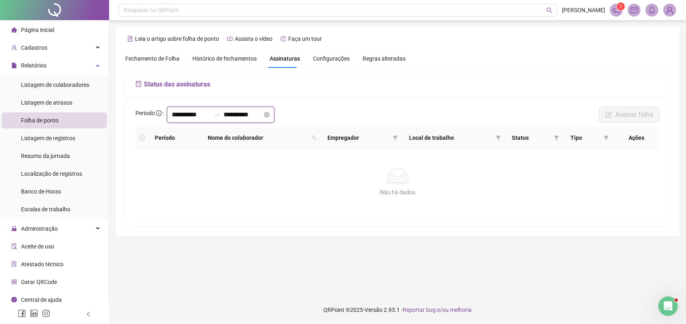
click at [205, 111] on input "**********" at bounding box center [191, 115] width 39 height 10
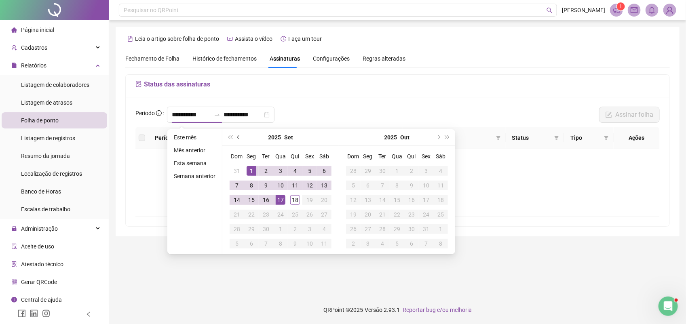
click at [239, 135] on button "prev-year" at bounding box center [238, 137] width 9 height 16
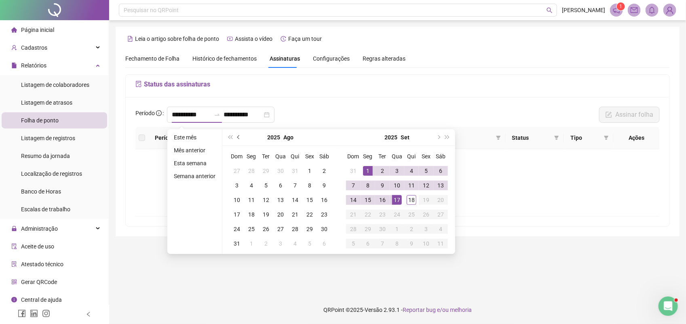
click at [239, 135] on button "prev-year" at bounding box center [238, 137] width 9 height 16
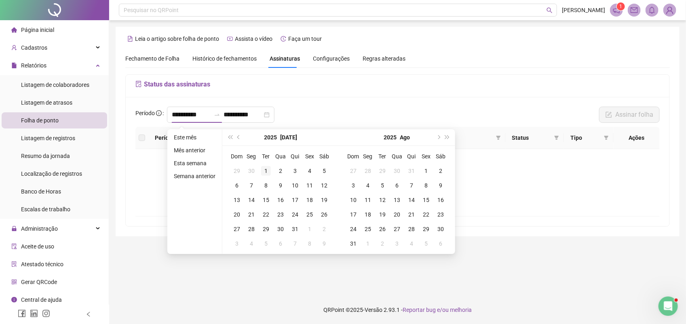
type input "**********"
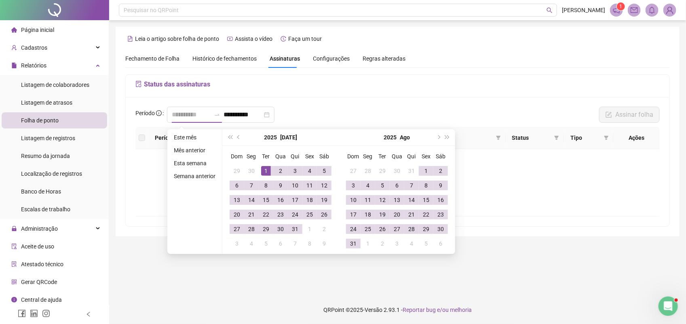
click at [263, 165] on td "1" at bounding box center [266, 171] width 15 height 15
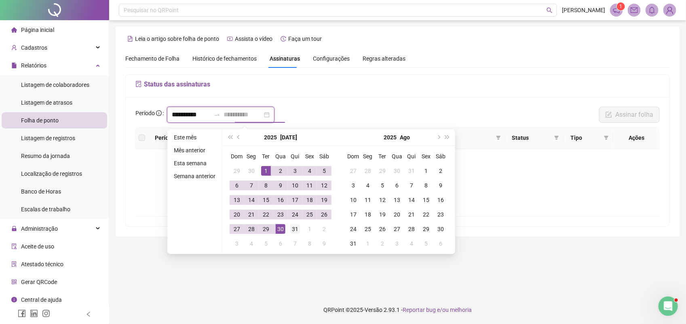
type input "**********"
click at [291, 229] on div "31" at bounding box center [295, 229] width 10 height 10
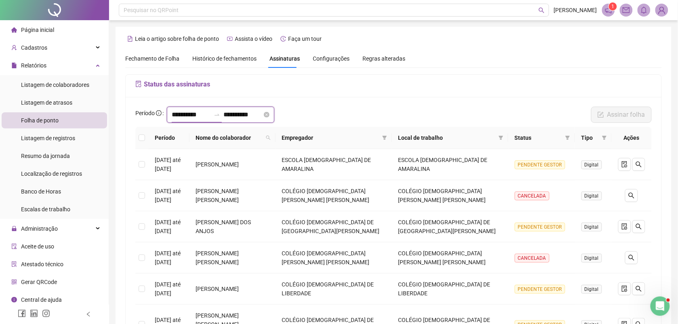
click at [206, 114] on input "**********" at bounding box center [191, 115] width 39 height 10
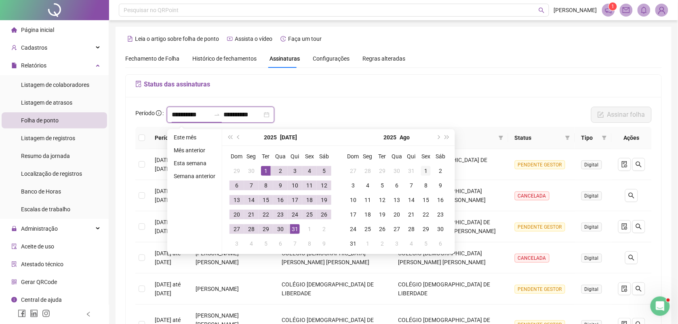
type input "**********"
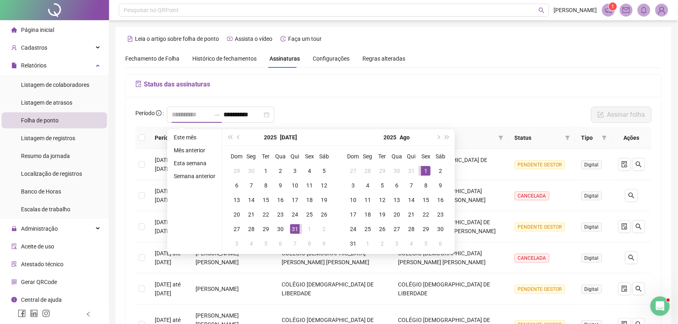
click at [426, 170] on div "1" at bounding box center [426, 171] width 10 height 10
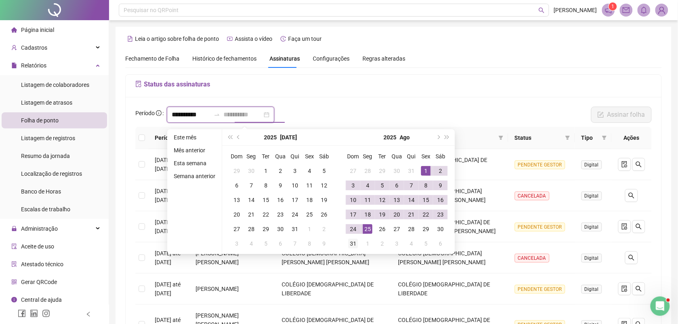
type input "**********"
click at [353, 243] on div "31" at bounding box center [353, 244] width 10 height 10
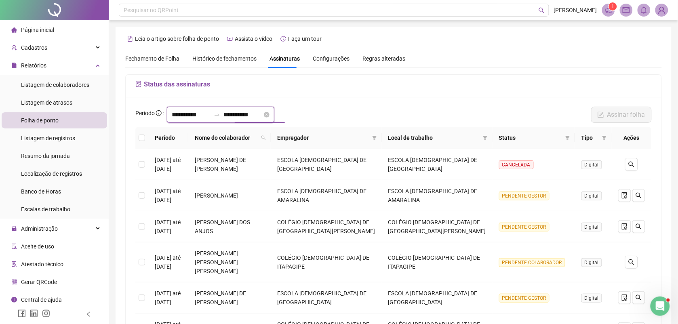
click at [209, 116] on input "**********" at bounding box center [191, 115] width 39 height 10
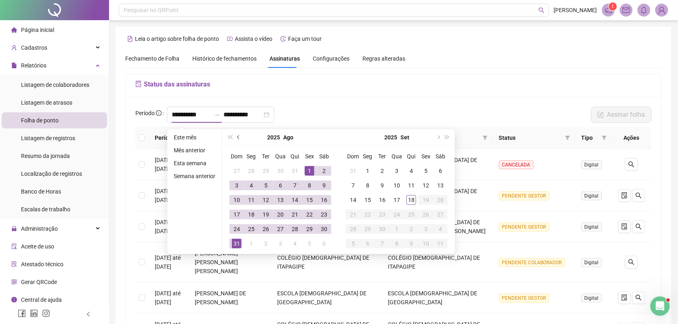
click at [235, 134] on button "prev-year" at bounding box center [238, 137] width 9 height 16
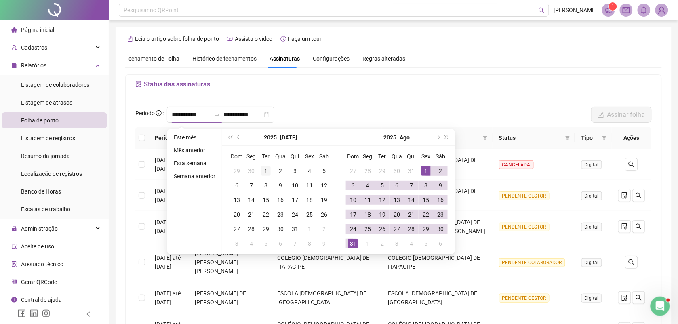
type input "**********"
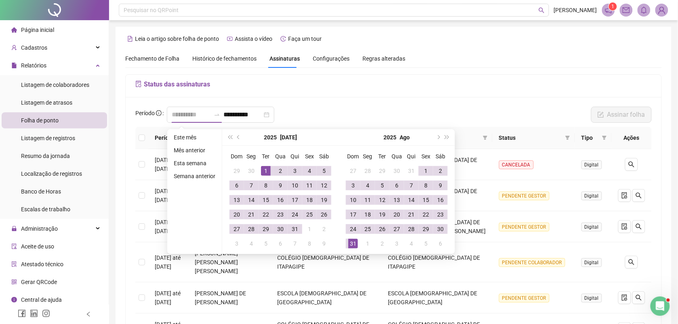
click at [265, 169] on div "1" at bounding box center [266, 171] width 10 height 10
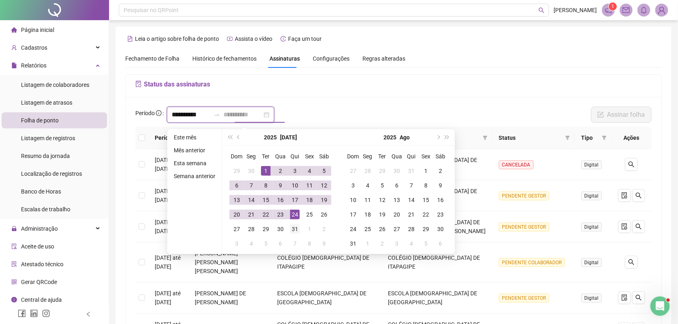
type input "**********"
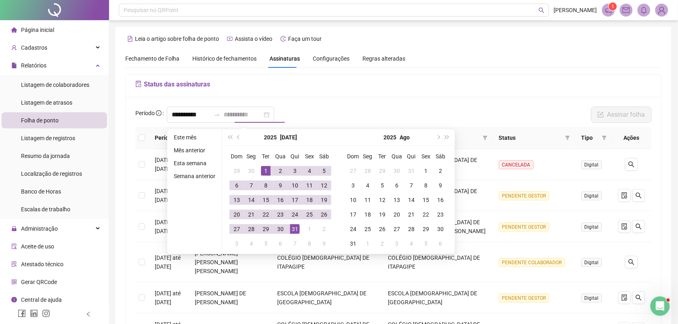
click at [292, 230] on div "31" at bounding box center [295, 229] width 10 height 10
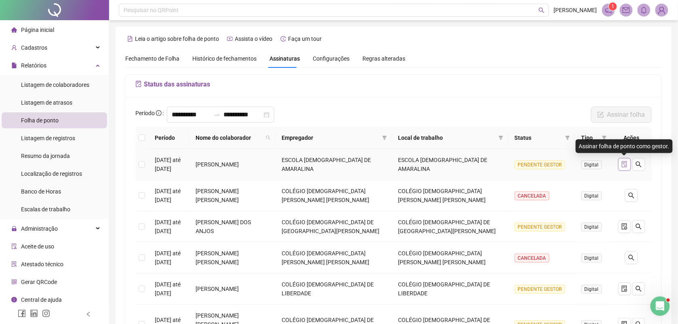
click at [626, 168] on icon "file-done" at bounding box center [624, 164] width 5 height 6
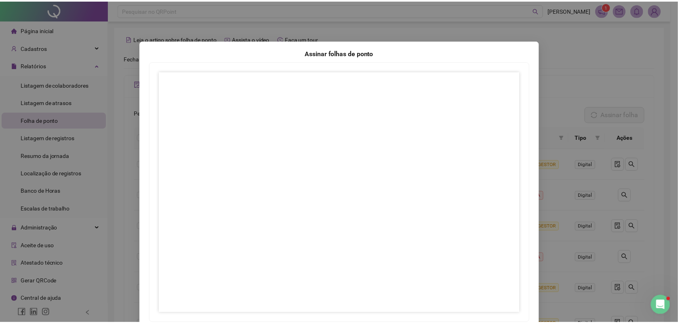
scroll to position [51, 0]
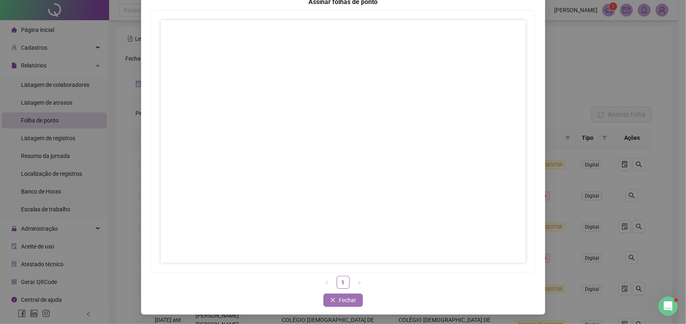
click at [340, 300] on span "Fechar" at bounding box center [347, 300] width 17 height 9
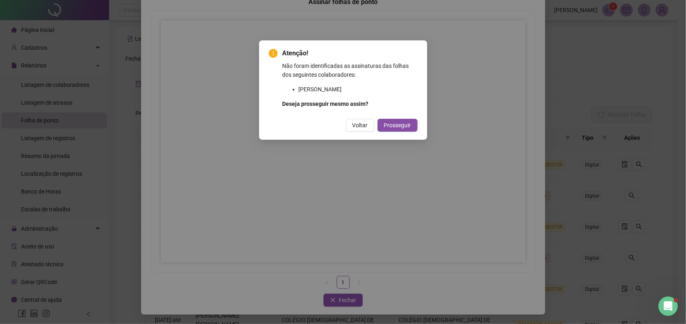
click at [394, 124] on span "Prosseguir" at bounding box center [397, 125] width 27 height 9
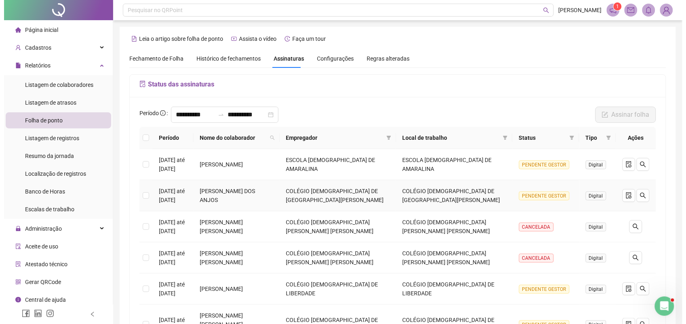
scroll to position [152, 0]
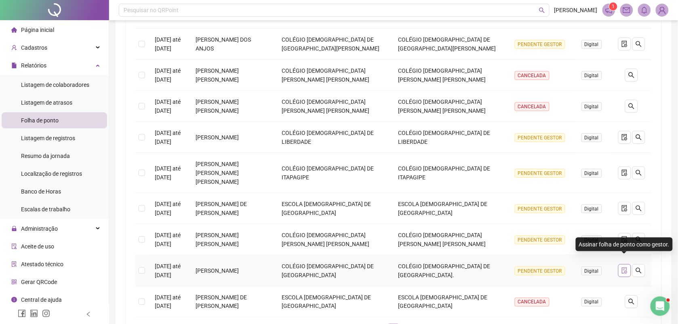
click at [623, 268] on icon "file-done" at bounding box center [625, 271] width 6 height 6
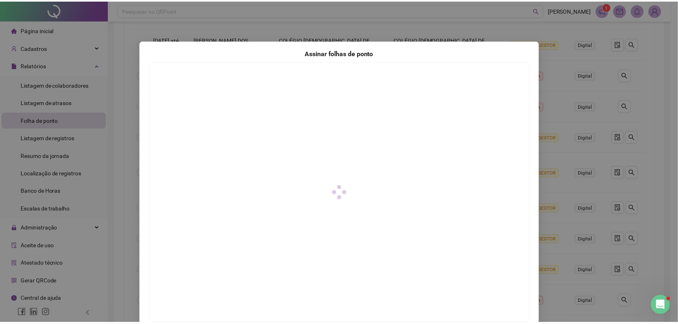
scroll to position [51, 0]
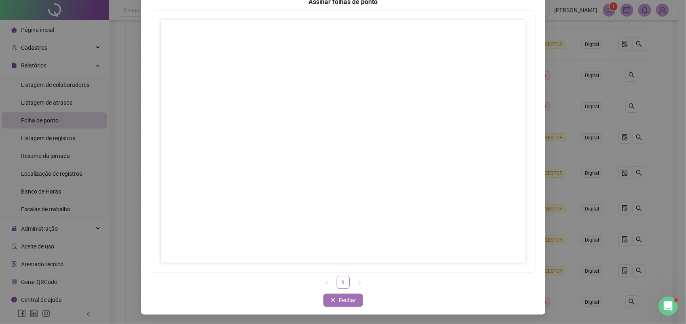
click at [344, 301] on span "Fechar" at bounding box center [347, 300] width 17 height 9
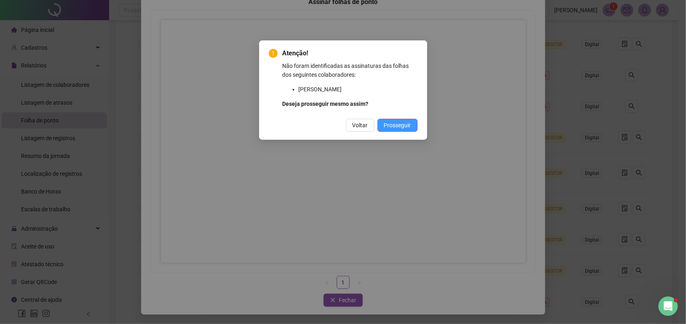
click at [404, 124] on span "Prosseguir" at bounding box center [397, 125] width 27 height 9
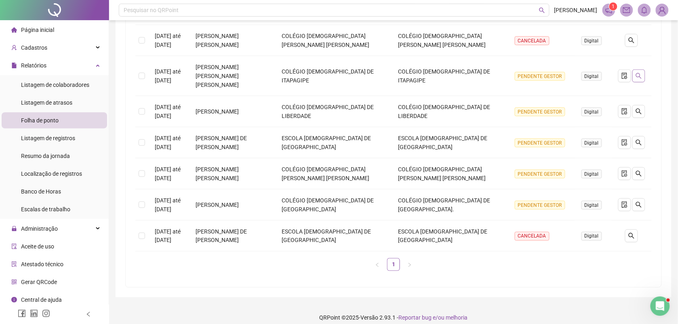
scroll to position [15, 0]
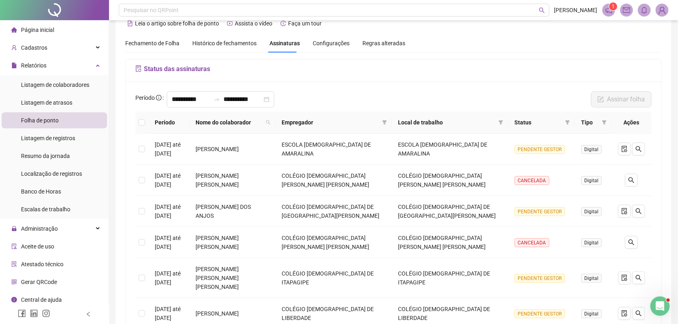
click at [49, 30] on span "Página inicial" at bounding box center [37, 30] width 33 height 6
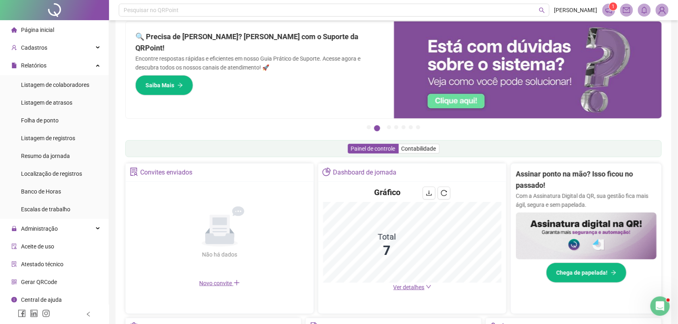
click at [661, 13] on img at bounding box center [662, 10] width 12 height 12
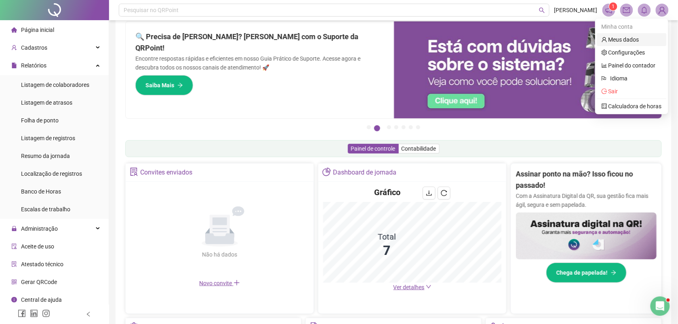
click at [625, 39] on link "Meus dados" at bounding box center [621, 39] width 38 height 6
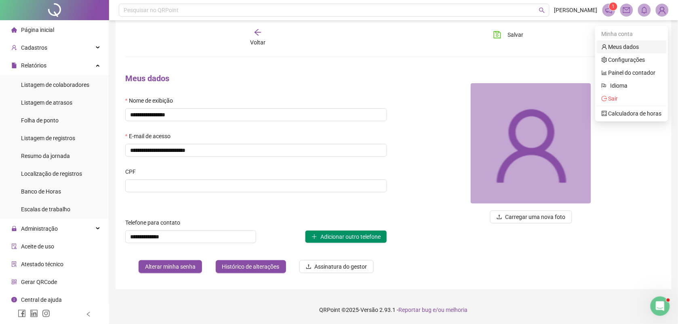
scroll to position [9, 0]
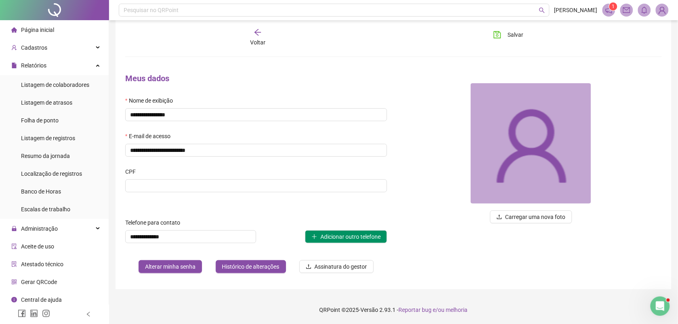
click at [38, 25] on div "Página inicial" at bounding box center [32, 30] width 43 height 16
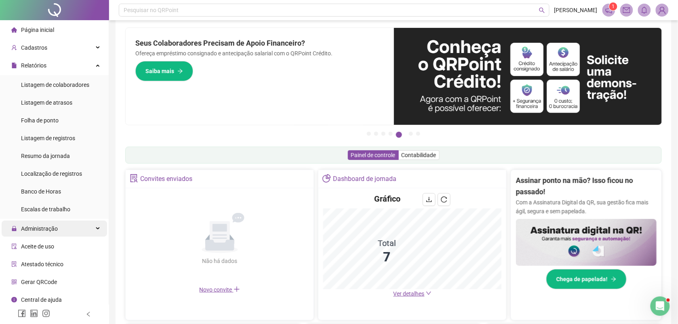
click at [54, 226] on span "Administração" at bounding box center [39, 229] width 37 height 6
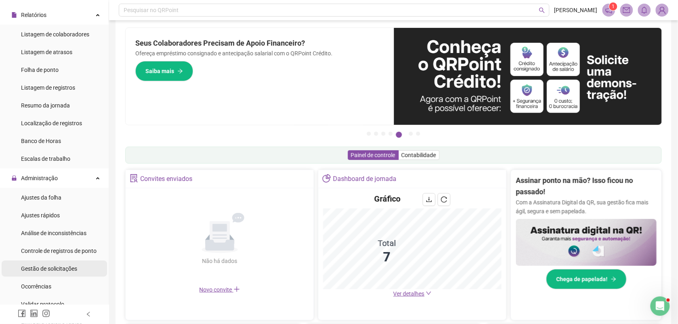
click at [63, 267] on span "Gestão de solicitações" at bounding box center [49, 269] width 56 height 6
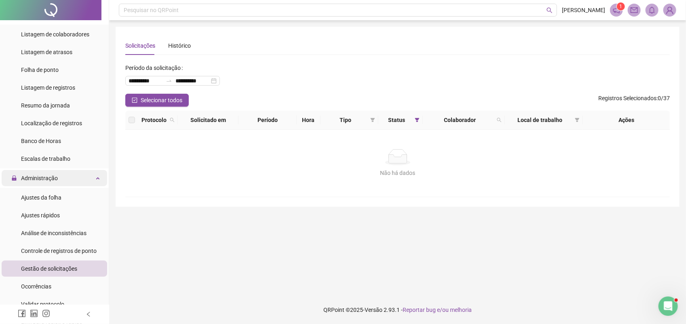
click at [51, 196] on span "Ajustes da folha" at bounding box center [41, 197] width 40 height 6
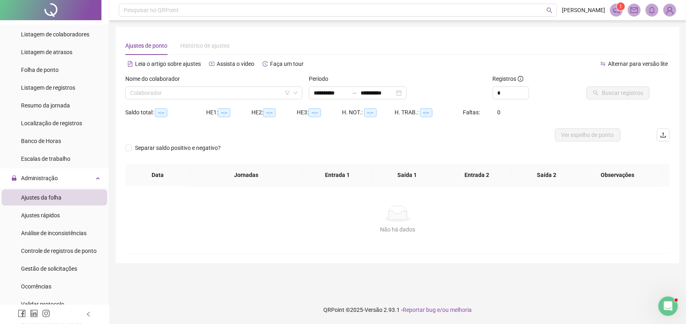
type input "**********"
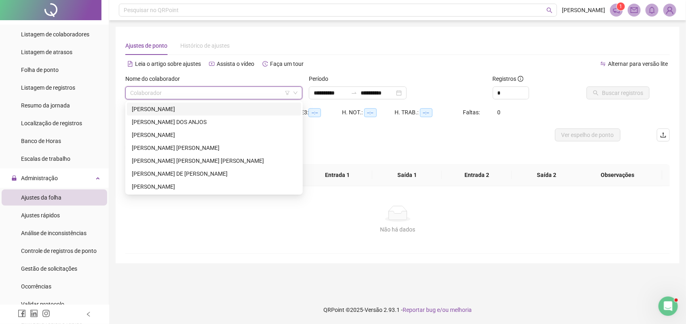
click at [162, 93] on input "search" at bounding box center [210, 93] width 160 height 12
click at [187, 105] on div "[PERSON_NAME]" at bounding box center [214, 109] width 165 height 9
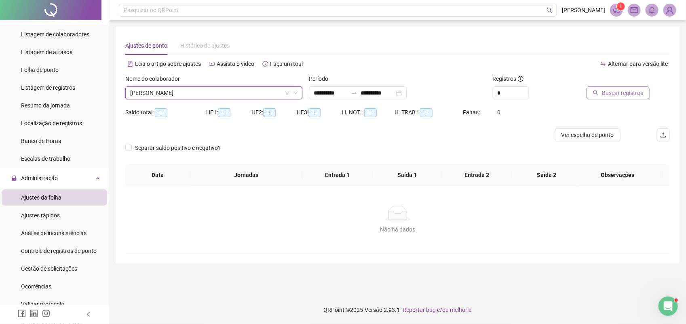
click at [607, 93] on span "Buscar registros" at bounding box center [622, 93] width 41 height 9
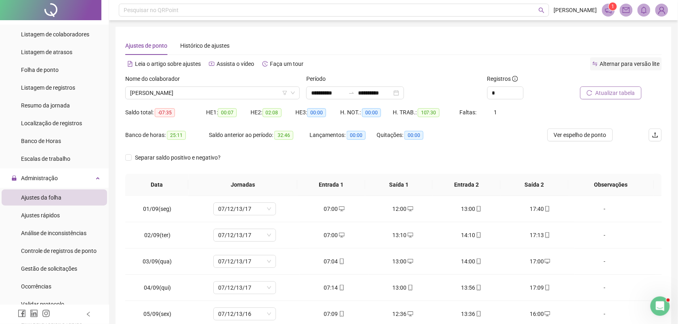
click at [627, 61] on span "Alternar para versão lite" at bounding box center [630, 64] width 60 height 6
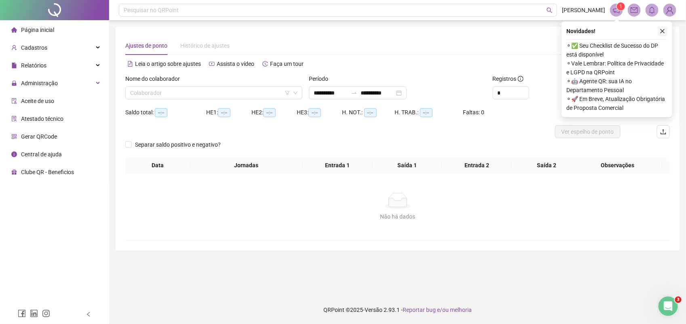
click at [662, 30] on icon "close" at bounding box center [663, 31] width 6 height 6
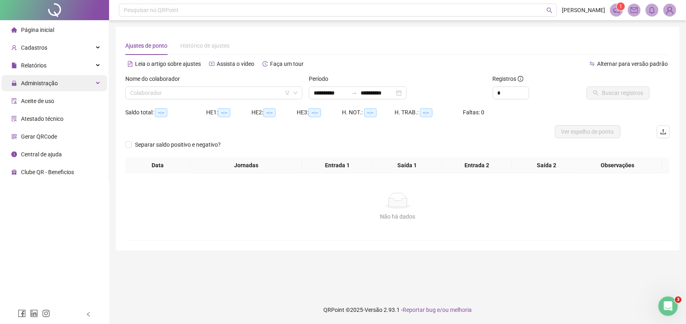
click at [49, 86] on span "Administração" at bounding box center [39, 83] width 37 height 6
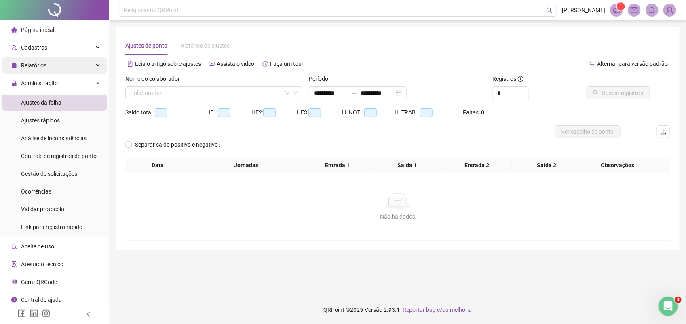
click at [47, 65] on div "Relatórios" at bounding box center [54, 65] width 105 height 16
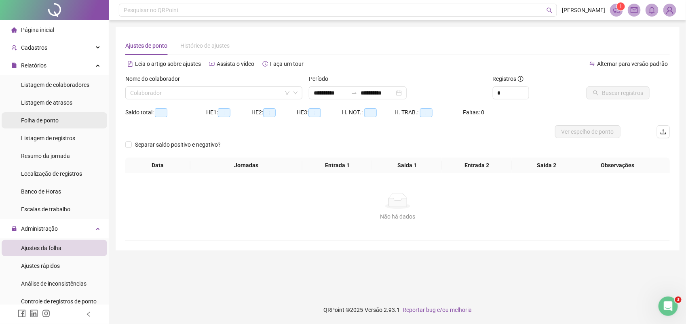
click at [53, 120] on span "Folha de ponto" at bounding box center [40, 120] width 38 height 6
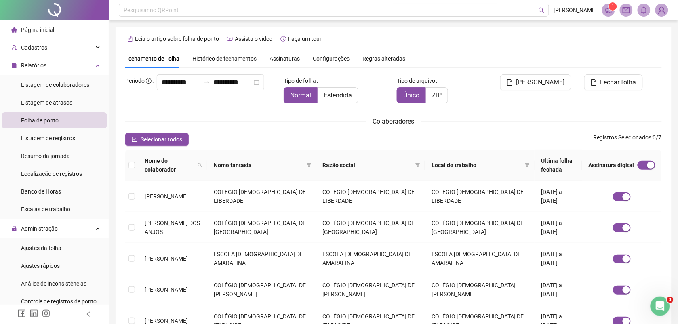
click at [34, 29] on span "Página inicial" at bounding box center [37, 30] width 33 height 6
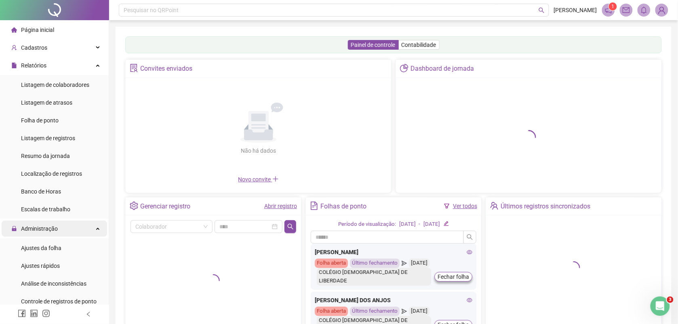
click at [55, 226] on span "Administração" at bounding box center [39, 229] width 37 height 6
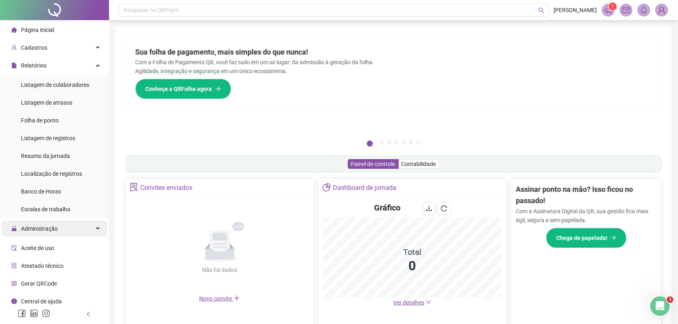
click at [55, 226] on span "Administração" at bounding box center [39, 229] width 37 height 6
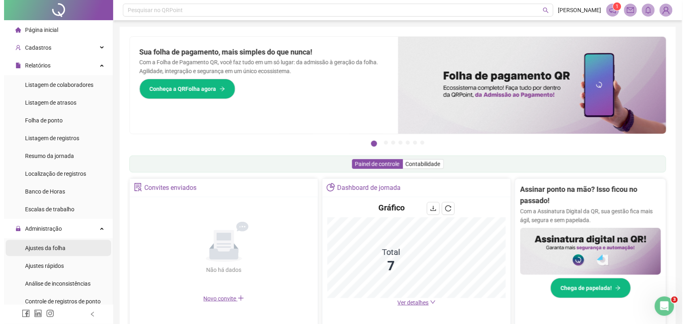
scroll to position [148, 0]
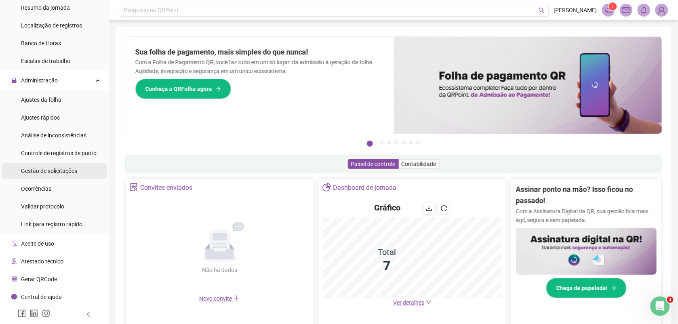
click at [62, 170] on span "Gestão de solicitações" at bounding box center [49, 171] width 56 height 6
